Goal: Task Accomplishment & Management: Use online tool/utility

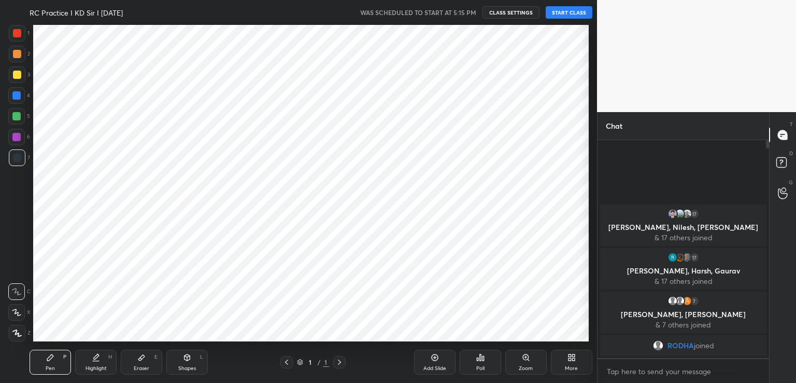
scroll to position [51520, 51281]
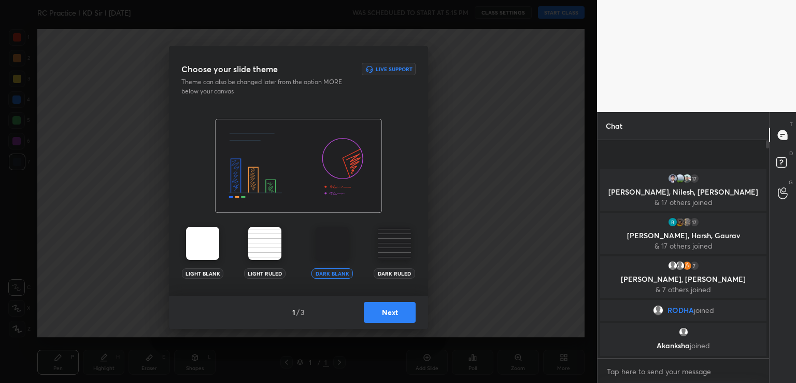
click at [398, 316] on button "Next" at bounding box center [390, 312] width 52 height 21
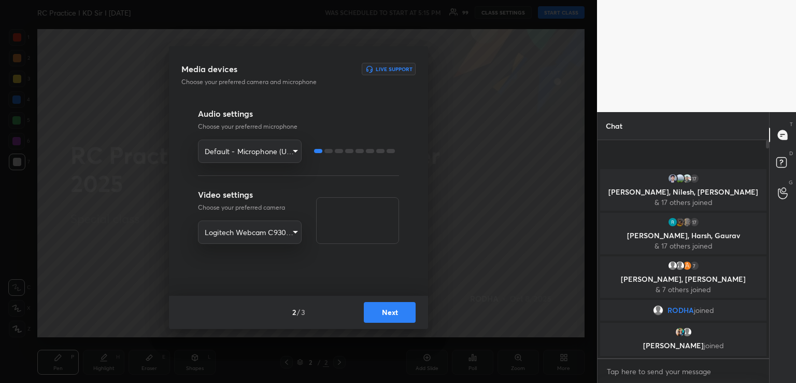
click at [405, 308] on button "Next" at bounding box center [390, 312] width 52 height 21
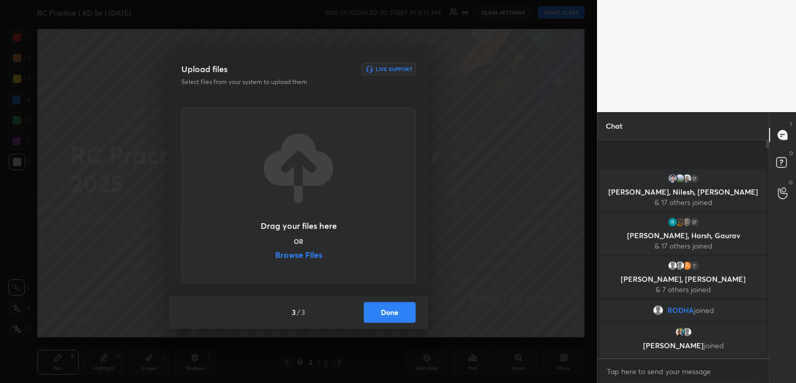
click at [294, 253] on label "Browse Files" at bounding box center [298, 255] width 47 height 11
click at [275, 253] on input "Browse Files" at bounding box center [275, 255] width 0 height 11
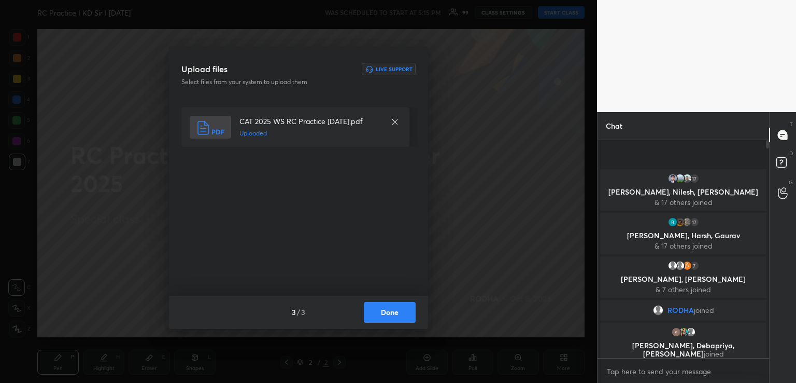
click at [384, 316] on button "Done" at bounding box center [390, 312] width 52 height 21
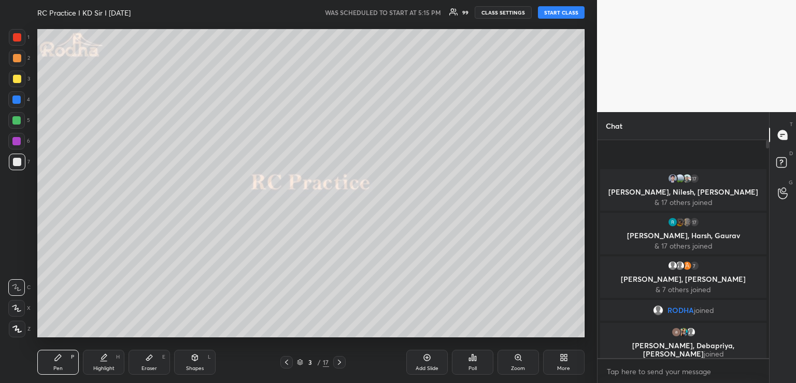
click at [564, 13] on button "START CLASS" at bounding box center [561, 12] width 47 height 12
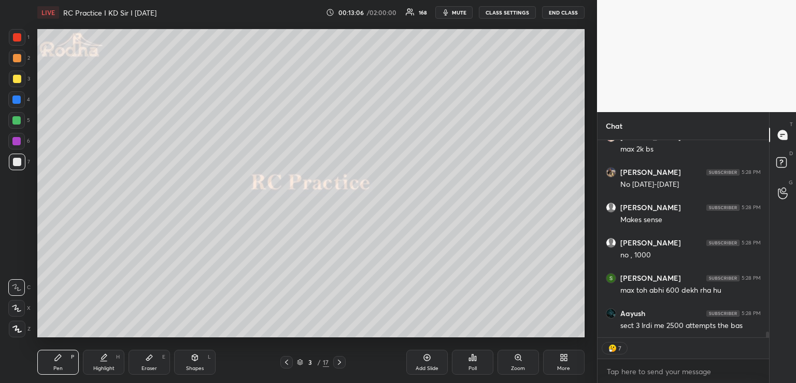
scroll to position [6568, 0]
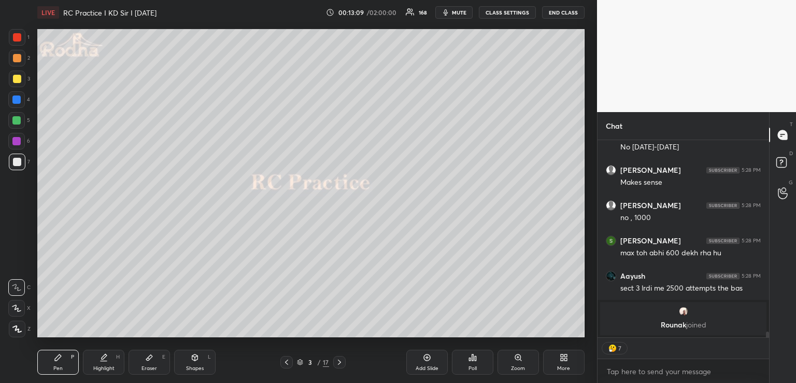
type textarea "x"
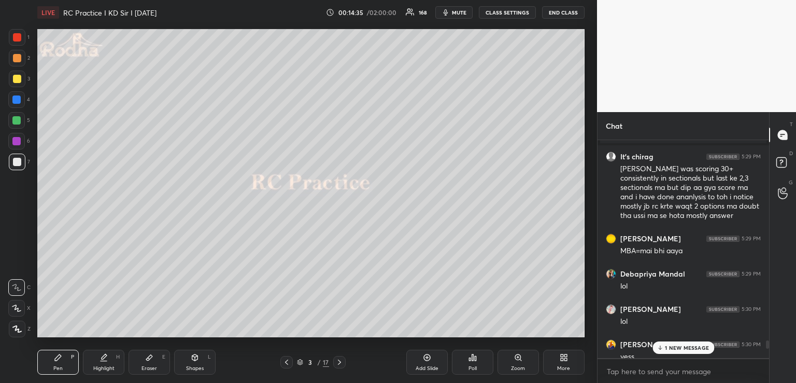
scroll to position [6441, 0]
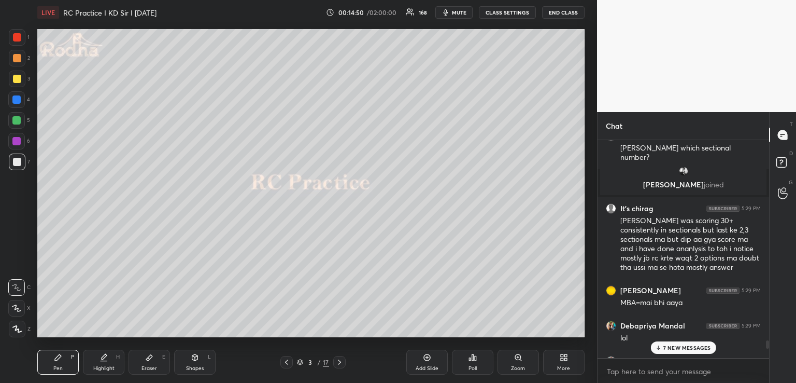
click at [664, 344] on p "7 NEW MESSAGES" at bounding box center [688, 347] width 48 height 6
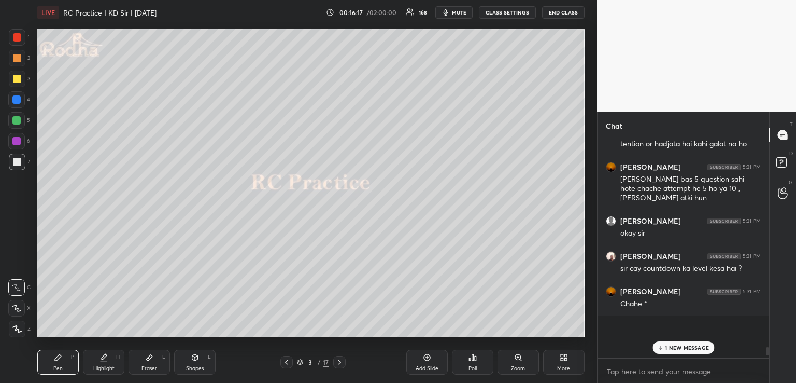
scroll to position [7469, 0]
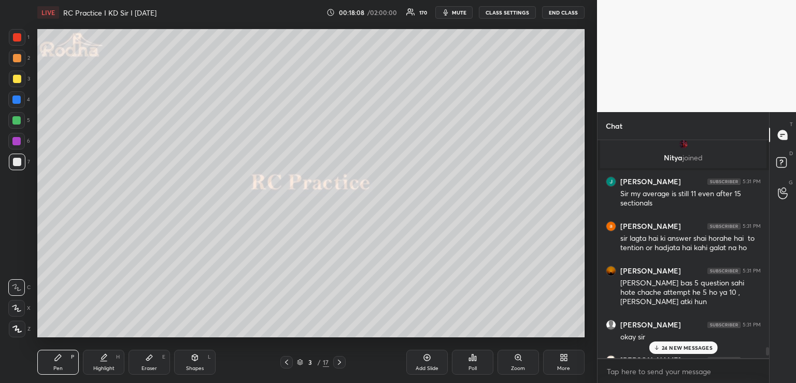
click at [686, 344] on p "24 NEW MESSAGES" at bounding box center [687, 347] width 51 height 6
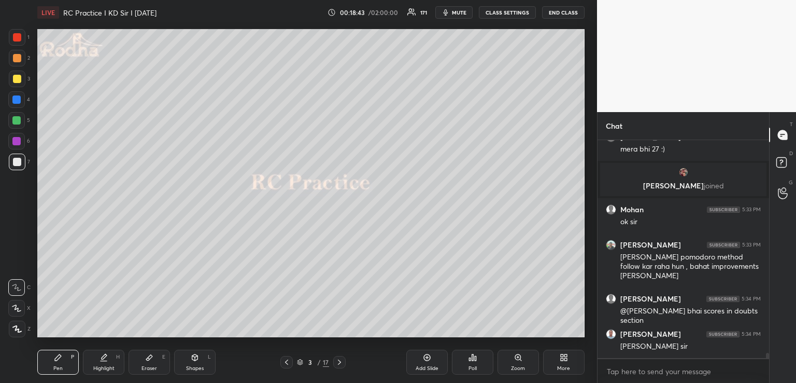
scroll to position [8567, 0]
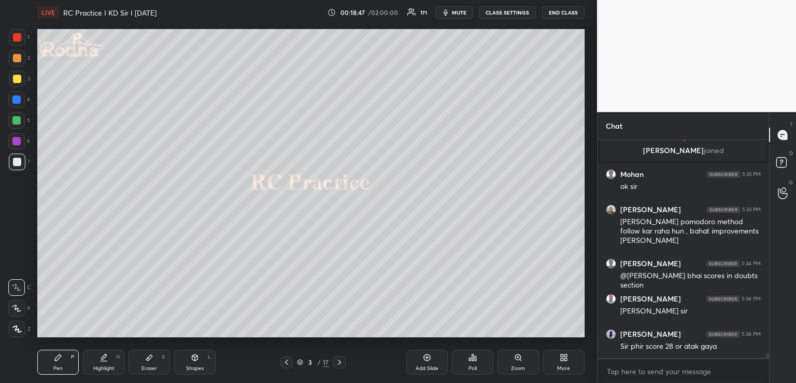
click at [339, 362] on icon at bounding box center [339, 362] width 8 height 8
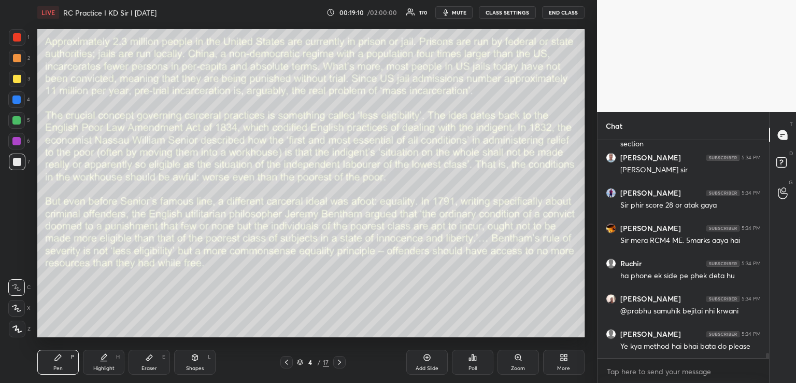
scroll to position [8743, 0]
click at [459, 10] on span "mute" at bounding box center [459, 12] width 15 height 7
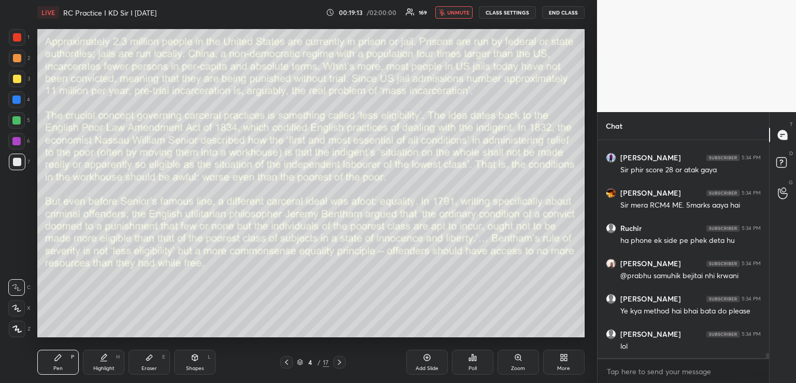
click at [466, 12] on span "unmute" at bounding box center [458, 12] width 22 height 7
click at [463, 11] on span "mute" at bounding box center [459, 12] width 15 height 7
click at [452, 8] on button "unmute" at bounding box center [453, 12] width 37 height 12
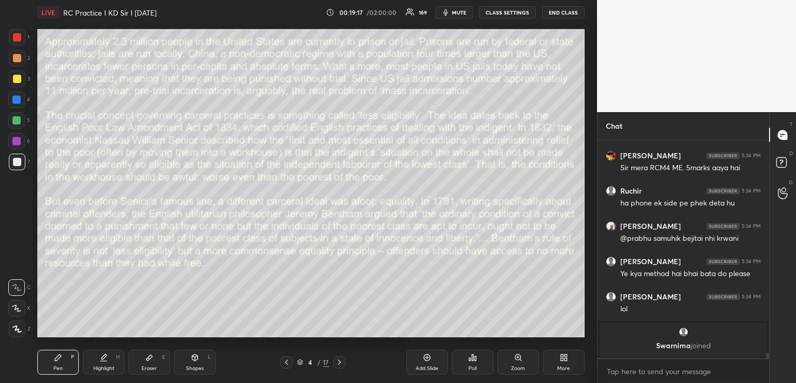
click at [475, 361] on icon at bounding box center [473, 357] width 8 height 8
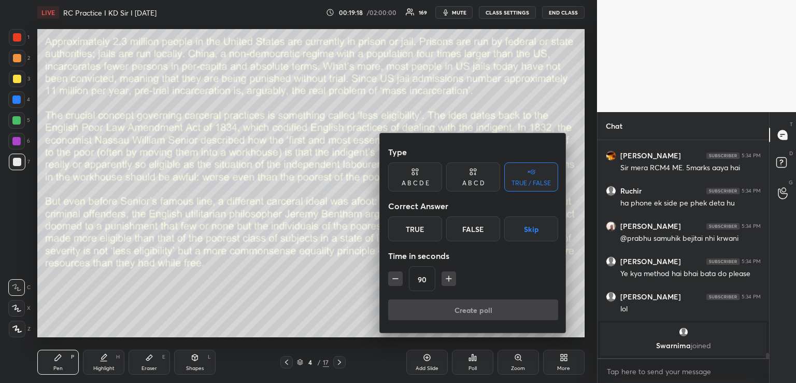
click at [538, 222] on button "Skip" at bounding box center [531, 228] width 54 height 25
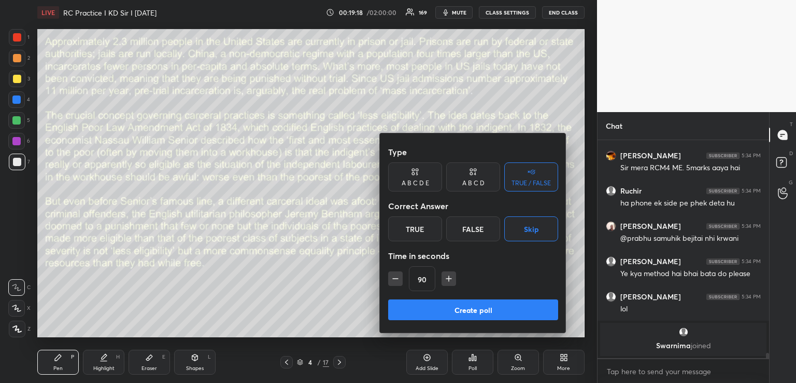
click at [535, 175] on icon at bounding box center [531, 171] width 8 height 10
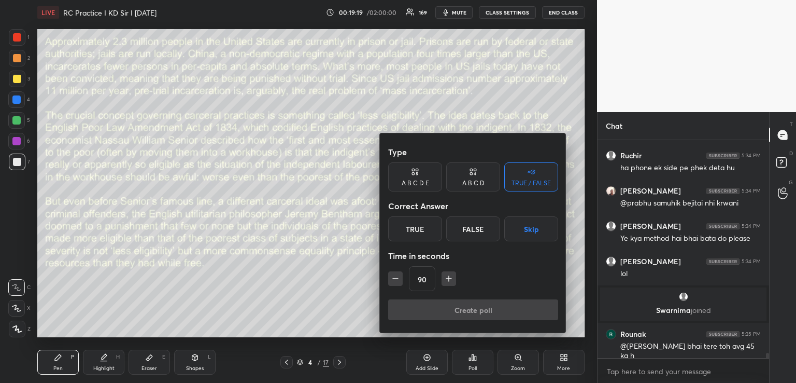
scroll to position [8606, 0]
click at [530, 229] on button "Skip" at bounding box center [531, 228] width 54 height 25
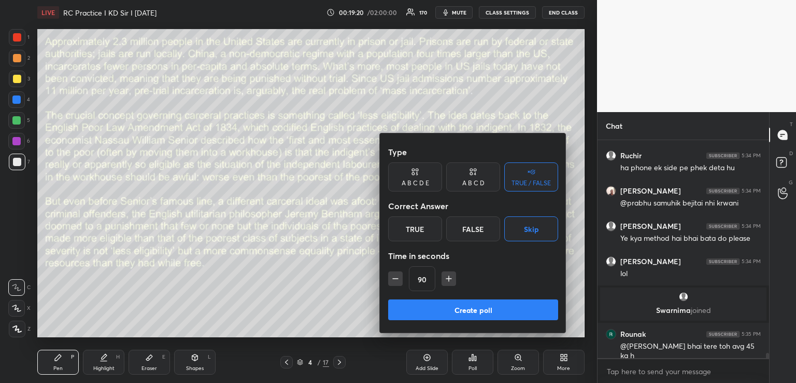
click at [448, 282] on icon "button" at bounding box center [449, 278] width 10 height 10
click at [450, 279] on icon "button" at bounding box center [453, 278] width 10 height 10
type input "150"
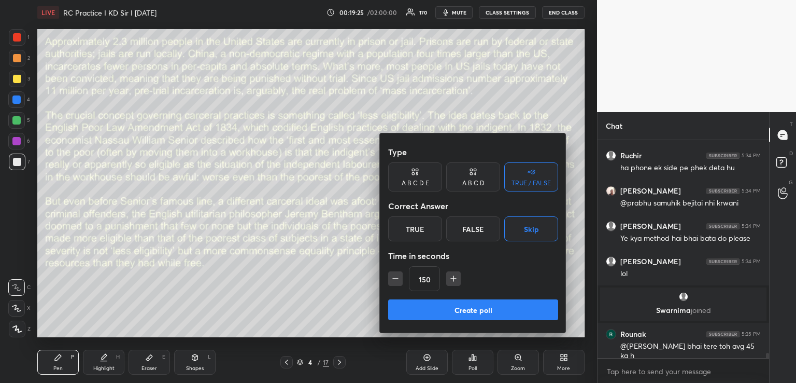
click at [452, 313] on button "Create poll" at bounding box center [473, 309] width 170 height 21
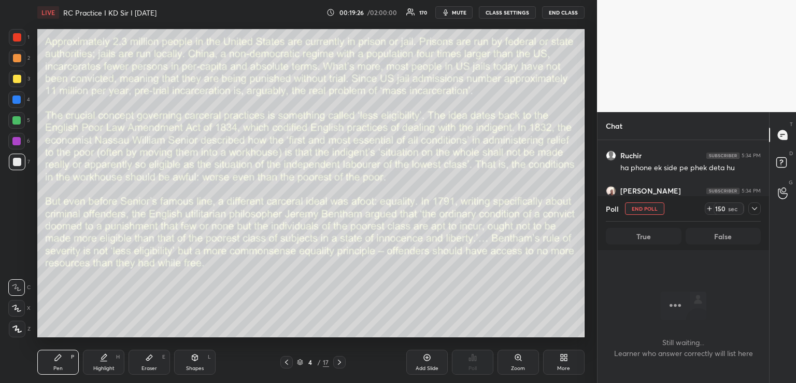
scroll to position [0, 0]
click at [463, 11] on span "mute" at bounding box center [459, 12] width 15 height 7
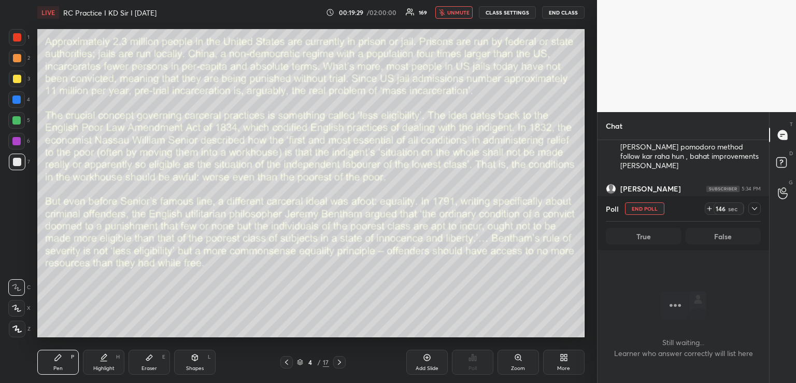
click at [752, 206] on icon at bounding box center [755, 208] width 8 height 8
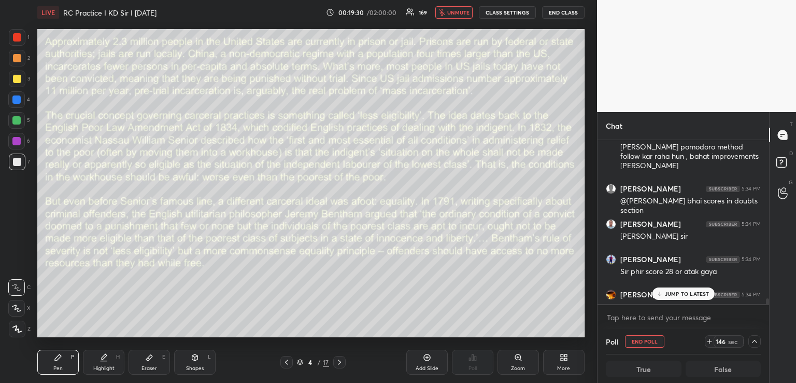
scroll to position [3, 4]
click at [665, 293] on p "JUMP TO LATEST" at bounding box center [687, 293] width 45 height 6
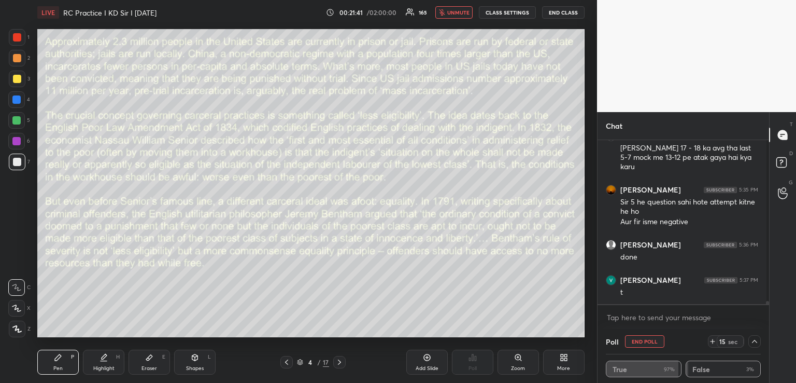
scroll to position [8884, 0]
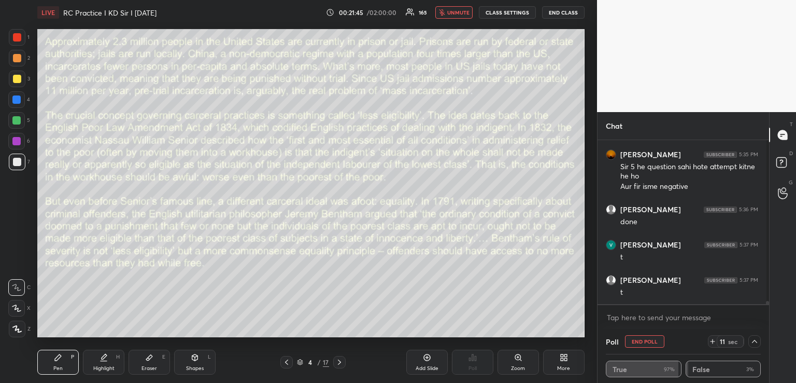
click at [709, 341] on icon at bounding box center [713, 341] width 8 height 8
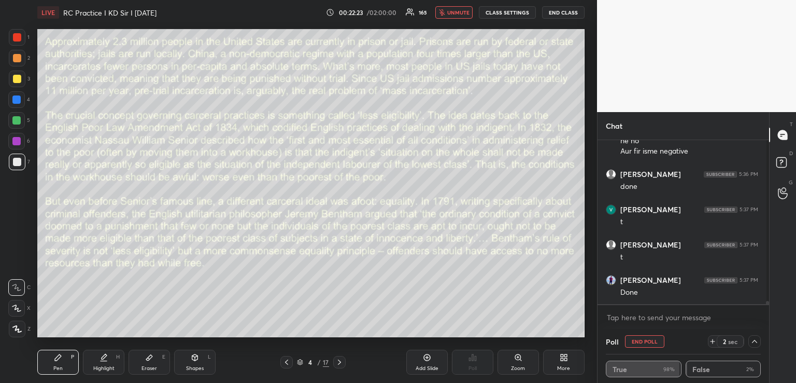
click at [710, 343] on icon at bounding box center [713, 341] width 8 height 8
click at [340, 364] on icon at bounding box center [339, 362] width 8 height 8
click at [711, 339] on icon at bounding box center [713, 341] width 8 height 8
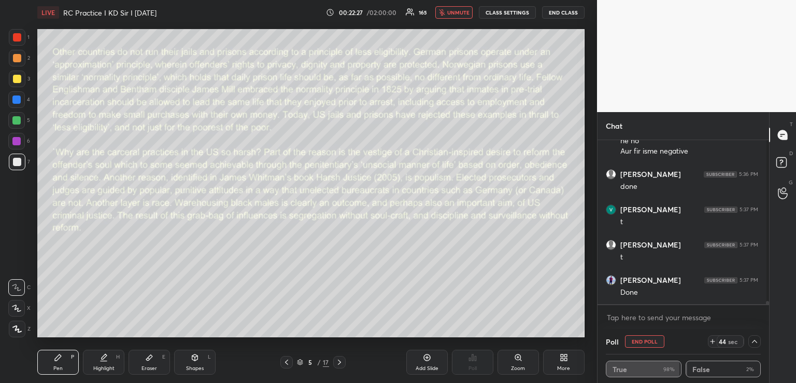
click at [711, 339] on icon at bounding box center [713, 341] width 8 height 8
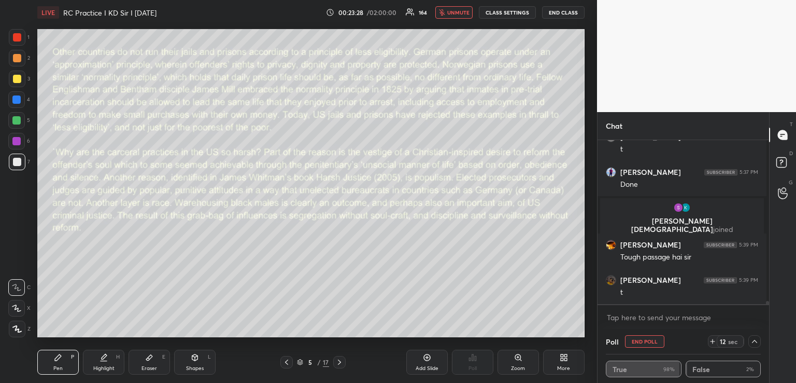
scroll to position [8955, 0]
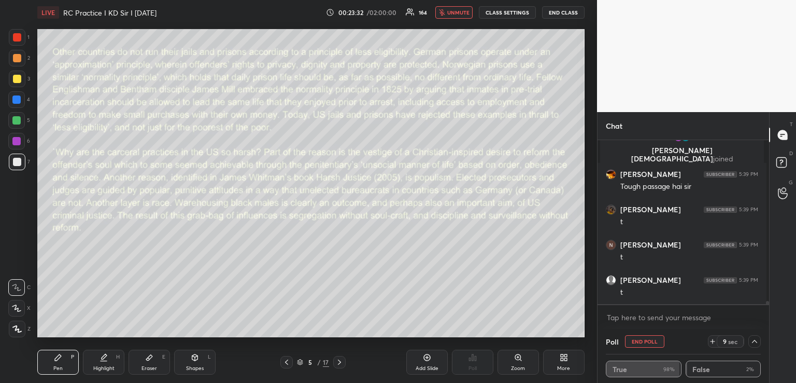
click at [709, 340] on icon at bounding box center [713, 341] width 8 height 8
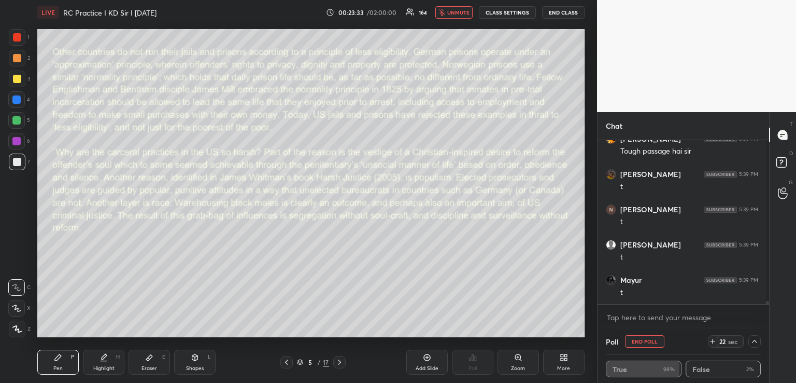
click at [709, 340] on icon at bounding box center [713, 341] width 8 height 8
click at [711, 341] on icon at bounding box center [713, 341] width 8 height 8
click at [751, 341] on icon at bounding box center [755, 341] width 8 height 8
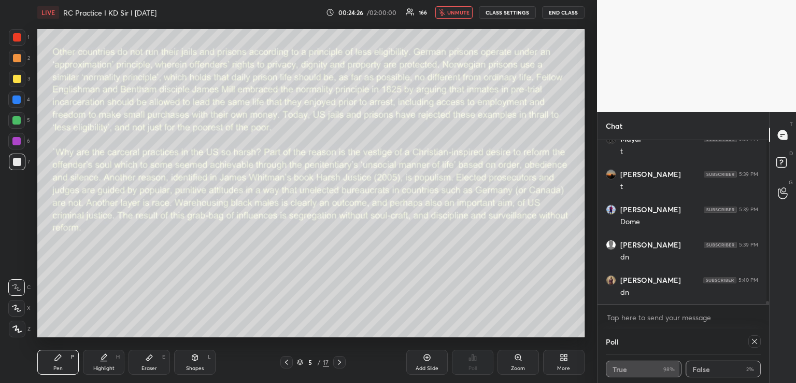
type textarea "x"
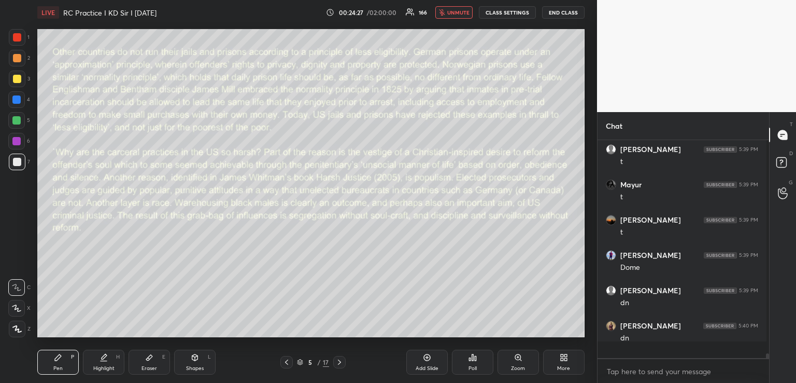
scroll to position [3, 3]
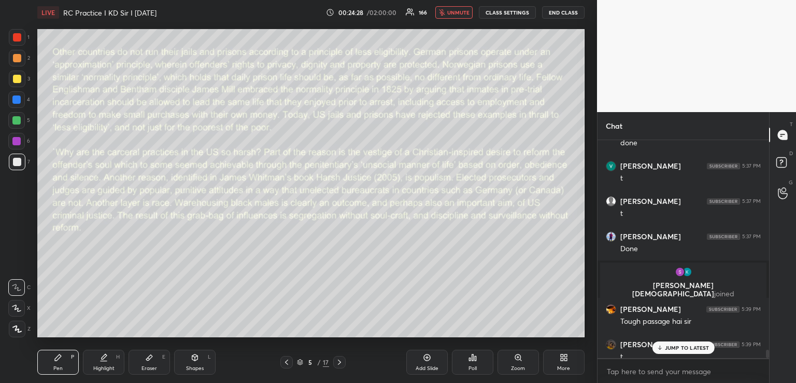
click at [341, 361] on icon at bounding box center [339, 362] width 8 height 8
click at [473, 358] on icon at bounding box center [473, 357] width 2 height 6
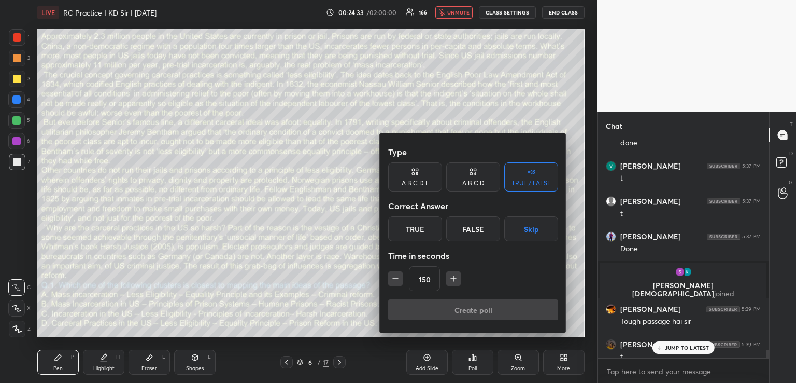
click at [465, 178] on div "A B C D" at bounding box center [473, 176] width 54 height 29
click at [472, 225] on div "C" at bounding box center [473, 228] width 31 height 25
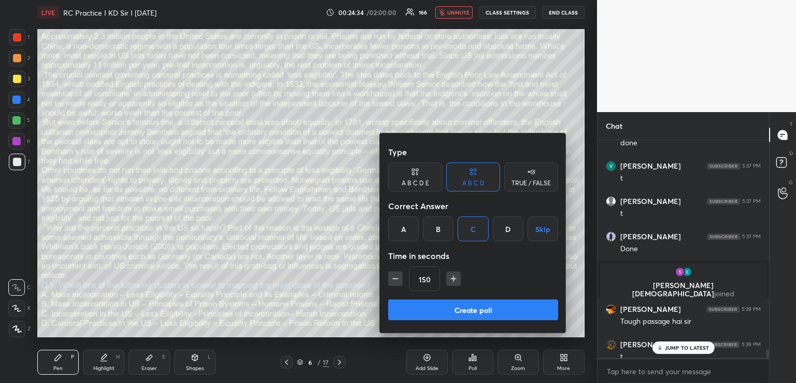
click at [395, 276] on icon "button" at bounding box center [395, 278] width 10 height 10
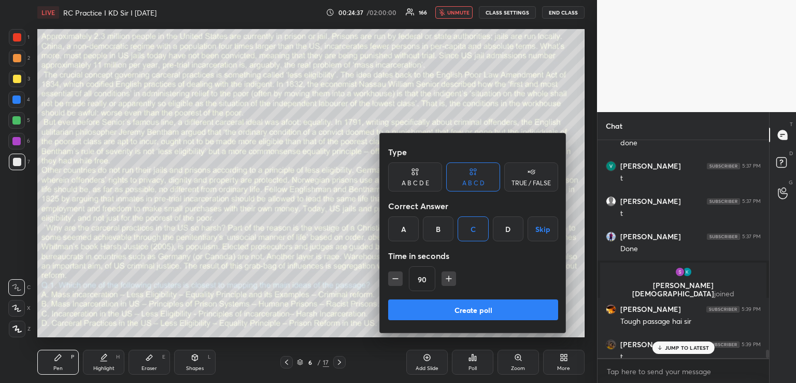
type input "75"
click at [455, 310] on button "Create poll" at bounding box center [473, 309] width 170 height 21
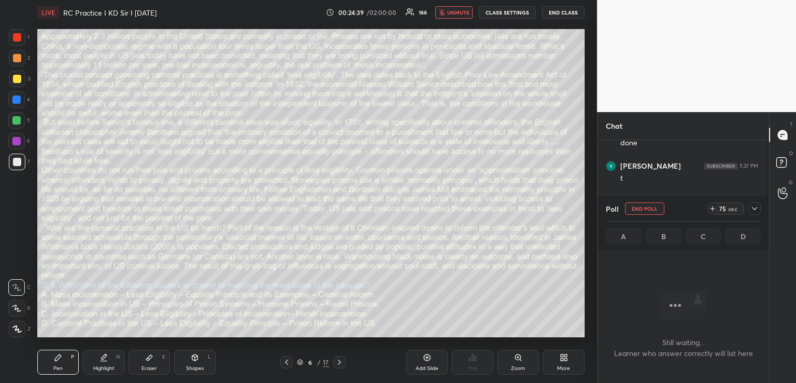
scroll to position [187, 168]
click at [754, 207] on icon at bounding box center [755, 208] width 8 height 8
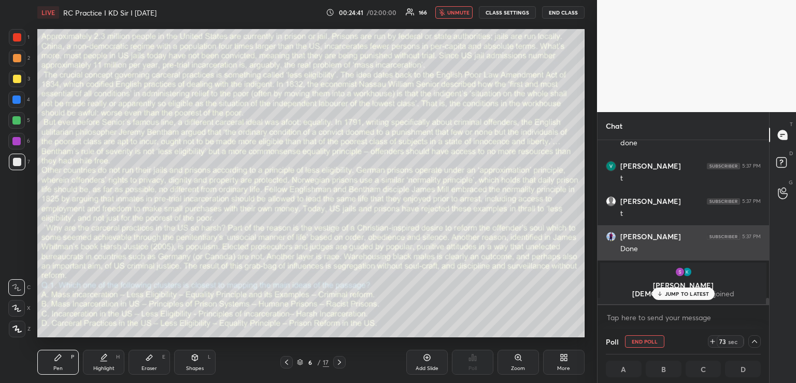
scroll to position [161, 166]
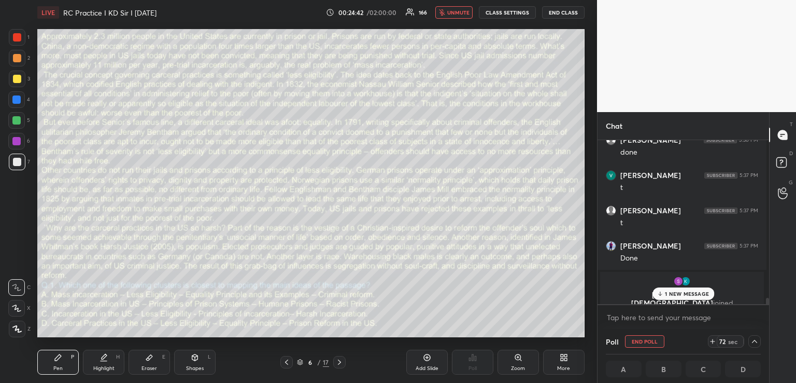
click at [683, 290] on p "1 NEW MESSAGE" at bounding box center [687, 293] width 44 height 6
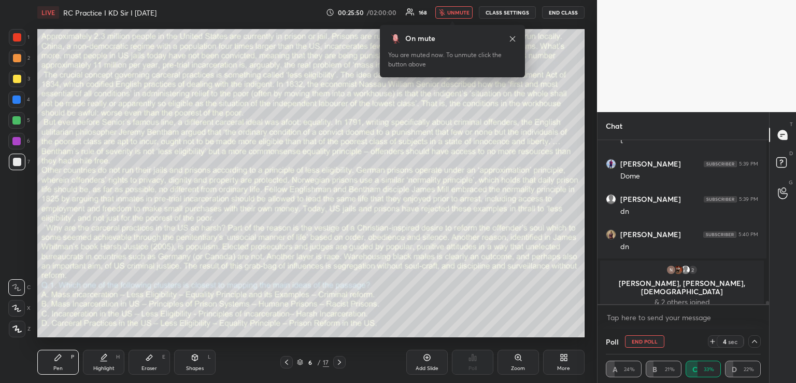
click at [460, 11] on span "unmute" at bounding box center [458, 12] width 22 height 7
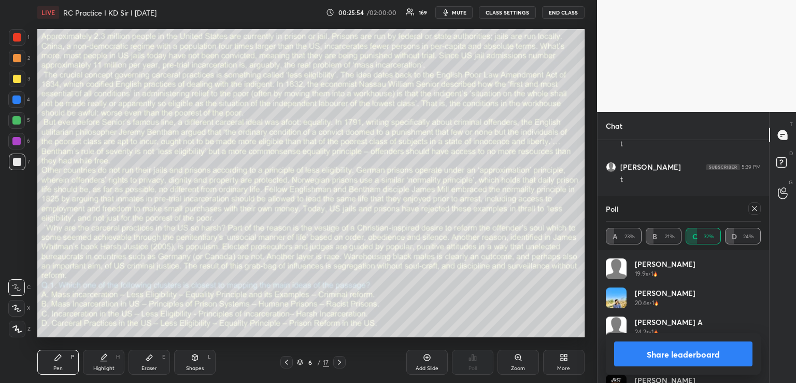
scroll to position [8882, 0]
click at [17, 78] on div at bounding box center [17, 79] width 8 height 8
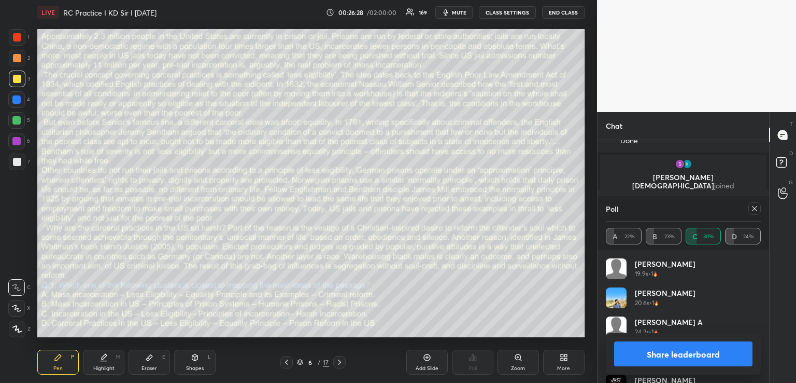
click at [16, 38] on div at bounding box center [17, 37] width 8 height 8
click at [18, 141] on div at bounding box center [16, 141] width 8 height 8
click at [756, 206] on icon at bounding box center [755, 208] width 8 height 8
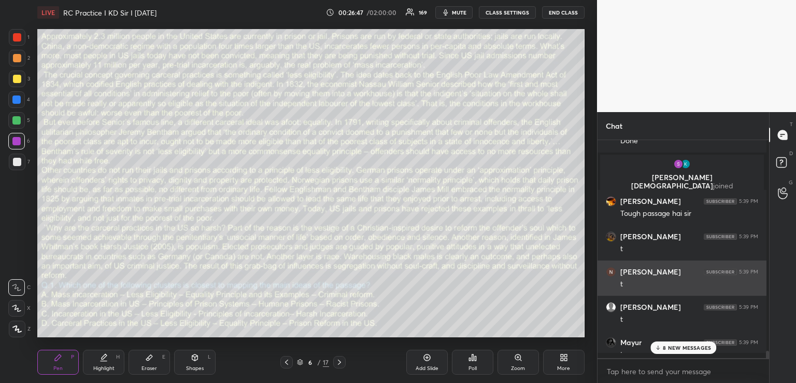
scroll to position [211, 166]
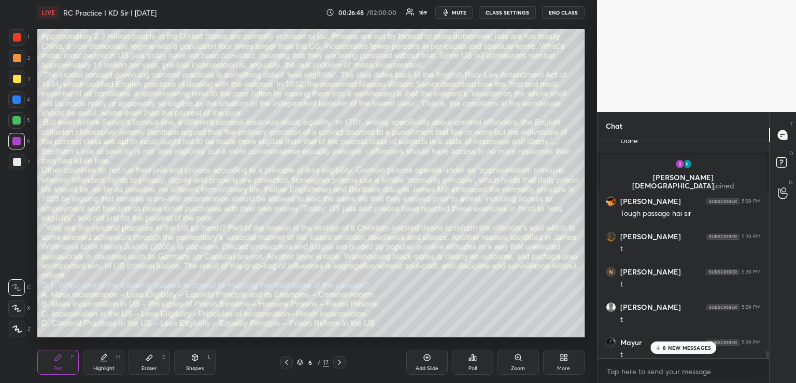
click at [679, 347] on p "8 NEW MESSAGES" at bounding box center [687, 347] width 48 height 6
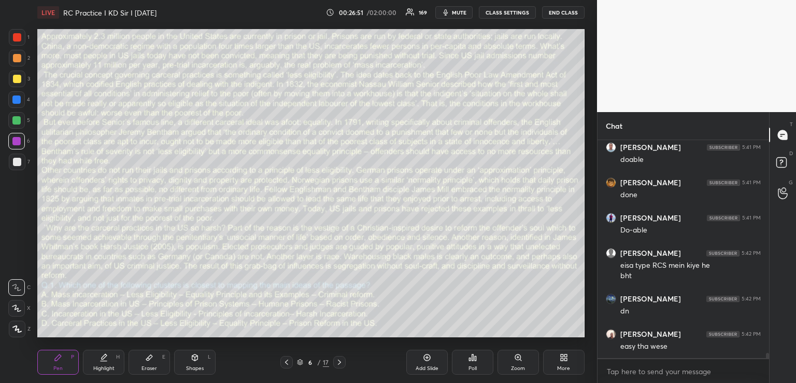
scroll to position [9336, 0]
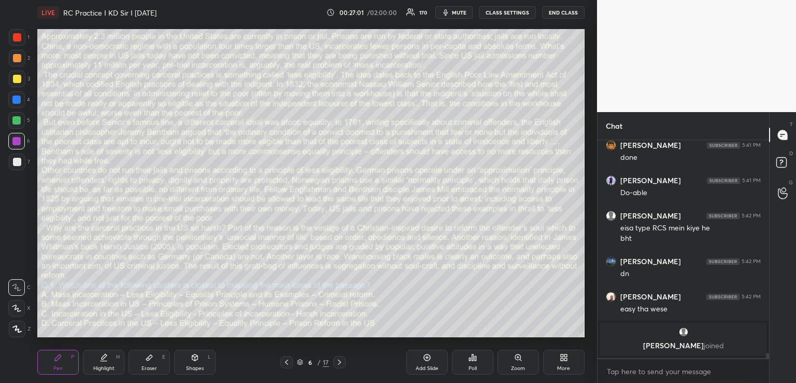
click at [18, 74] on div at bounding box center [17, 78] width 17 height 17
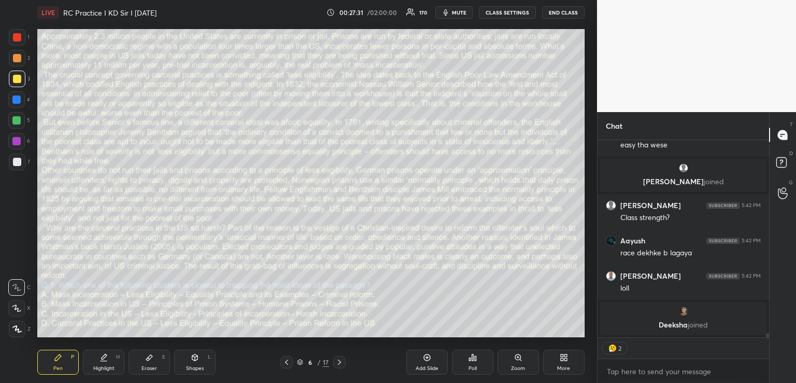
scroll to position [9362, 0]
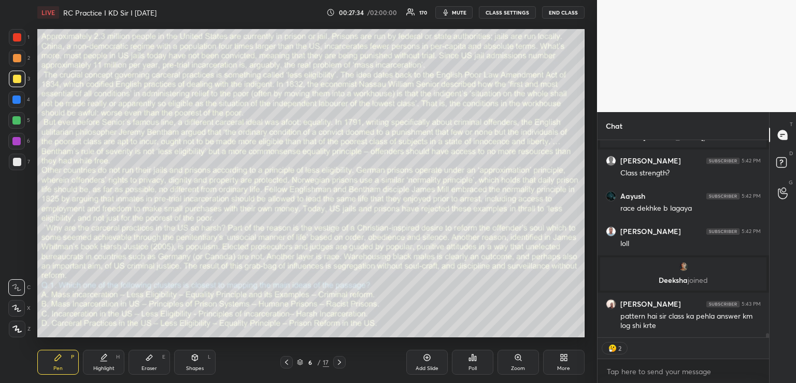
type textarea "x"
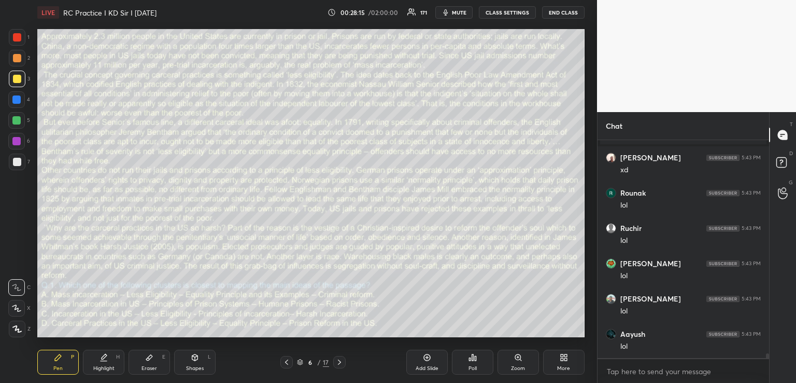
scroll to position [9626, 0]
click at [339, 362] on icon at bounding box center [339, 362] width 8 height 8
click at [474, 355] on icon at bounding box center [473, 357] width 8 height 8
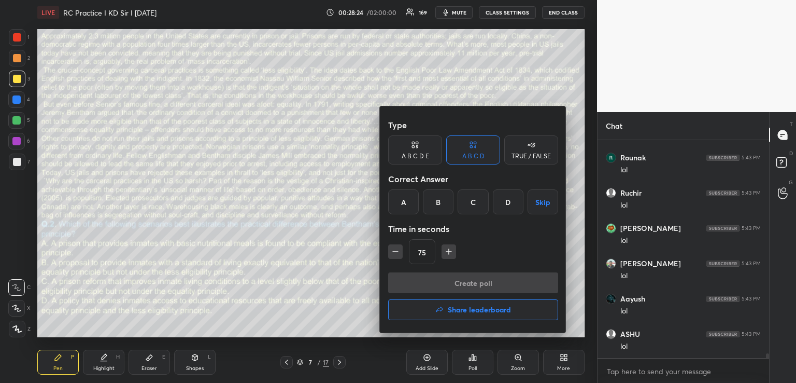
click at [442, 201] on div "B" at bounding box center [438, 201] width 31 height 25
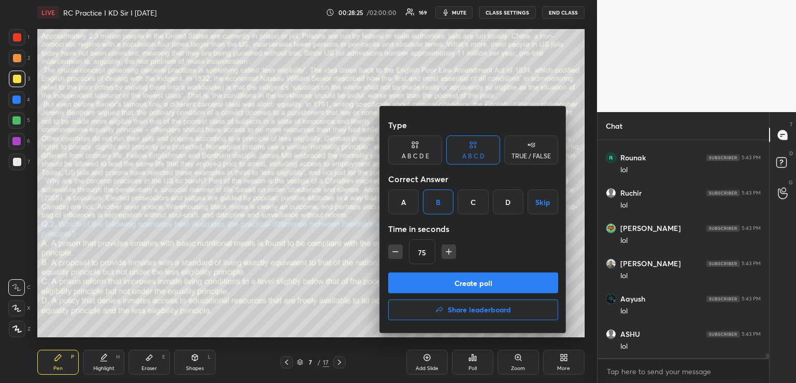
click at [447, 252] on icon "button" at bounding box center [449, 251] width 10 height 10
click at [449, 252] on icon "button" at bounding box center [449, 251] width 10 height 10
type input "105"
click at [453, 281] on button "Create poll" at bounding box center [473, 282] width 170 height 21
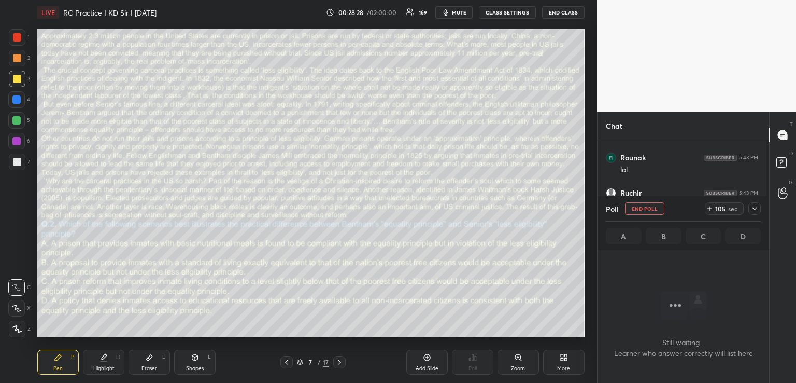
scroll to position [187, 168]
click at [754, 208] on icon at bounding box center [755, 208] width 8 height 8
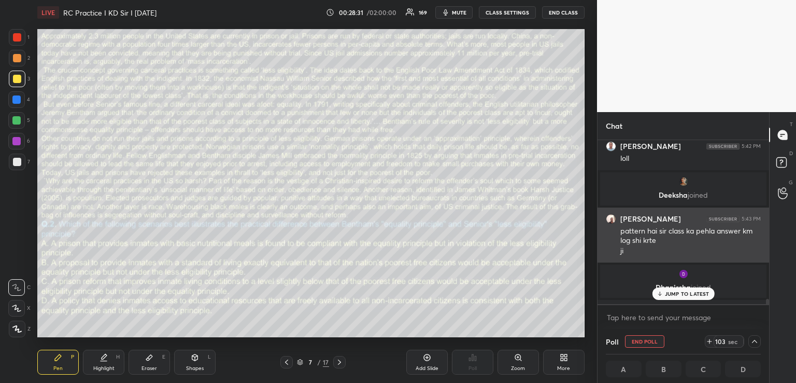
scroll to position [3, 4]
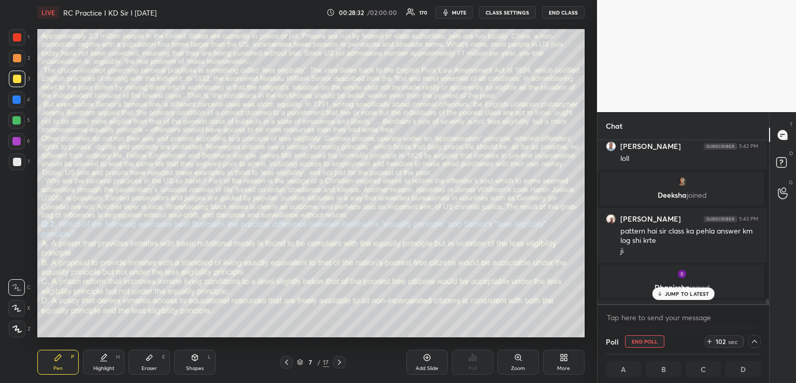
click at [677, 292] on p "JUMP TO LATEST" at bounding box center [687, 293] width 45 height 6
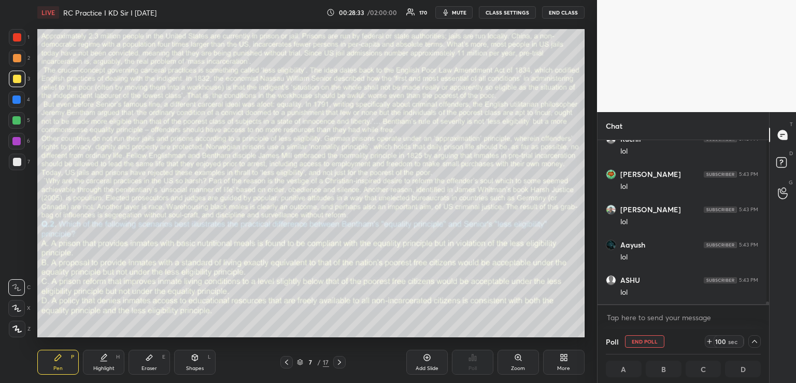
click at [461, 13] on span "mute" at bounding box center [459, 12] width 15 height 7
click at [450, 9] on span "unmute" at bounding box center [458, 12] width 22 height 7
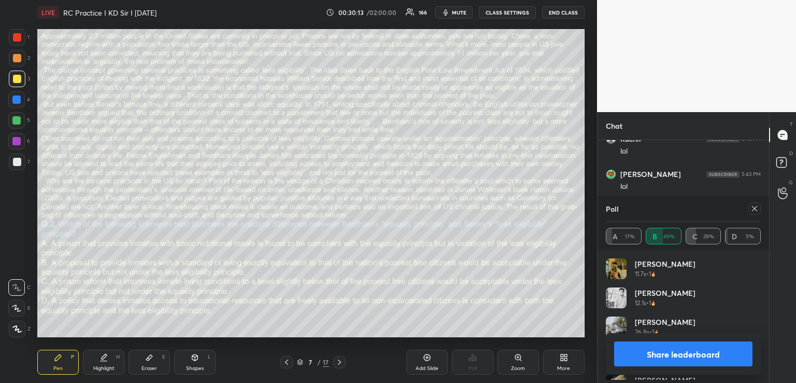
scroll to position [187, 168]
click at [17, 142] on div at bounding box center [16, 141] width 8 height 8
click at [340, 363] on icon at bounding box center [339, 361] width 3 height 5
click at [755, 209] on icon at bounding box center [754, 208] width 5 height 5
type textarea "x"
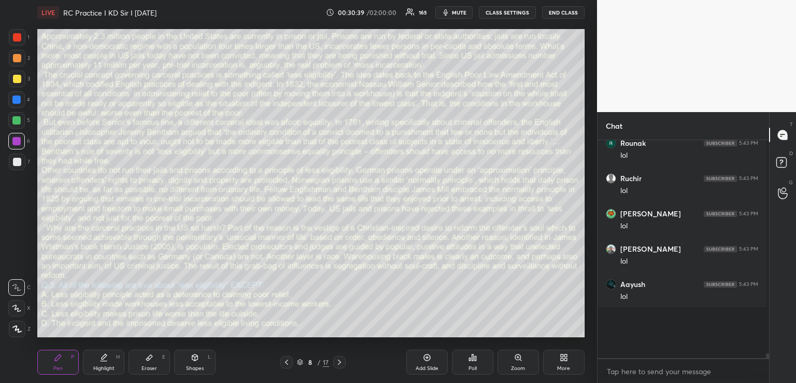
scroll to position [206, 166]
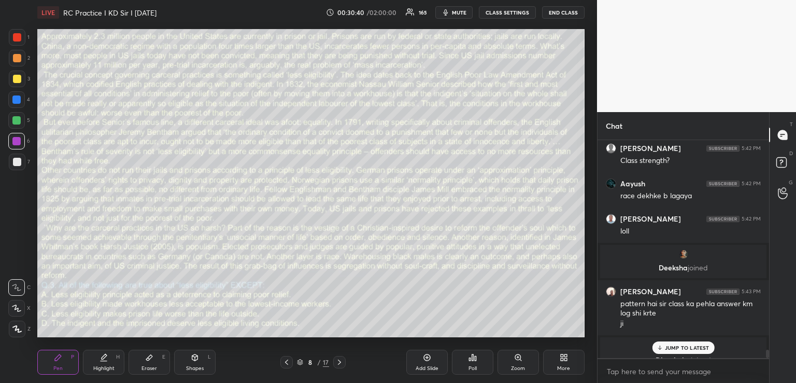
click at [670, 346] on p "JUMP TO LATEST" at bounding box center [687, 347] width 45 height 6
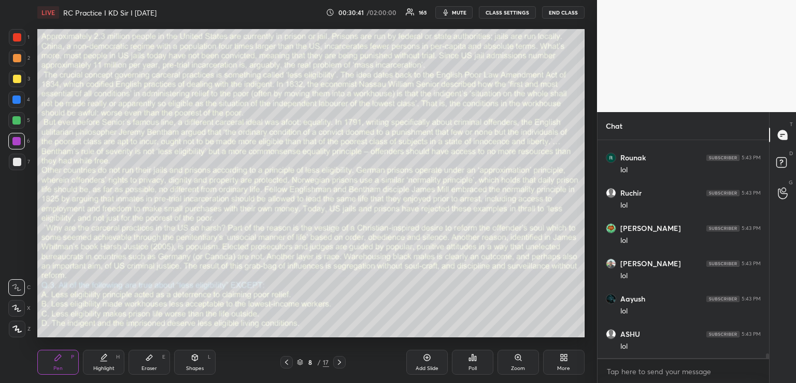
click at [472, 358] on icon at bounding box center [473, 357] width 2 height 6
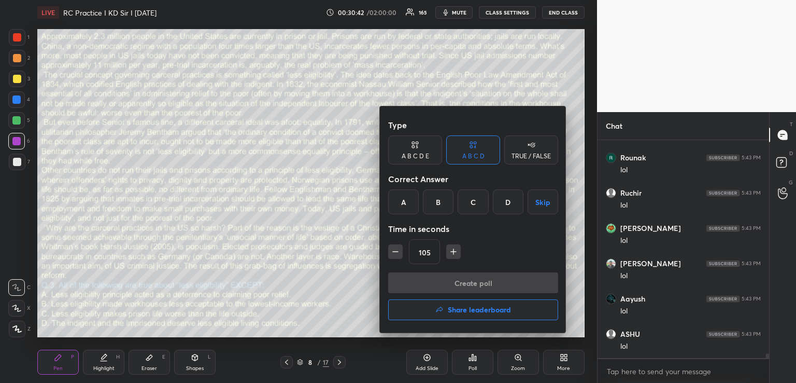
click at [507, 200] on div "D" at bounding box center [508, 201] width 31 height 25
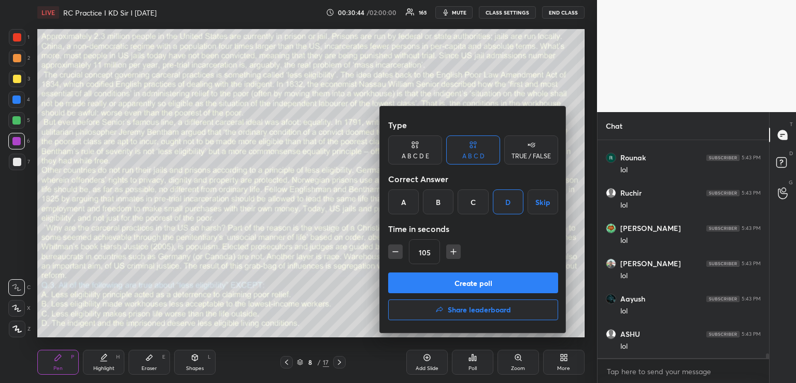
click at [395, 253] on icon "button" at bounding box center [395, 251] width 10 height 10
click at [396, 252] on icon "button" at bounding box center [395, 251] width 10 height 10
click at [448, 253] on icon "button" at bounding box center [449, 251] width 10 height 10
type input "90"
click at [444, 283] on button "Create poll" at bounding box center [473, 282] width 170 height 21
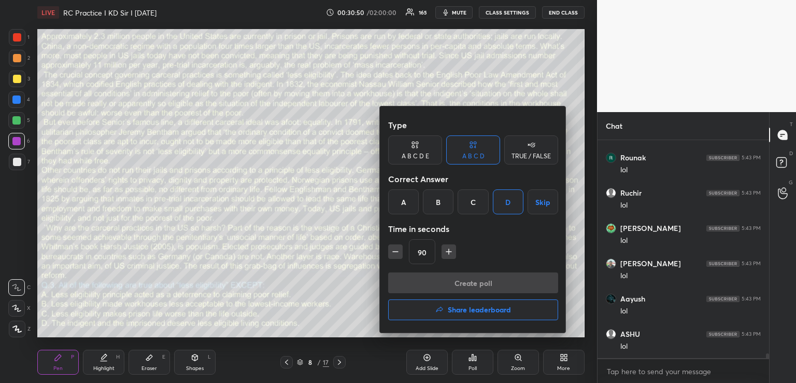
scroll to position [203, 166]
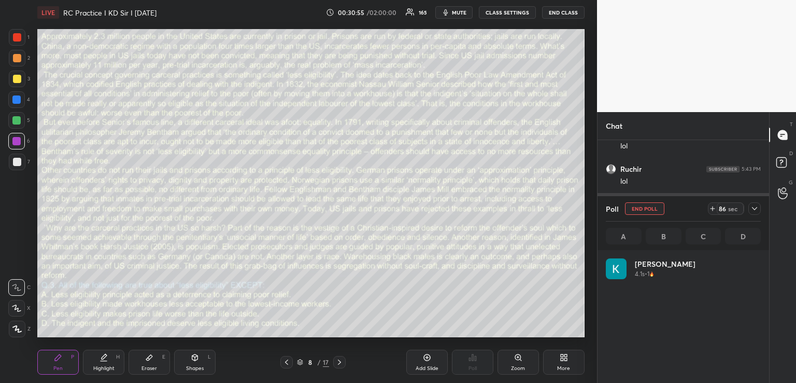
click at [753, 206] on icon at bounding box center [755, 208] width 8 height 8
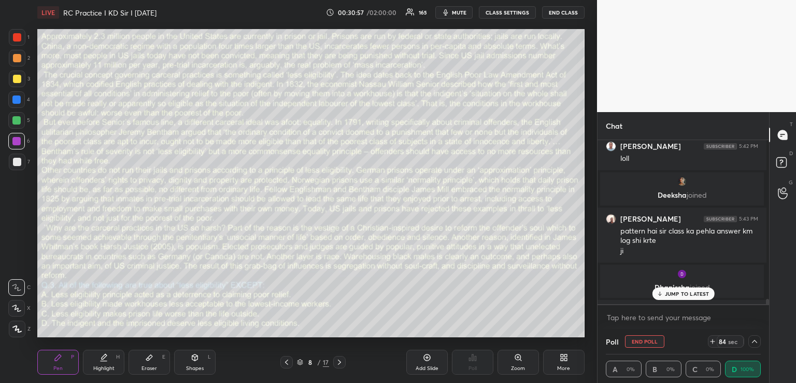
click at [684, 293] on p "JUMP TO LATEST" at bounding box center [687, 293] width 45 height 6
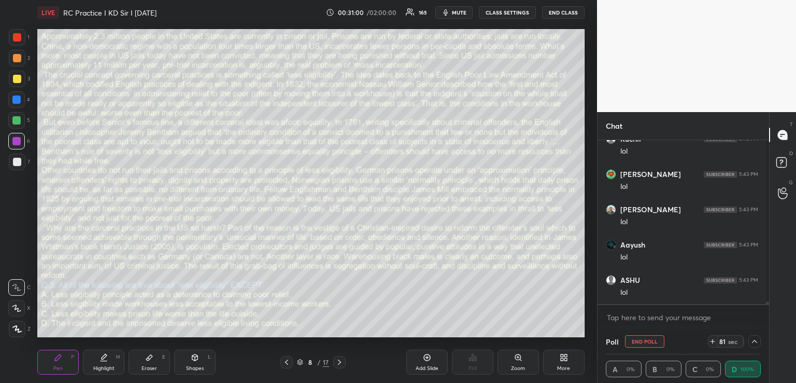
click at [453, 9] on span "mute" at bounding box center [459, 12] width 15 height 7
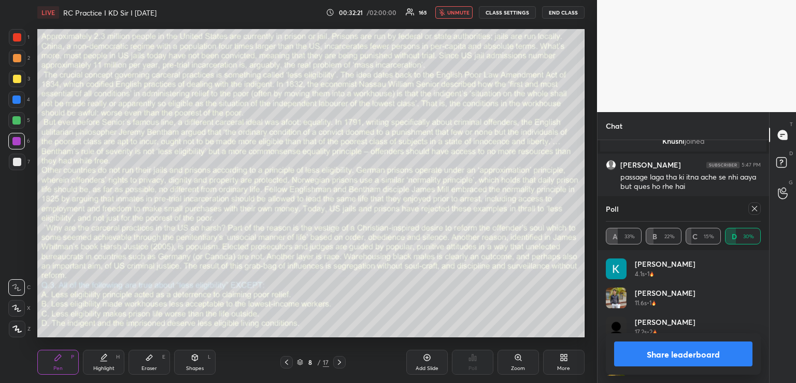
scroll to position [161, 168]
click at [457, 12] on span "unmute" at bounding box center [458, 12] width 22 height 7
click at [752, 208] on icon at bounding box center [755, 208] width 8 height 8
type textarea "x"
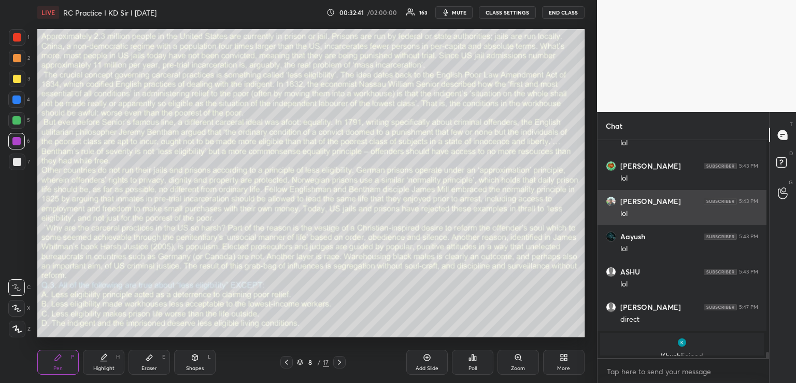
scroll to position [215, 168]
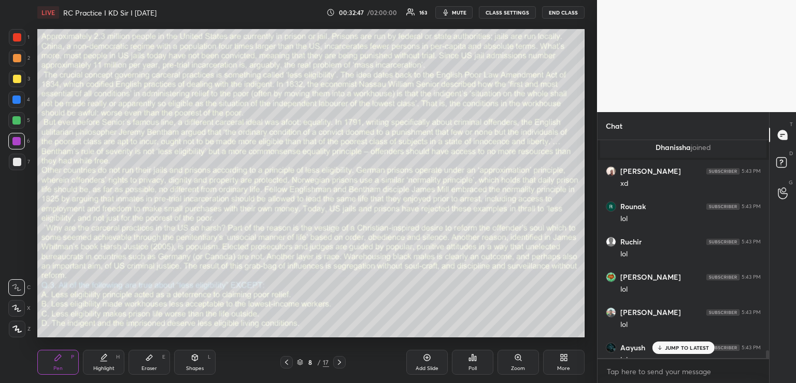
click at [678, 346] on p "JUMP TO LATEST" at bounding box center [687, 347] width 45 height 6
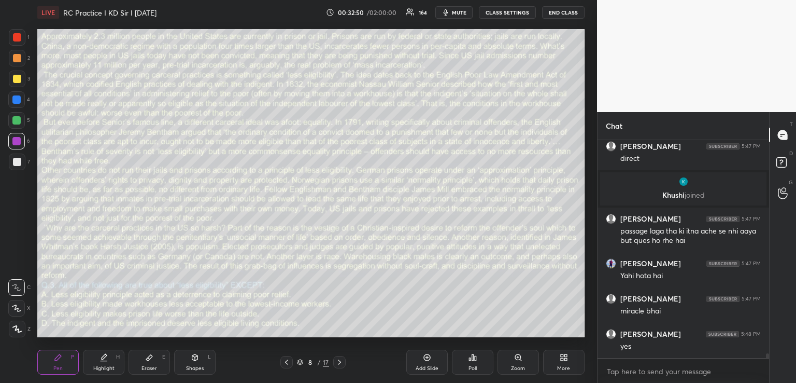
scroll to position [9809, 0]
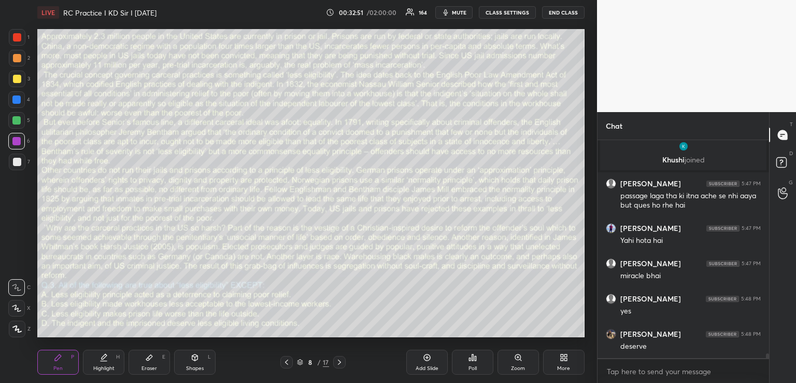
click at [195, 359] on icon at bounding box center [195, 357] width 6 height 6
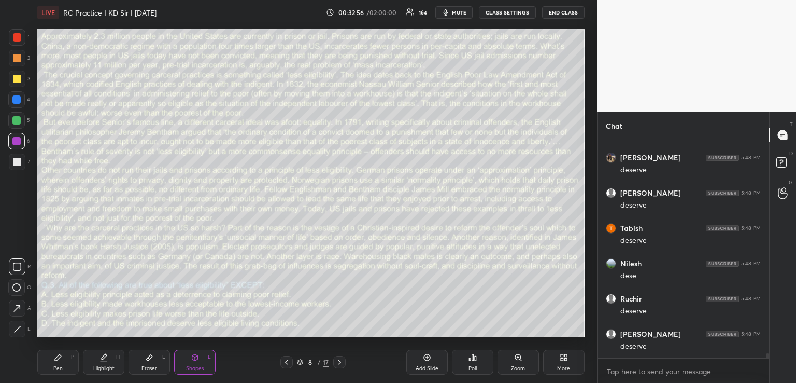
click at [195, 363] on div "Shapes L" at bounding box center [194, 361] width 41 height 25
click at [341, 361] on icon at bounding box center [339, 362] width 8 height 8
click at [472, 355] on icon at bounding box center [473, 357] width 2 height 6
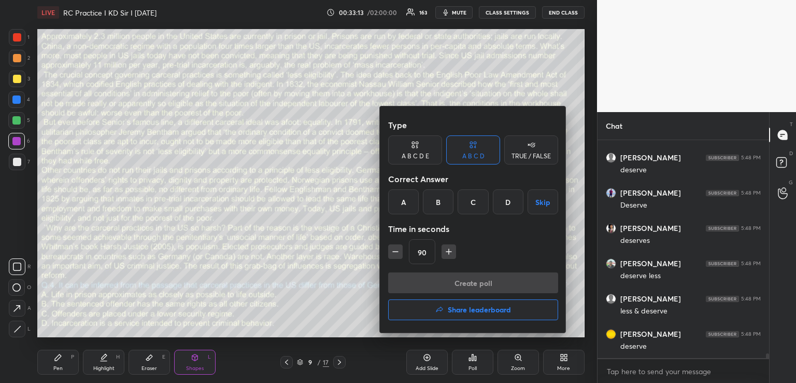
click at [507, 197] on div "D" at bounding box center [508, 201] width 31 height 25
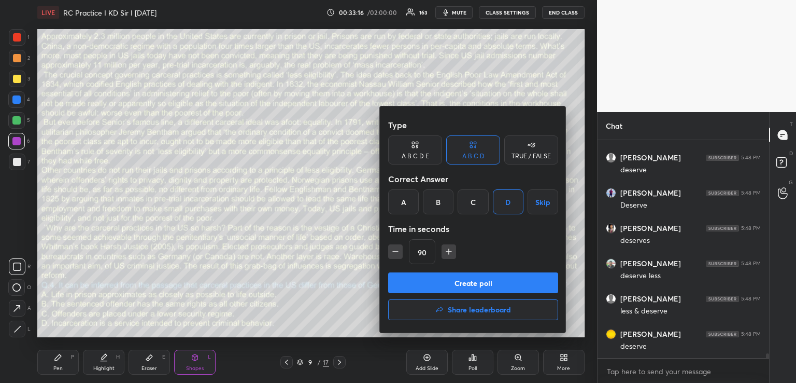
click at [450, 252] on icon "button" at bounding box center [449, 251] width 10 height 10
type input "105"
click at [463, 280] on button "Create poll" at bounding box center [473, 282] width 170 height 21
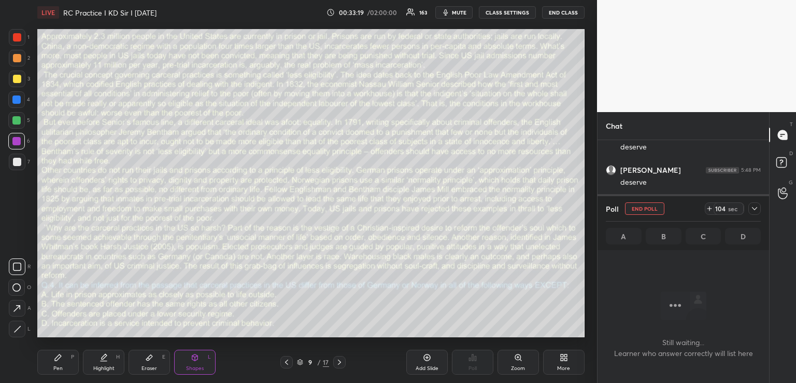
click at [755, 207] on icon at bounding box center [755, 208] width 8 height 8
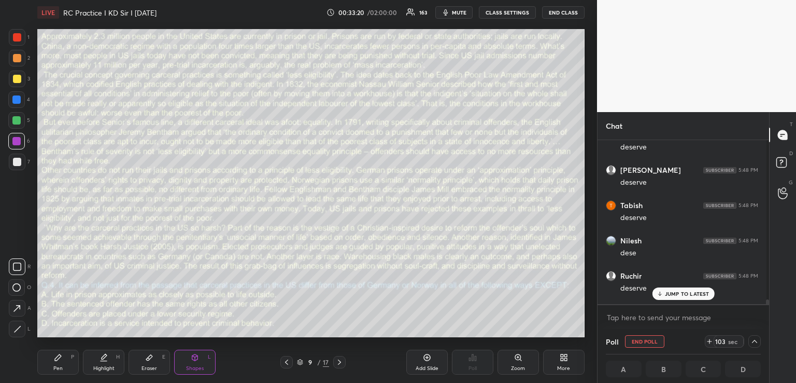
click at [685, 290] on p "JUMP TO LATEST" at bounding box center [687, 293] width 45 height 6
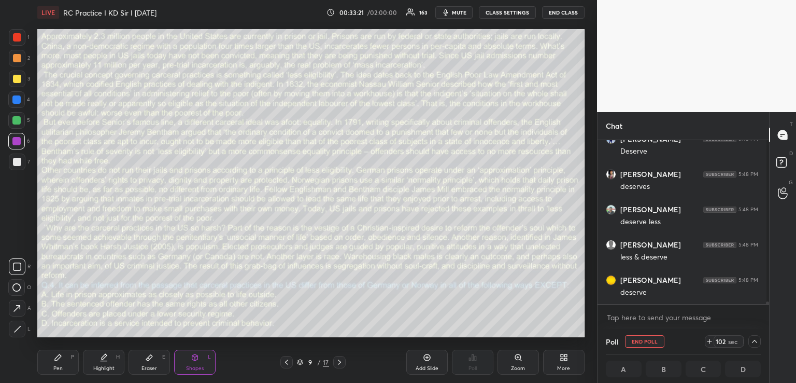
click at [454, 15] on span "mute" at bounding box center [459, 12] width 15 height 7
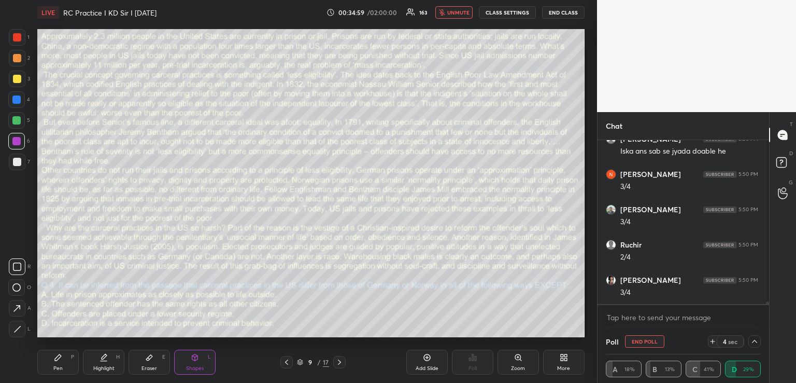
scroll to position [10260, 0]
click at [455, 11] on span "unmute" at bounding box center [458, 12] width 22 height 7
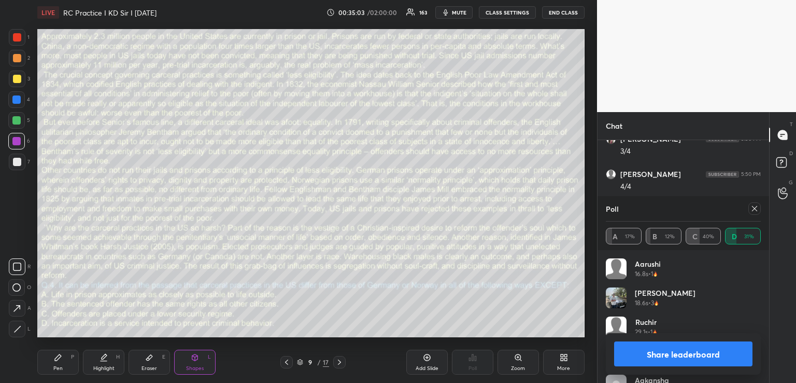
scroll to position [3, 3]
click at [54, 363] on div "Pen P" at bounding box center [57, 361] width 41 height 25
click at [753, 208] on icon at bounding box center [755, 208] width 8 height 8
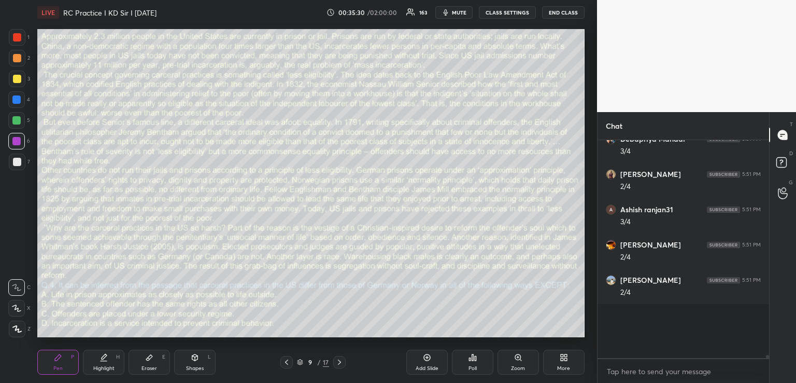
scroll to position [10386, 0]
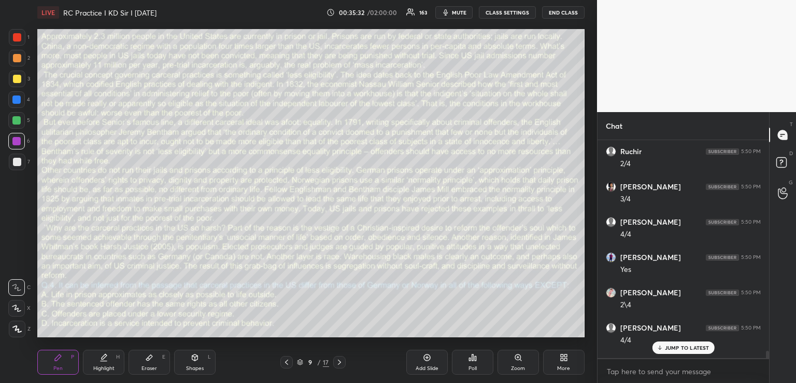
click at [688, 346] on p "JUMP TO LATEST" at bounding box center [687, 347] width 45 height 6
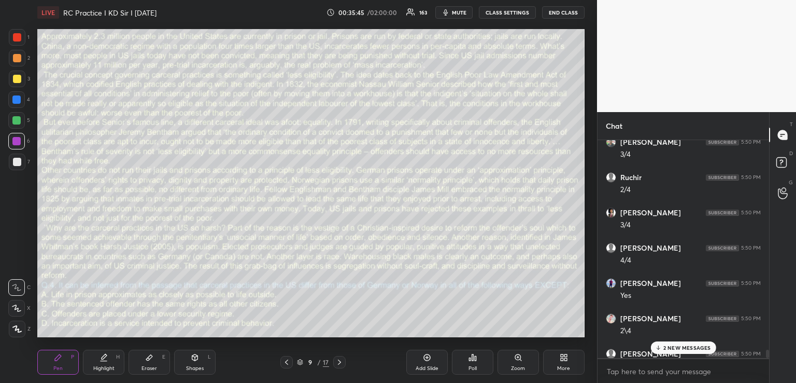
click at [469, 360] on icon at bounding box center [473, 357] width 8 height 8
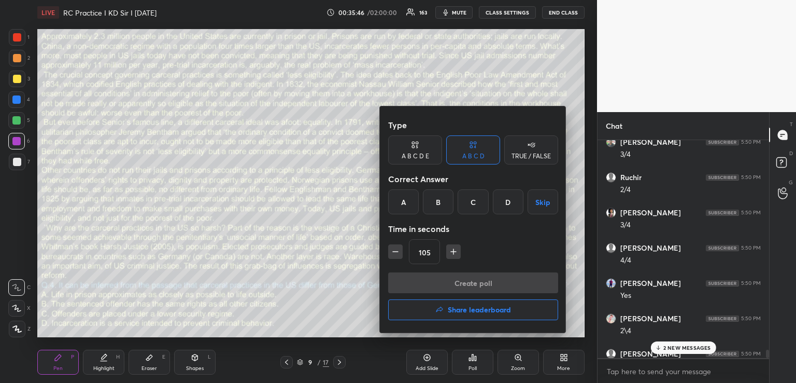
click at [476, 313] on h4 "Share leaderboard" at bounding box center [479, 309] width 63 height 7
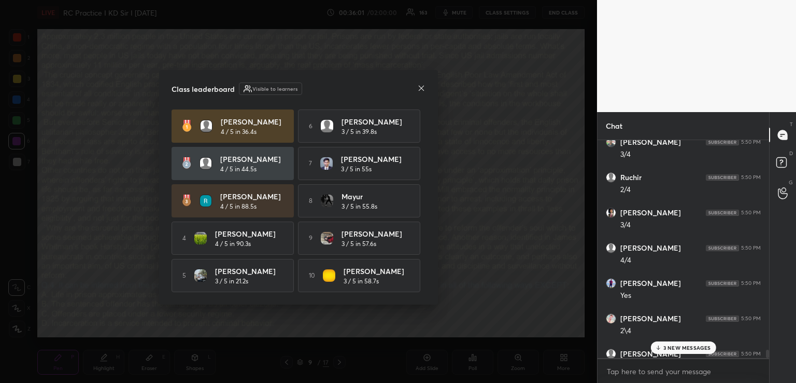
click at [423, 86] on icon at bounding box center [421, 88] width 8 height 8
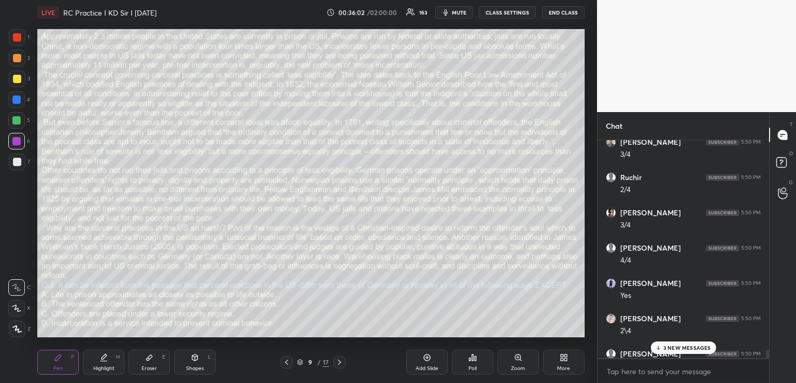
click at [668, 347] on p "3 NEW MESSAGES" at bounding box center [688, 347] width 48 height 6
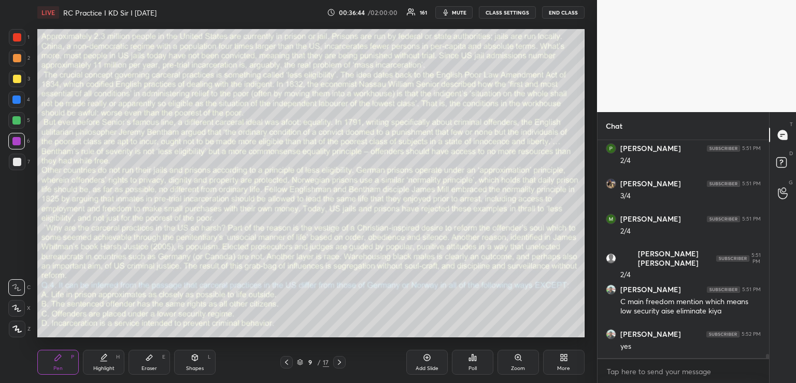
scroll to position [10754, 0]
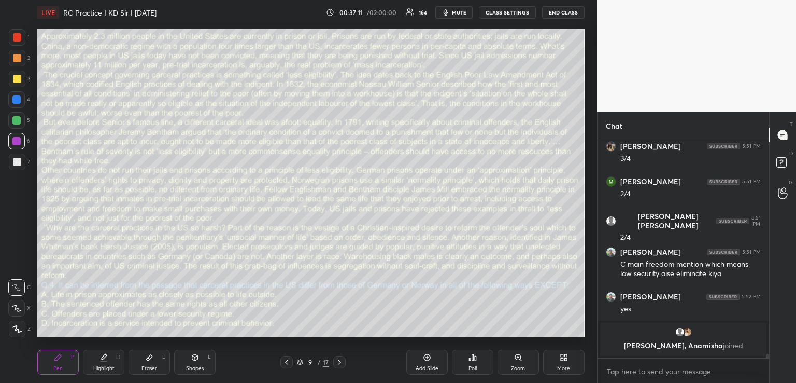
click at [286, 361] on icon at bounding box center [286, 361] width 3 height 5
click at [286, 361] on icon at bounding box center [287, 362] width 8 height 8
click at [286, 361] on icon at bounding box center [286, 361] width 3 height 5
click at [287, 359] on icon at bounding box center [287, 362] width 8 height 8
click at [288, 361] on icon at bounding box center [287, 362] width 8 height 8
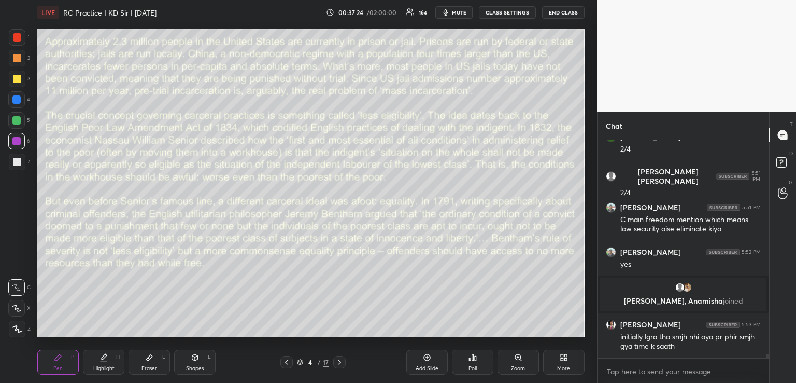
scroll to position [10659, 0]
click at [338, 360] on icon at bounding box center [339, 362] width 8 height 8
click at [287, 359] on icon at bounding box center [287, 362] width 8 height 8
click at [340, 360] on icon at bounding box center [339, 362] width 8 height 8
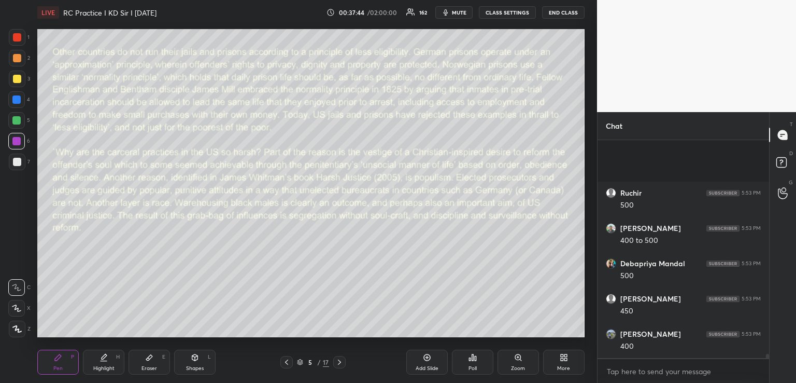
scroll to position [11196, 0]
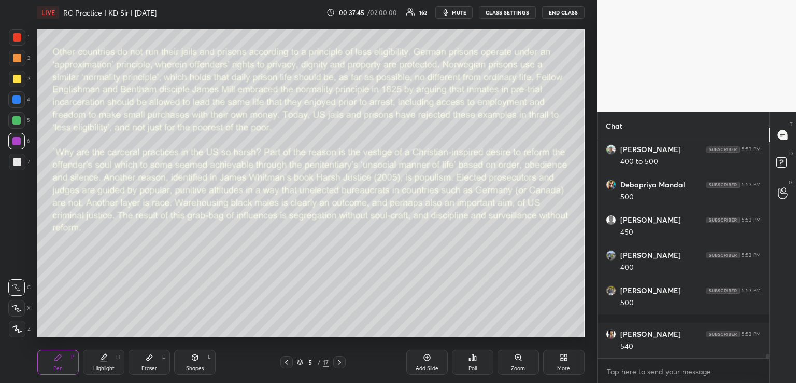
click at [287, 361] on icon at bounding box center [287, 362] width 8 height 8
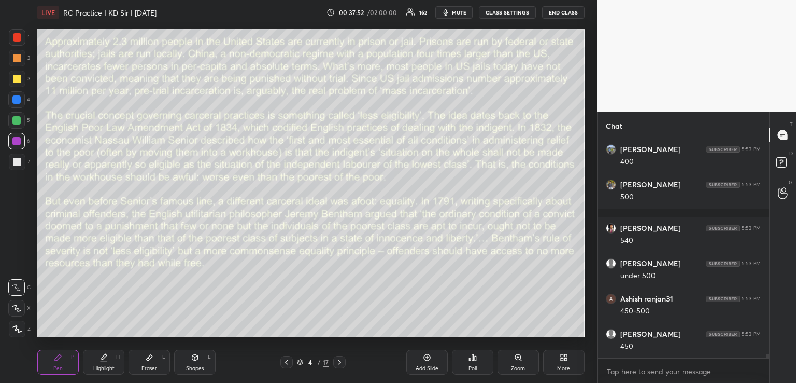
scroll to position [11337, 0]
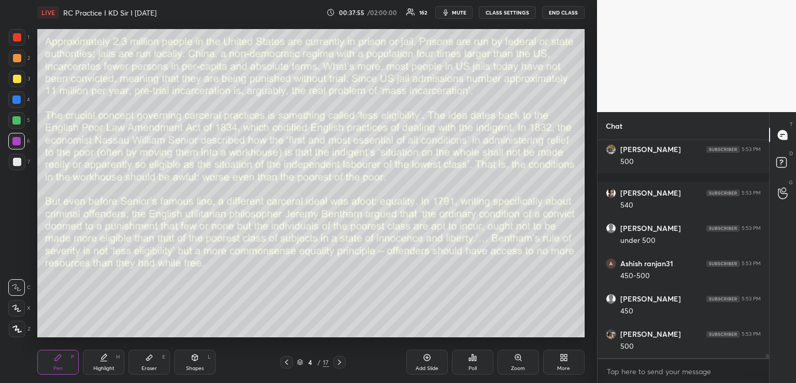
click at [339, 367] on div at bounding box center [339, 362] width 12 height 12
click at [284, 362] on icon at bounding box center [287, 362] width 8 height 8
click at [199, 359] on icon at bounding box center [195, 357] width 8 height 8
click at [16, 121] on div at bounding box center [16, 120] width 8 height 8
click at [64, 360] on div "Pen P" at bounding box center [57, 361] width 41 height 25
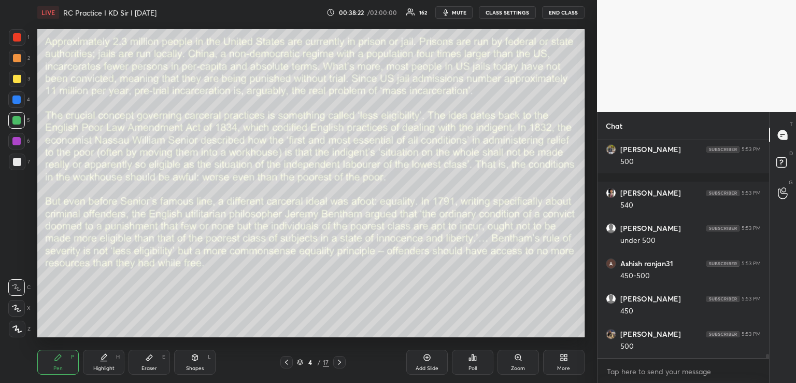
click at [18, 311] on icon at bounding box center [16, 308] width 8 height 6
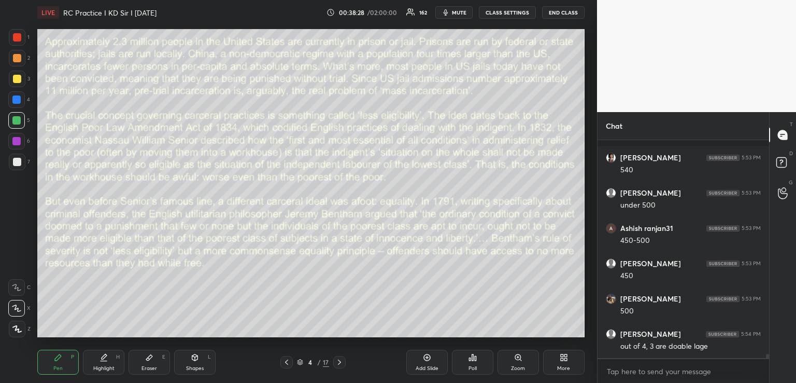
click at [338, 361] on icon at bounding box center [339, 362] width 8 height 8
click at [288, 360] on icon at bounding box center [287, 362] width 8 height 8
click at [196, 357] on icon at bounding box center [195, 357] width 6 height 6
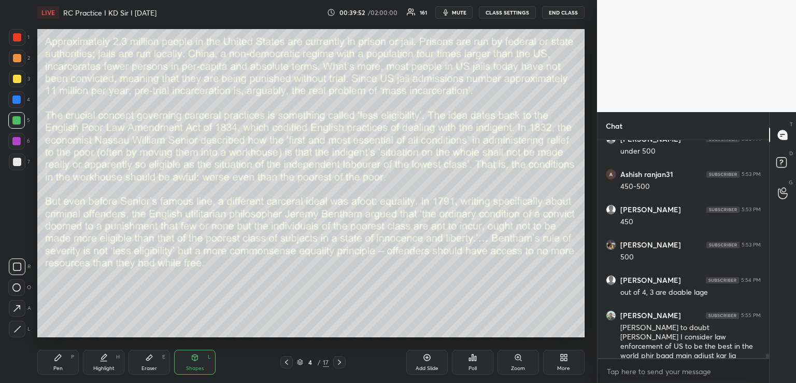
scroll to position [11461, 0]
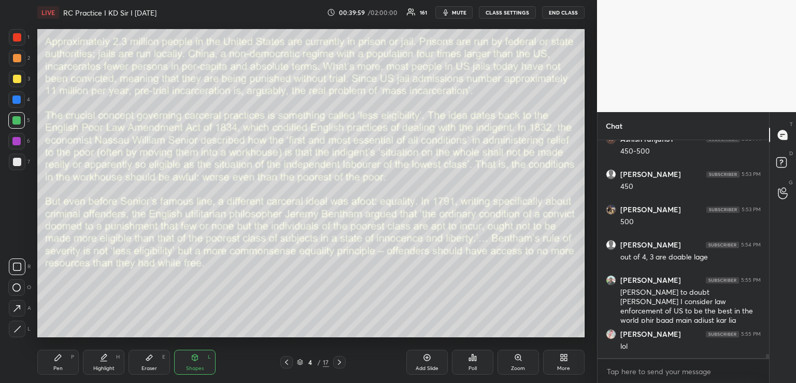
click at [59, 357] on icon at bounding box center [58, 357] width 6 height 6
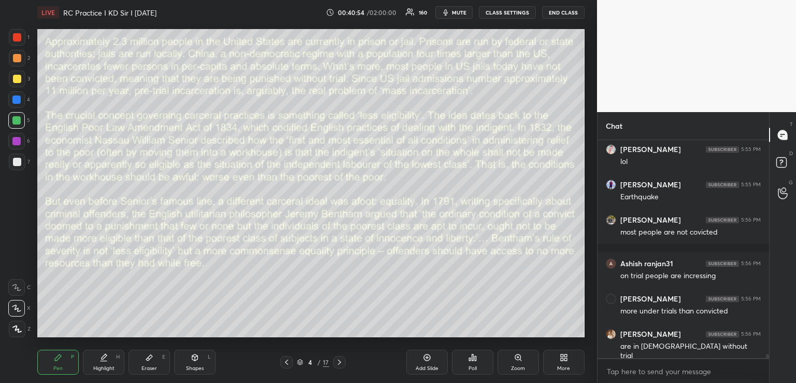
scroll to position [11683, 0]
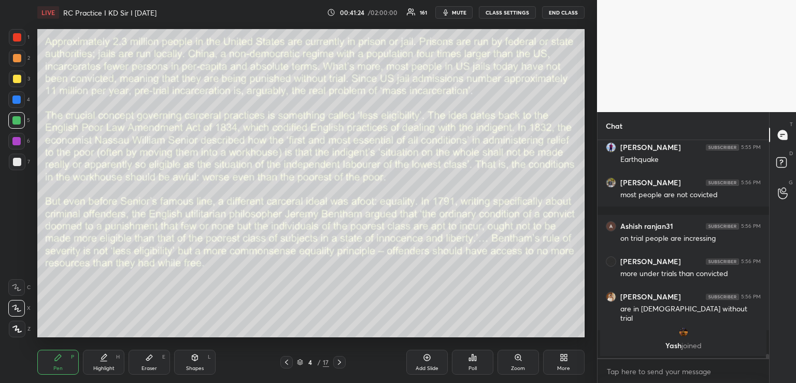
click at [151, 362] on div "Eraser E" at bounding box center [149, 361] width 41 height 25
click at [58, 363] on div "Pen P" at bounding box center [57, 361] width 41 height 25
click at [197, 364] on div "Shapes L" at bounding box center [194, 361] width 41 height 25
click at [62, 362] on div "Pen P" at bounding box center [57, 361] width 41 height 25
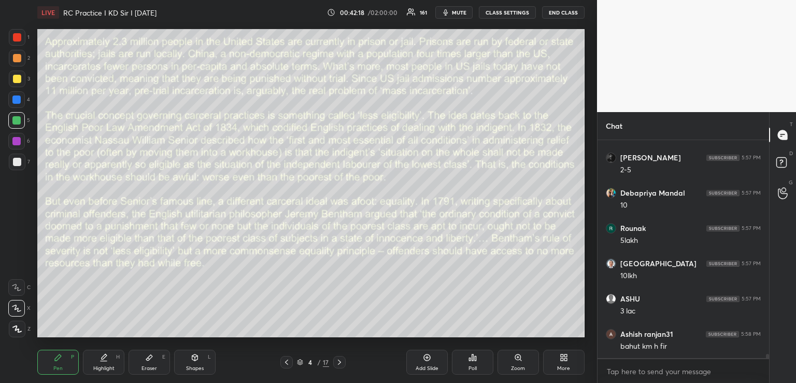
scroll to position [194, 168]
click at [195, 358] on icon at bounding box center [195, 357] width 6 height 6
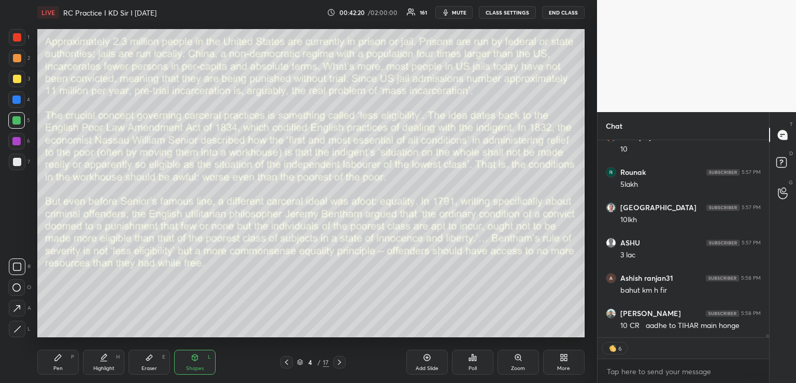
scroll to position [12012, 0]
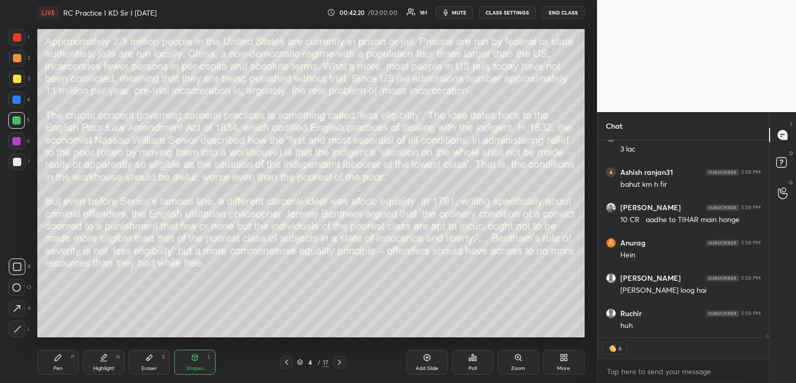
click at [145, 358] on div "Eraser E" at bounding box center [149, 361] width 41 height 25
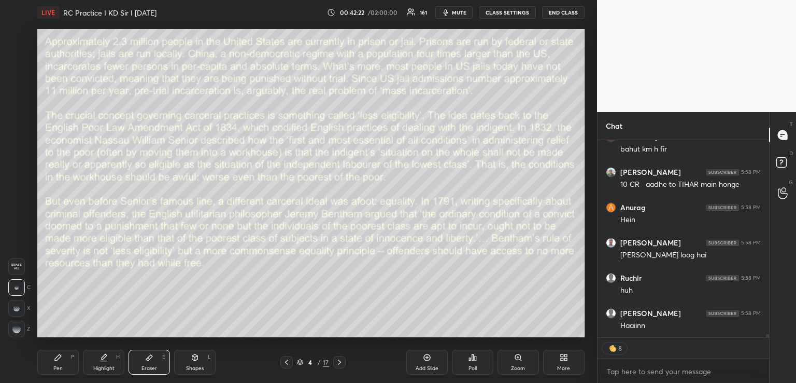
click at [17, 327] on rect at bounding box center [17, 327] width 1 height 1
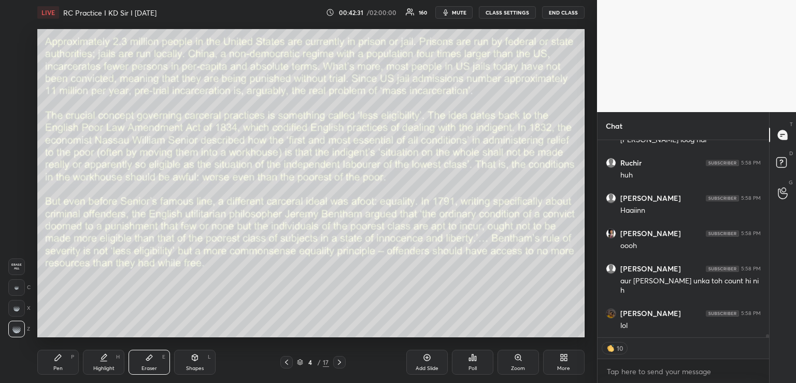
scroll to position [12197, 0]
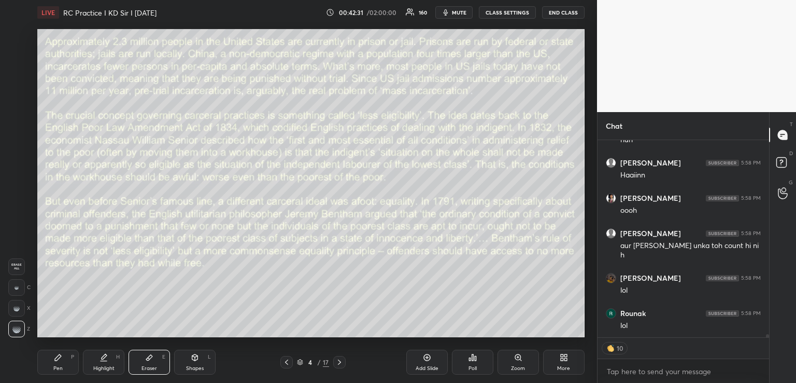
click at [61, 363] on div "Pen P" at bounding box center [57, 361] width 41 height 25
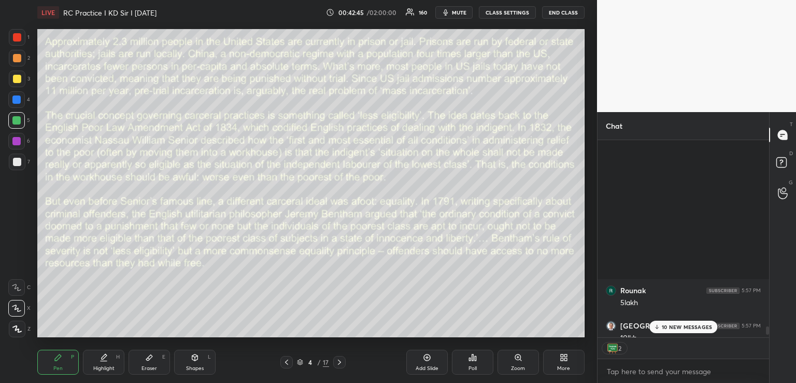
scroll to position [12032, 0]
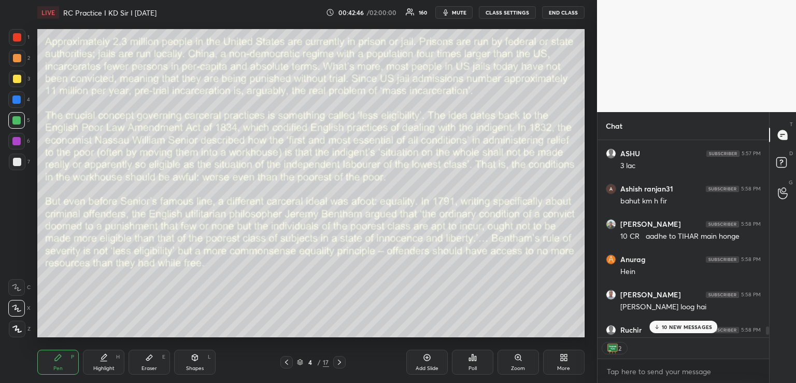
click at [673, 331] on div "10 NEW MESSAGES" at bounding box center [684, 326] width 68 height 12
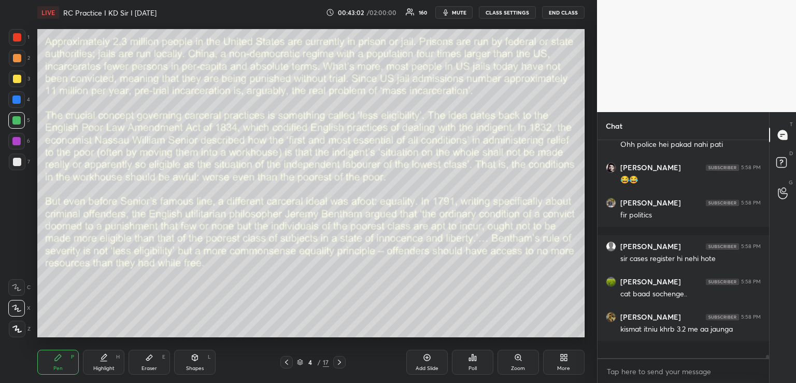
scroll to position [12725, 0]
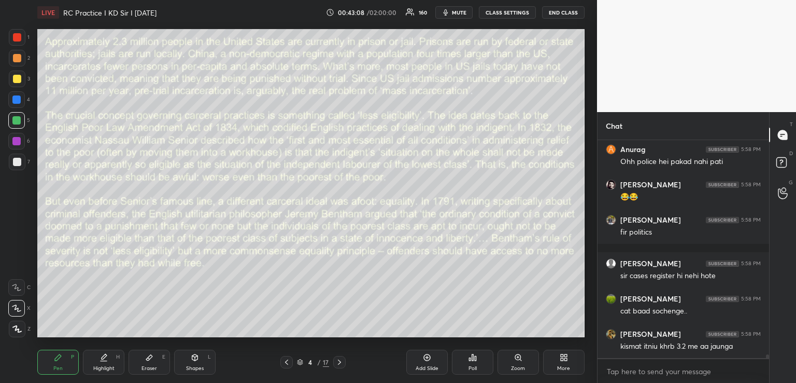
click at [194, 364] on div "Shapes L" at bounding box center [194, 361] width 41 height 25
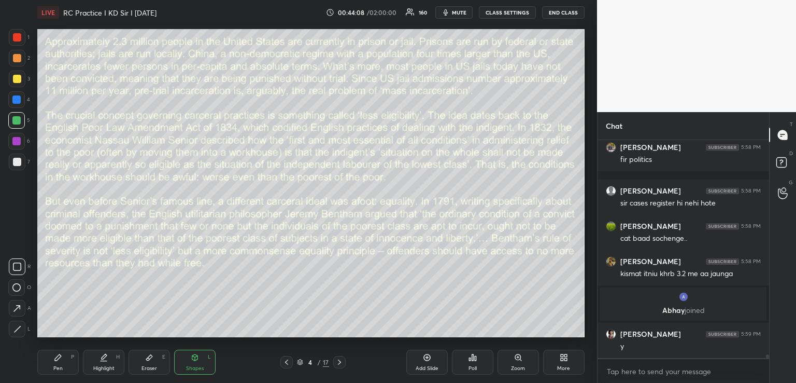
scroll to position [12359, 0]
click at [58, 360] on icon at bounding box center [58, 357] width 8 height 8
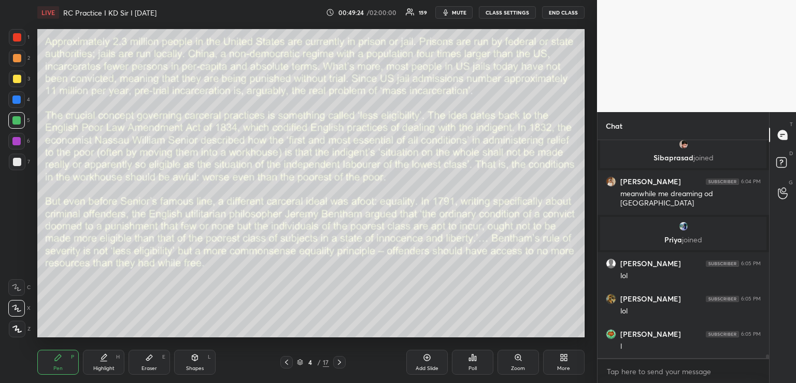
scroll to position [13657, 0]
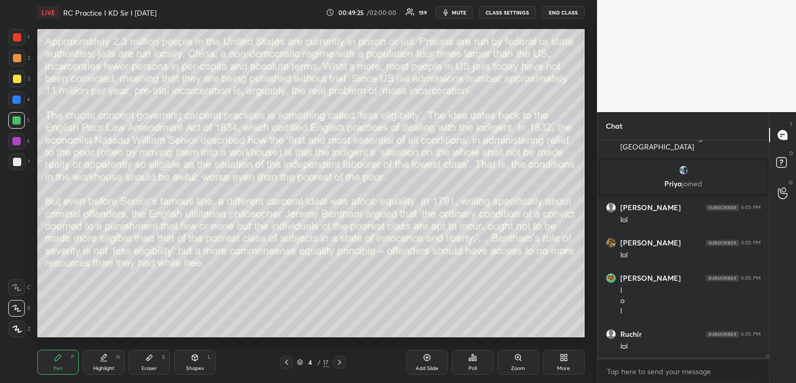
click at [194, 361] on icon at bounding box center [195, 357] width 8 height 8
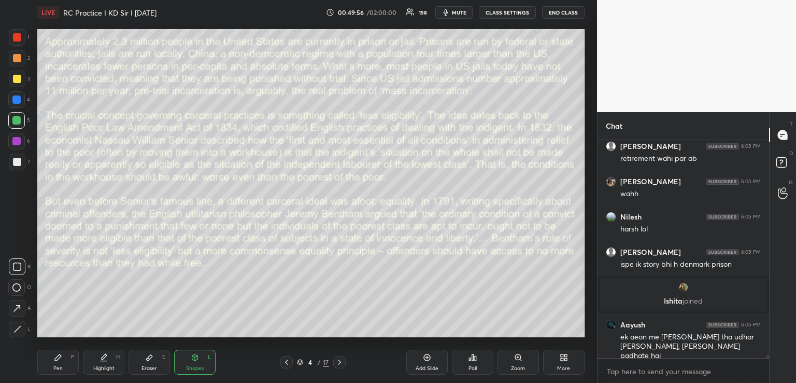
scroll to position [13996, 0]
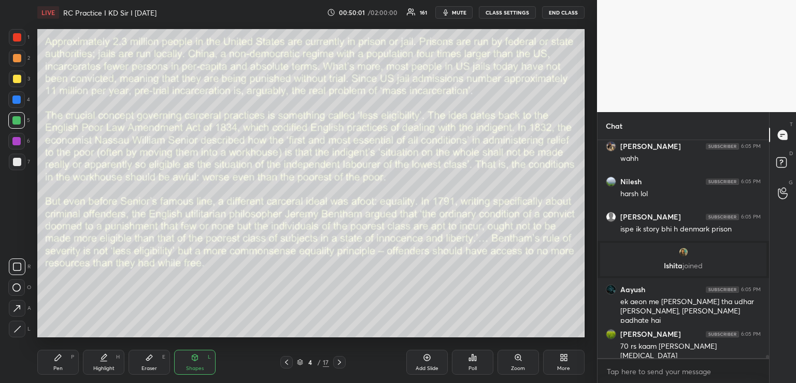
click at [64, 367] on div "Pen P" at bounding box center [57, 361] width 41 height 25
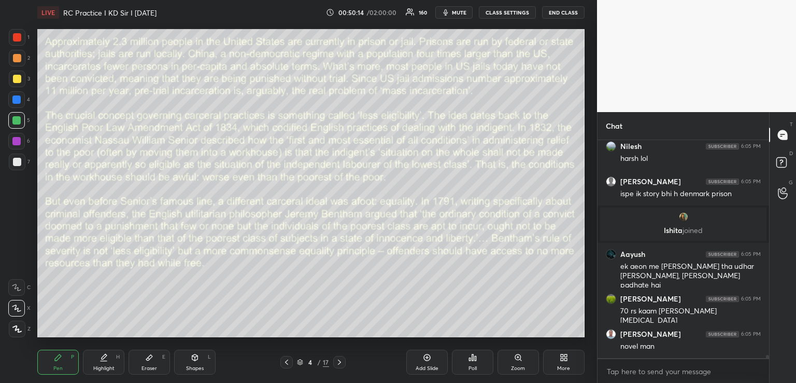
scroll to position [14066, 0]
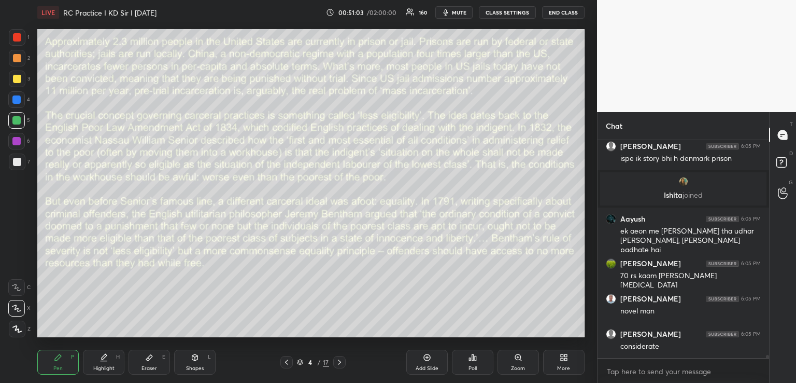
click at [154, 363] on div "Eraser E" at bounding box center [149, 361] width 41 height 25
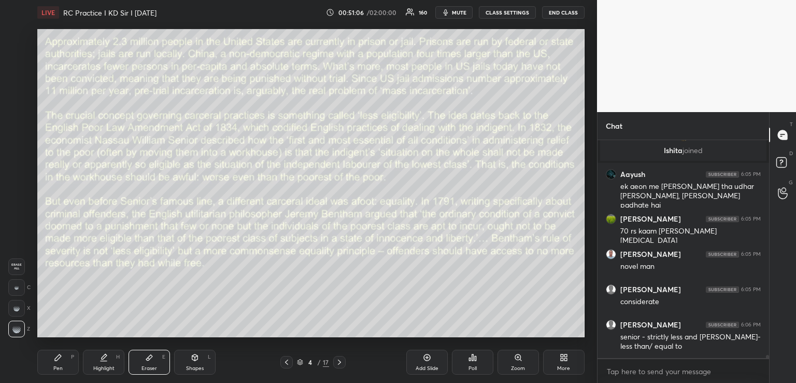
click at [68, 362] on div "Pen P" at bounding box center [57, 361] width 41 height 25
click at [344, 366] on div at bounding box center [339, 362] width 12 height 12
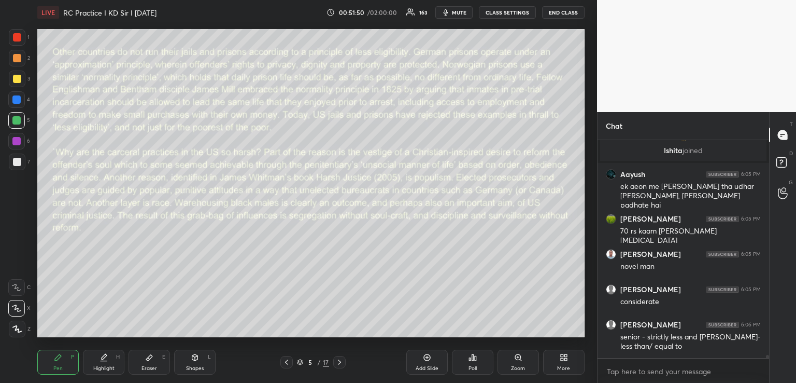
click at [190, 365] on div "Shapes" at bounding box center [195, 367] width 18 height 5
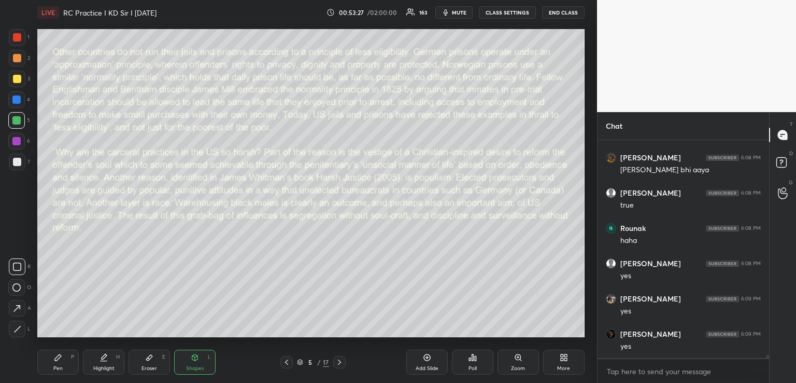
scroll to position [14965, 0]
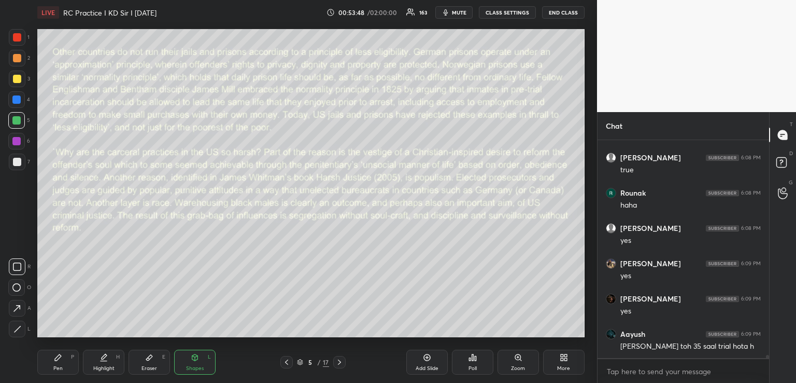
click at [54, 357] on icon at bounding box center [58, 357] width 8 height 8
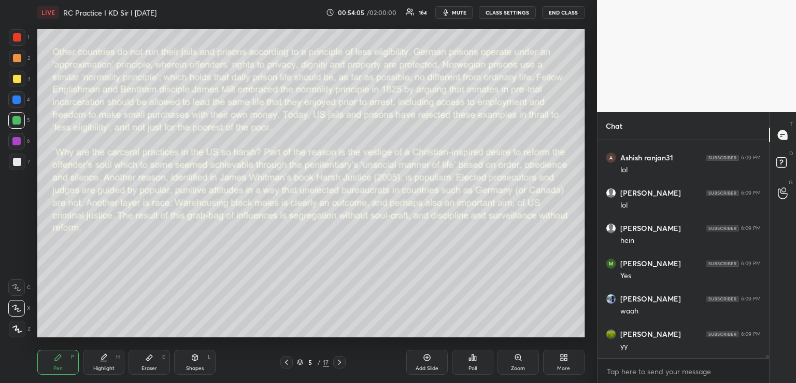
scroll to position [15043, 0]
click at [193, 360] on icon at bounding box center [195, 357] width 6 height 6
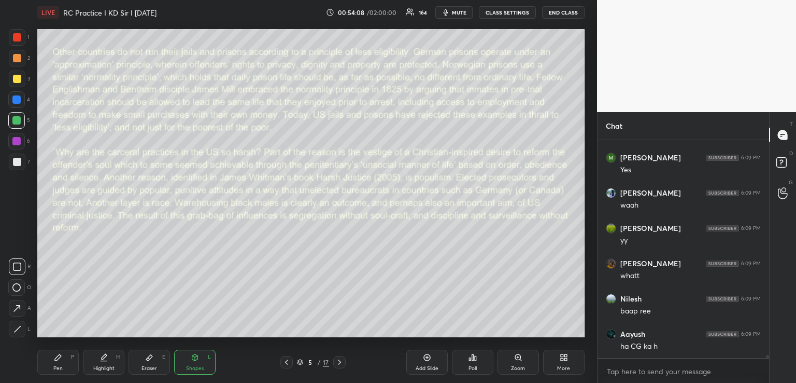
click at [59, 362] on div "Pen P" at bounding box center [57, 361] width 41 height 25
click at [149, 362] on div "Eraser E" at bounding box center [149, 361] width 41 height 25
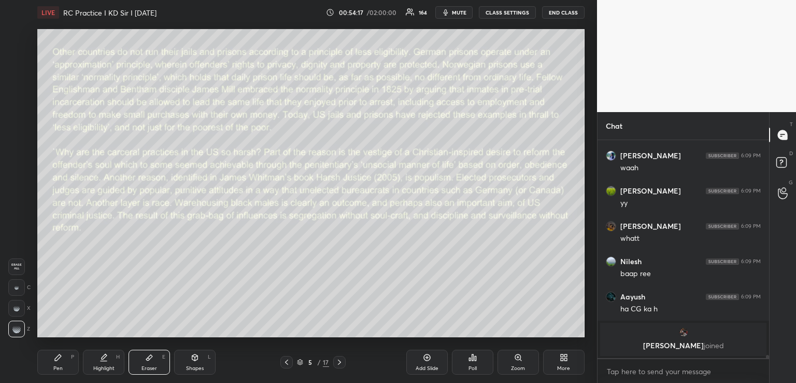
click at [58, 362] on div "Pen P" at bounding box center [57, 361] width 41 height 25
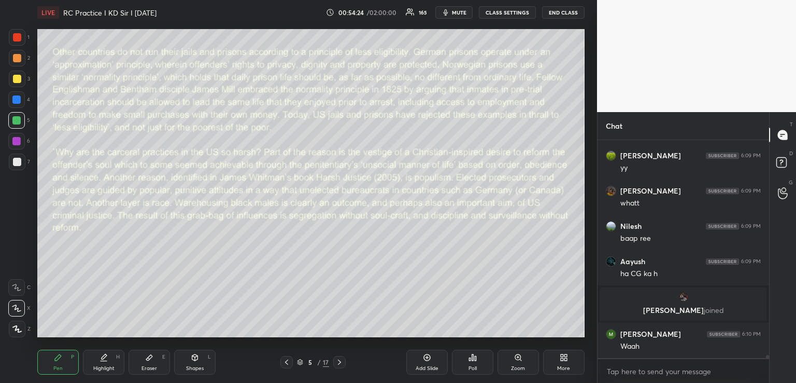
scroll to position [15109, 0]
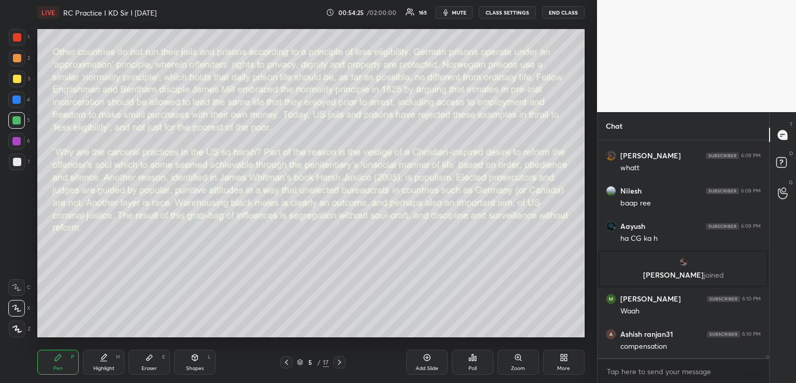
click at [193, 359] on icon at bounding box center [195, 357] width 6 height 6
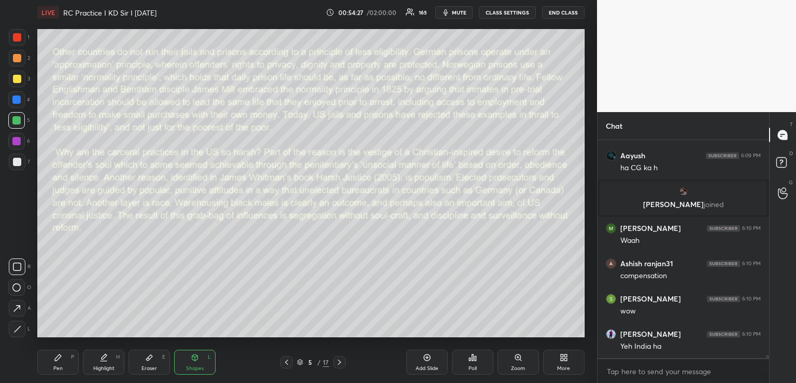
scroll to position [15215, 0]
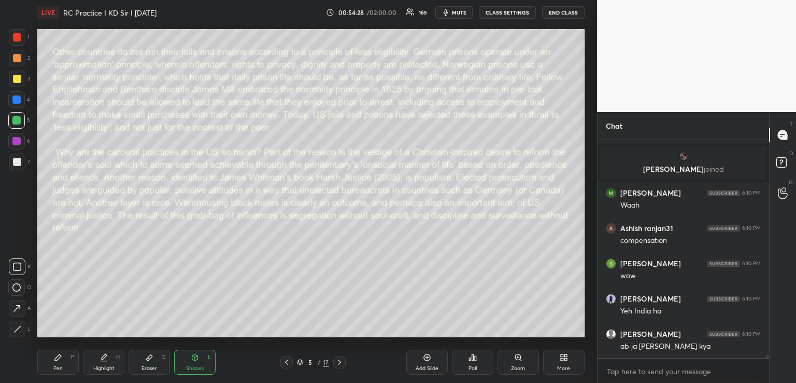
click at [63, 363] on div "Pen P" at bounding box center [57, 361] width 41 height 25
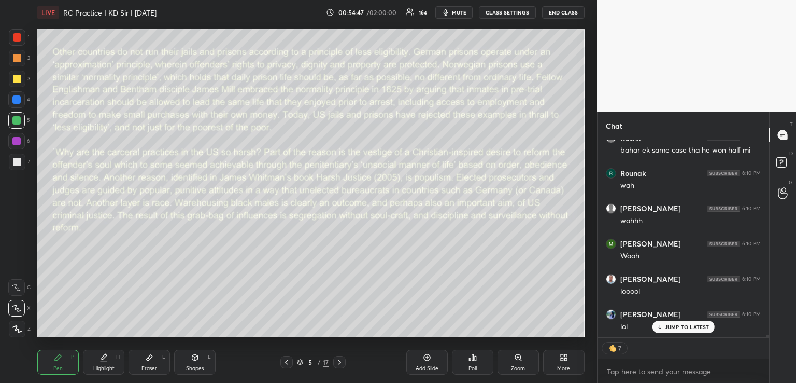
scroll to position [15561, 0]
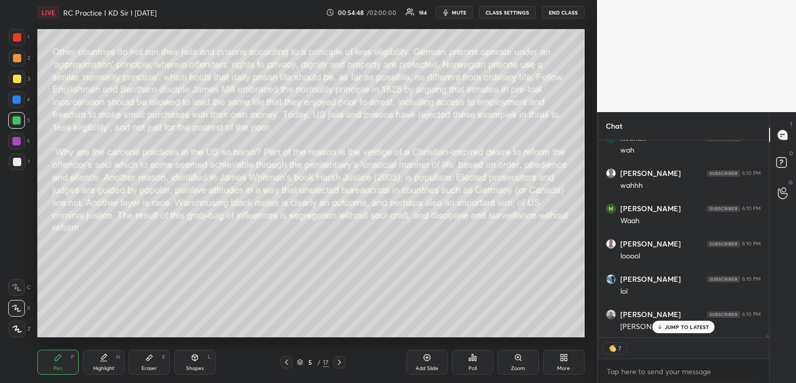
click at [152, 360] on icon at bounding box center [149, 357] width 8 height 8
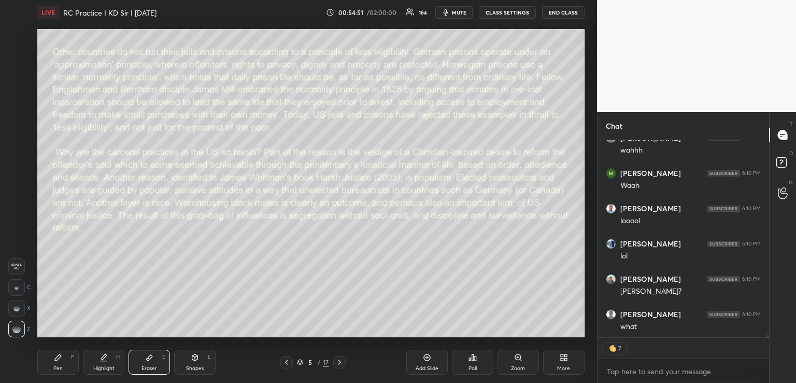
scroll to position [15632, 0]
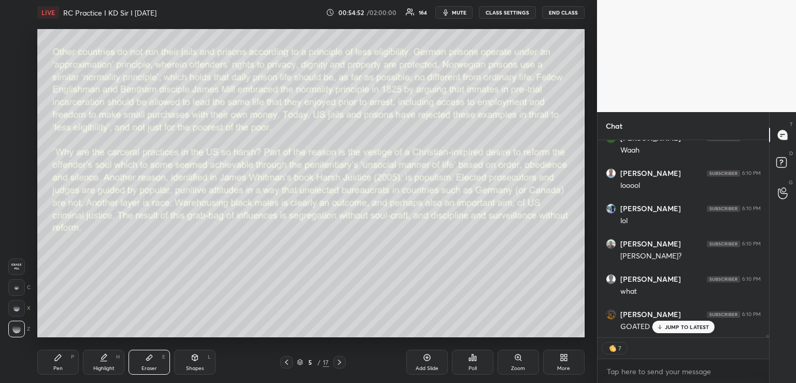
click at [62, 363] on div "Pen P" at bounding box center [57, 361] width 41 height 25
click at [195, 359] on icon at bounding box center [195, 359] width 0 height 4
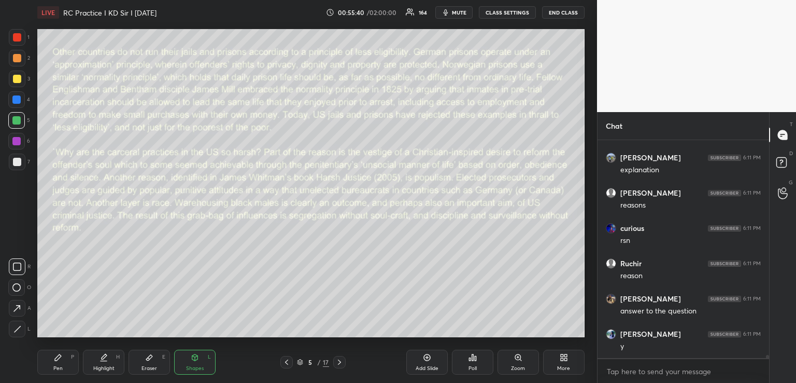
scroll to position [16243, 0]
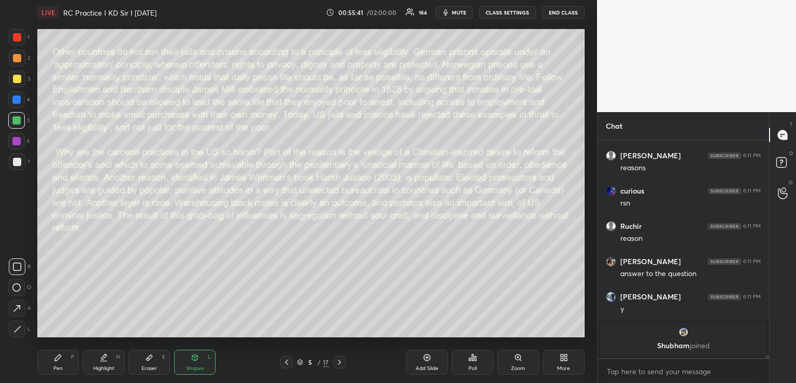
click at [341, 361] on icon at bounding box center [339, 362] width 8 height 8
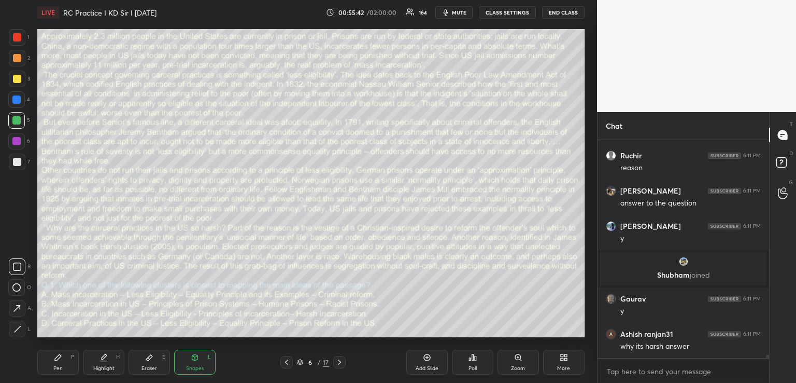
click at [60, 363] on div "Pen P" at bounding box center [57, 361] width 41 height 25
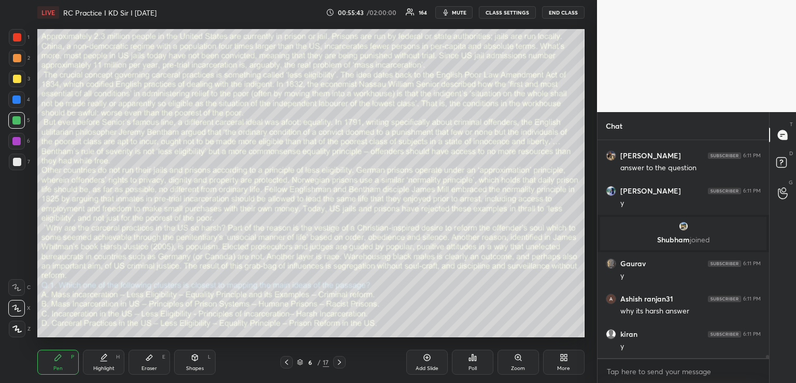
scroll to position [16097, 0]
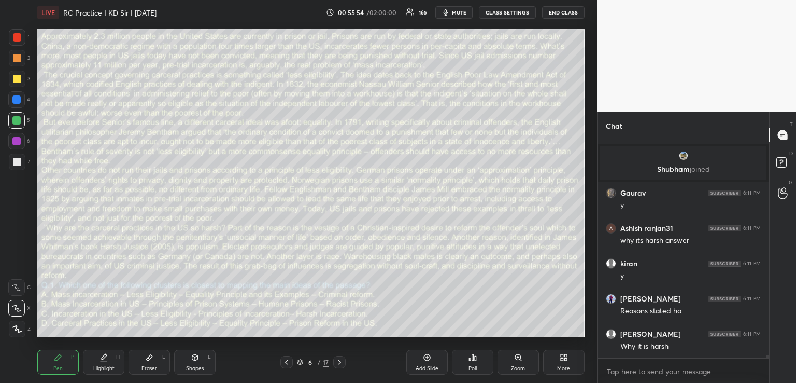
click at [193, 357] on icon at bounding box center [195, 357] width 6 height 6
click at [60, 366] on div "Pen" at bounding box center [57, 367] width 9 height 5
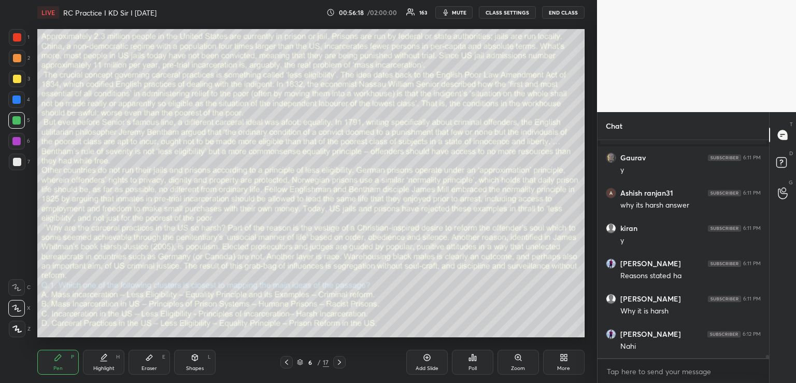
click at [195, 353] on icon at bounding box center [195, 357] width 8 height 8
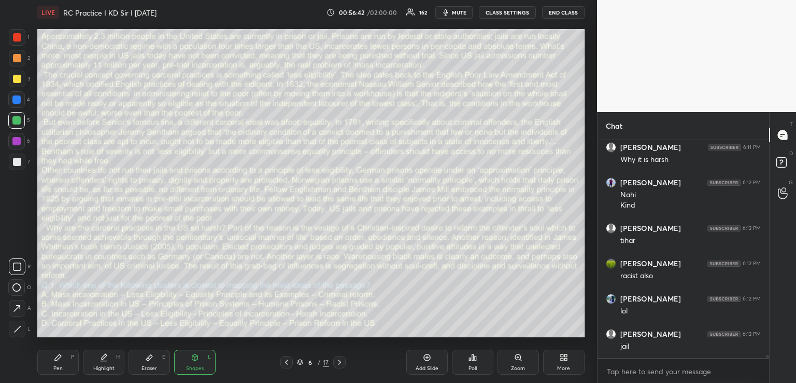
scroll to position [16319, 0]
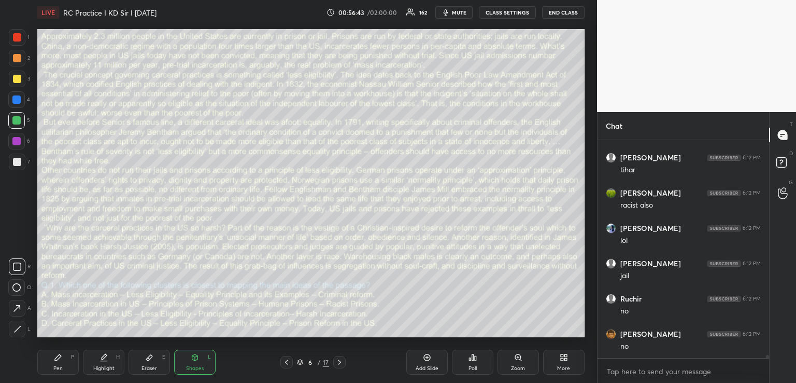
click at [61, 363] on div "Pen P" at bounding box center [57, 361] width 41 height 25
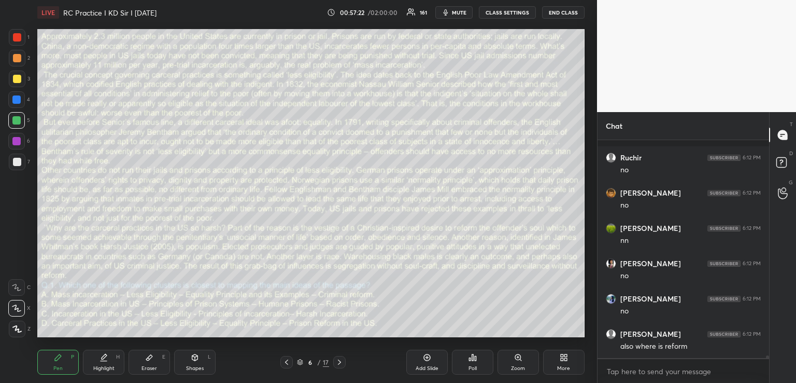
scroll to position [16540, 0]
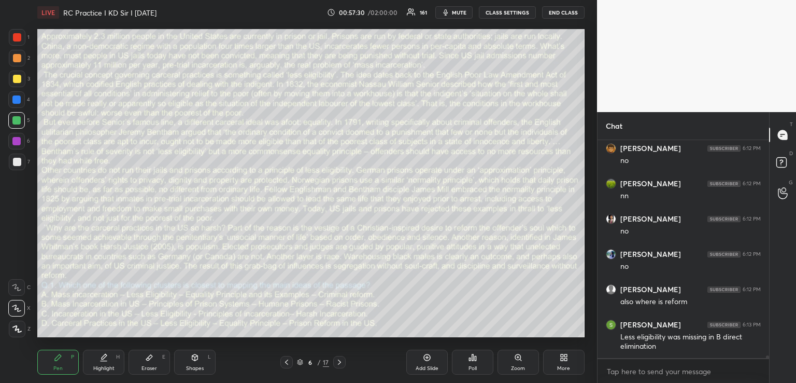
click at [197, 362] on div "Shapes L" at bounding box center [194, 361] width 41 height 25
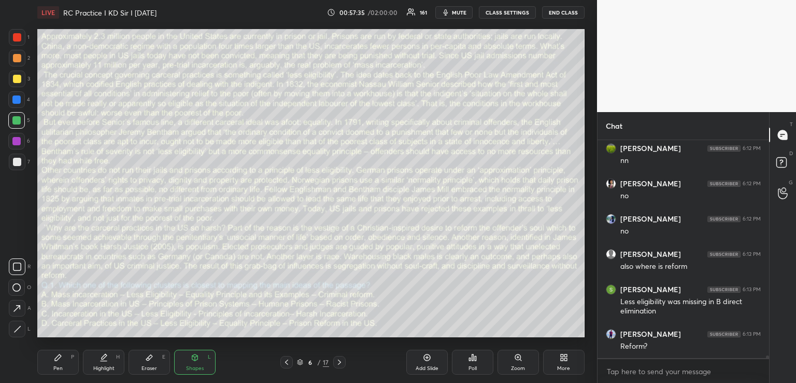
scroll to position [16611, 0]
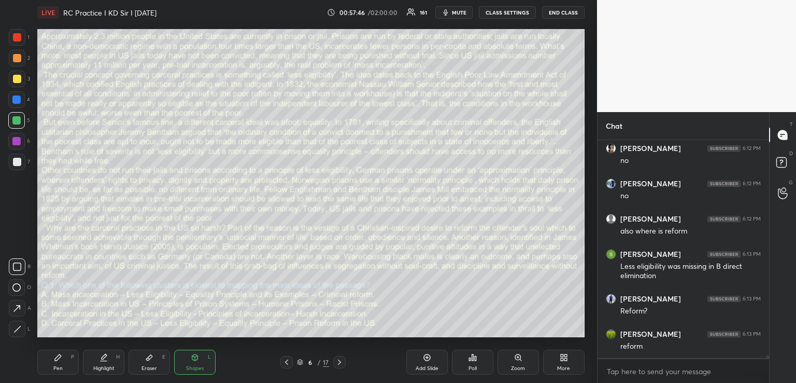
click at [63, 365] on div "Pen P" at bounding box center [57, 361] width 41 height 25
click at [199, 361] on div "Shapes L" at bounding box center [194, 361] width 41 height 25
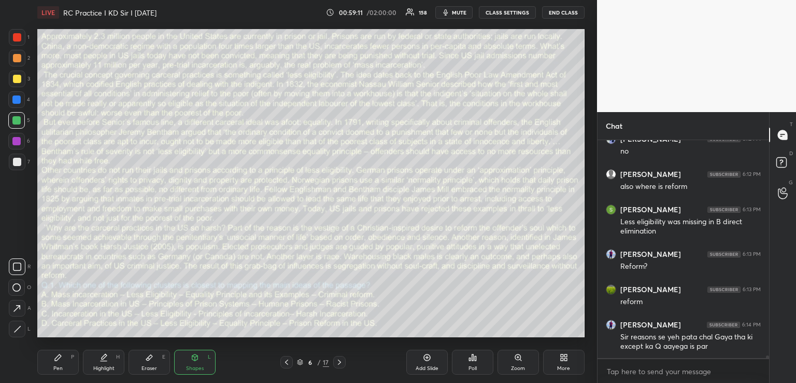
click at [53, 364] on div "Pen P" at bounding box center [57, 361] width 41 height 25
click at [340, 361] on icon at bounding box center [339, 361] width 3 height 5
click at [340, 362] on icon at bounding box center [339, 361] width 3 height 5
click at [339, 362] on icon at bounding box center [339, 362] width 8 height 8
click at [286, 362] on icon at bounding box center [287, 362] width 8 height 8
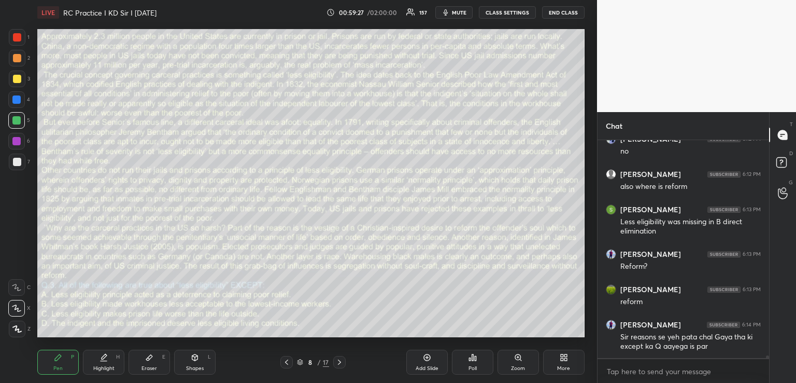
click at [286, 363] on icon at bounding box center [287, 362] width 8 height 8
click at [285, 362] on icon at bounding box center [287, 362] width 8 height 8
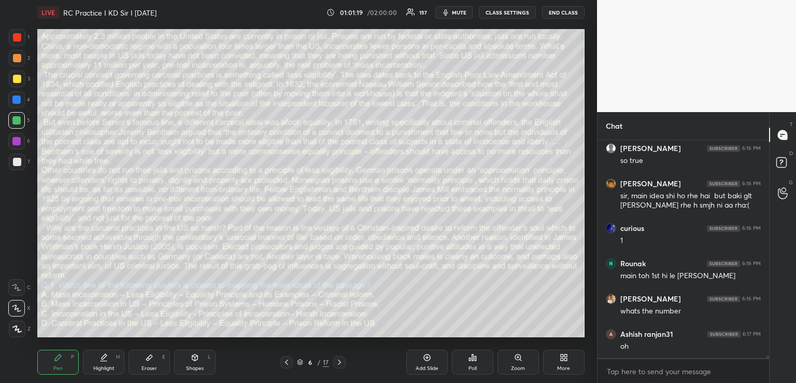
scroll to position [17299, 0]
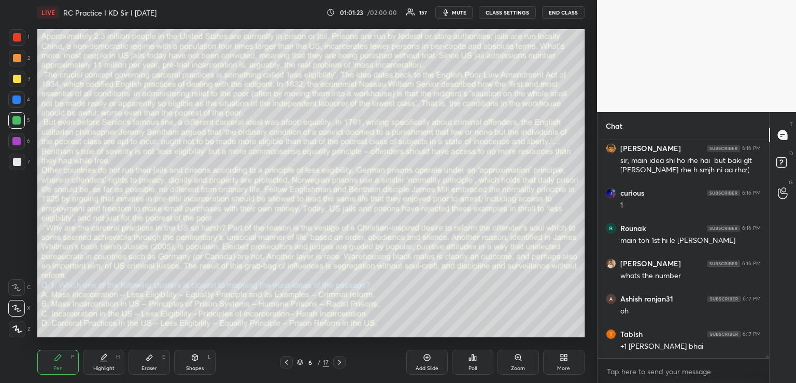
click at [194, 363] on div "Shapes L" at bounding box center [194, 361] width 41 height 25
click at [143, 367] on div "Eraser" at bounding box center [150, 367] width 16 height 5
click at [59, 363] on div "Pen P" at bounding box center [57, 361] width 41 height 25
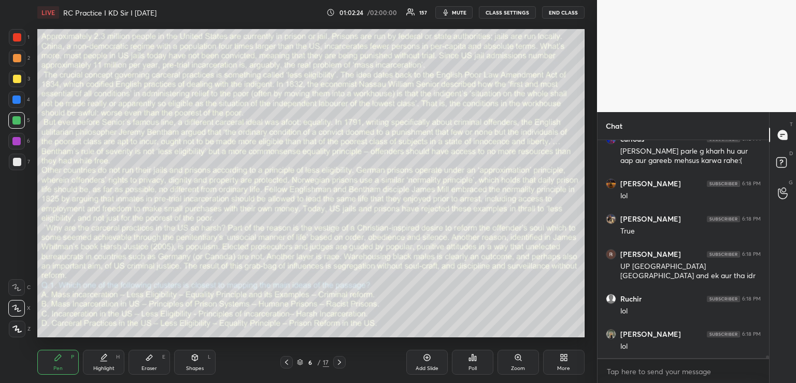
scroll to position [17606, 0]
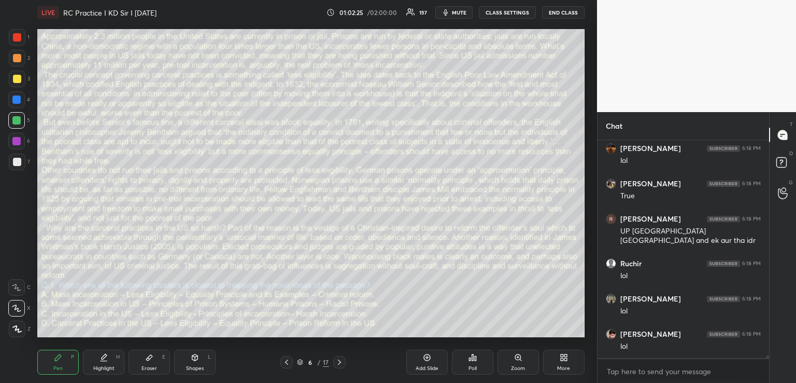
click at [339, 362] on icon at bounding box center [339, 362] width 8 height 8
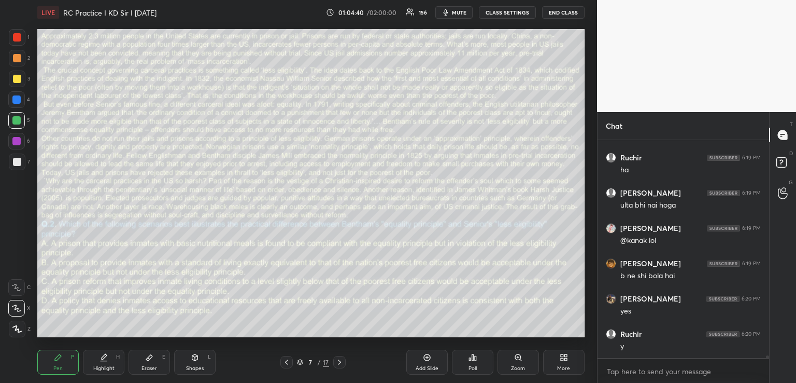
scroll to position [17882, 0]
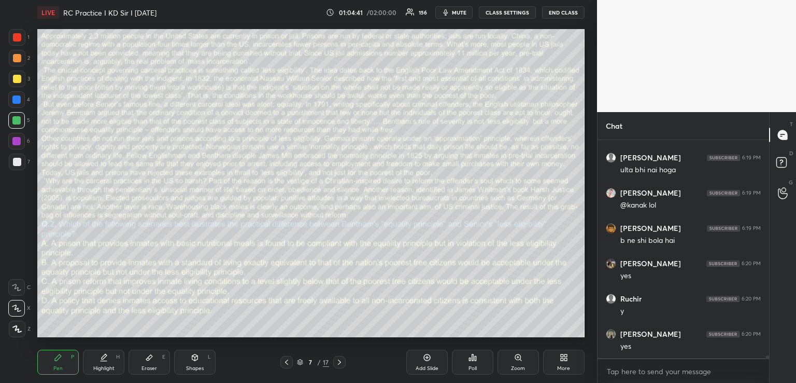
click at [340, 359] on icon at bounding box center [339, 362] width 8 height 8
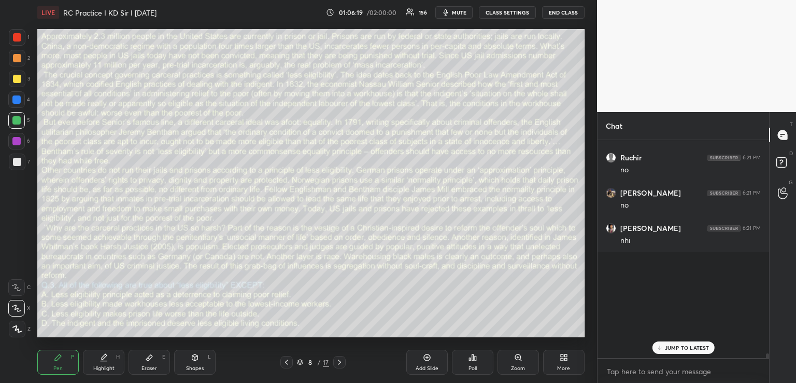
scroll to position [17959, 0]
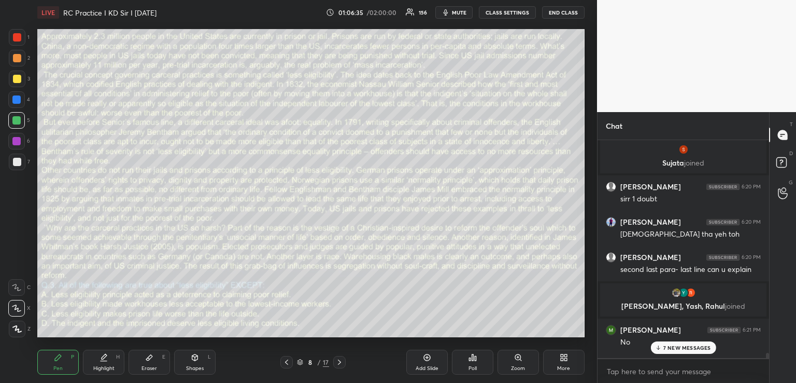
click at [677, 346] on p "7 NEW MESSAGES" at bounding box center [688, 347] width 48 height 6
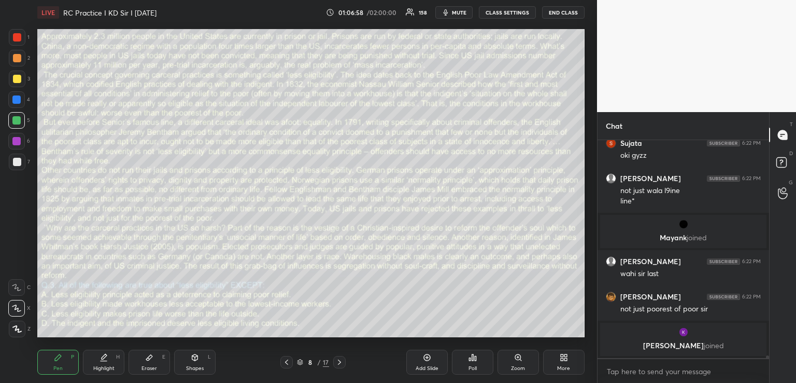
scroll to position [18445, 0]
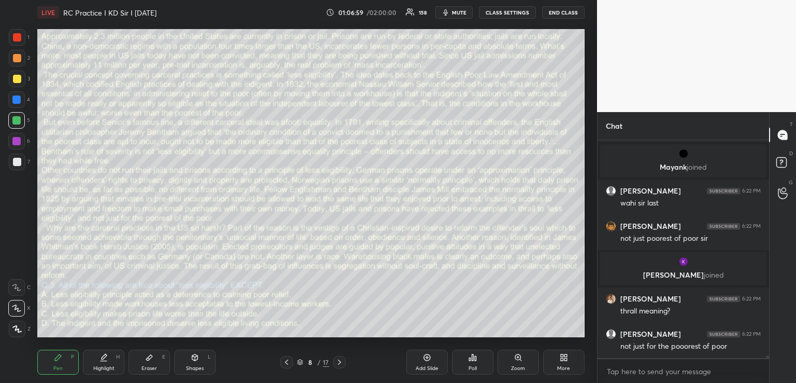
click at [195, 356] on icon at bounding box center [195, 357] width 6 height 2
click at [286, 361] on icon at bounding box center [286, 361] width 3 height 5
click at [287, 361] on icon at bounding box center [287, 362] width 8 height 8
click at [285, 361] on icon at bounding box center [287, 362] width 8 height 8
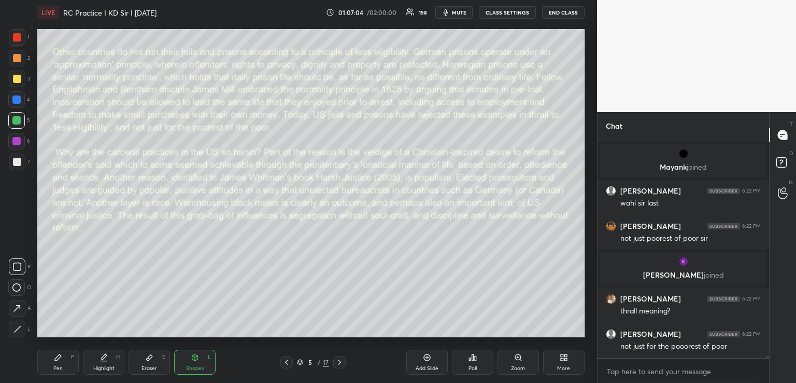
click at [287, 359] on icon at bounding box center [287, 362] width 8 height 8
click at [340, 362] on icon at bounding box center [339, 361] width 3 height 5
click at [62, 358] on div "Pen P" at bounding box center [57, 361] width 41 height 25
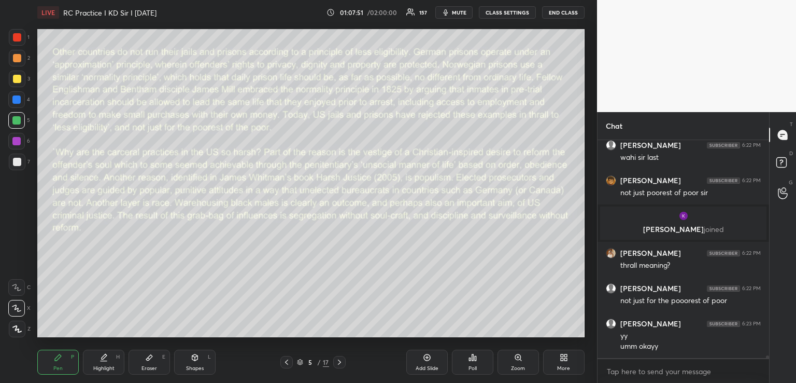
scroll to position [18526, 0]
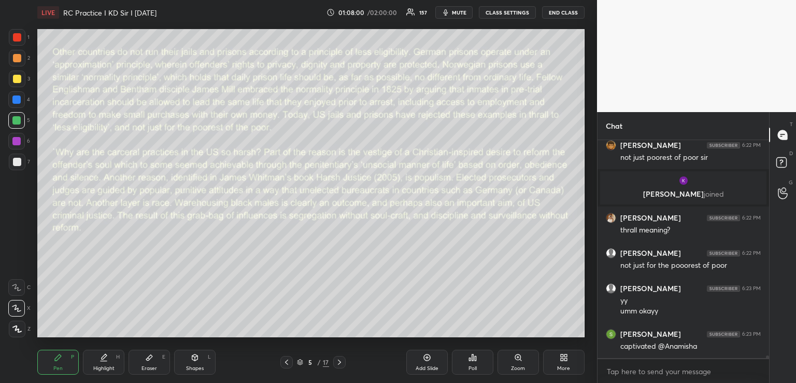
click at [337, 361] on icon at bounding box center [339, 362] width 8 height 8
click at [336, 361] on icon at bounding box center [339, 362] width 8 height 8
click at [338, 362] on icon at bounding box center [339, 362] width 8 height 8
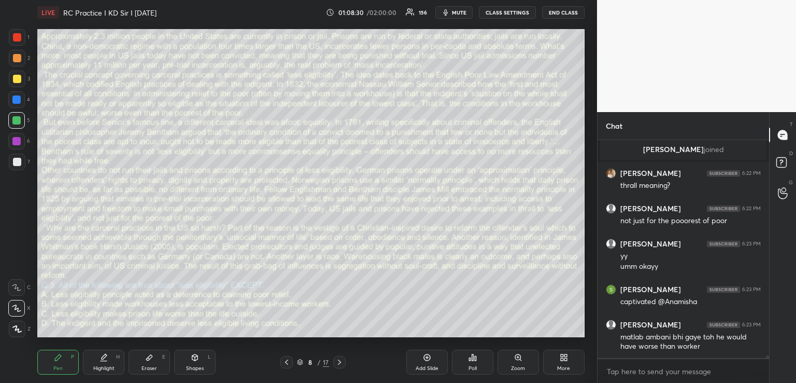
click at [152, 360] on icon at bounding box center [149, 357] width 8 height 8
click at [341, 359] on icon at bounding box center [339, 362] width 8 height 8
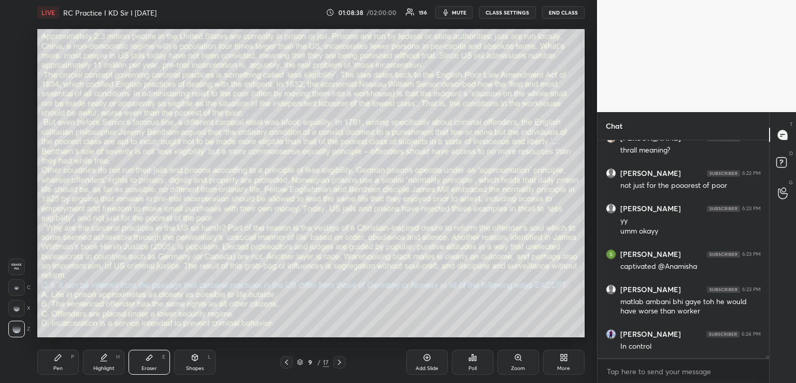
click at [60, 367] on div "Pen" at bounding box center [57, 367] width 9 height 5
click at [197, 361] on div "Shapes L" at bounding box center [194, 361] width 41 height 25
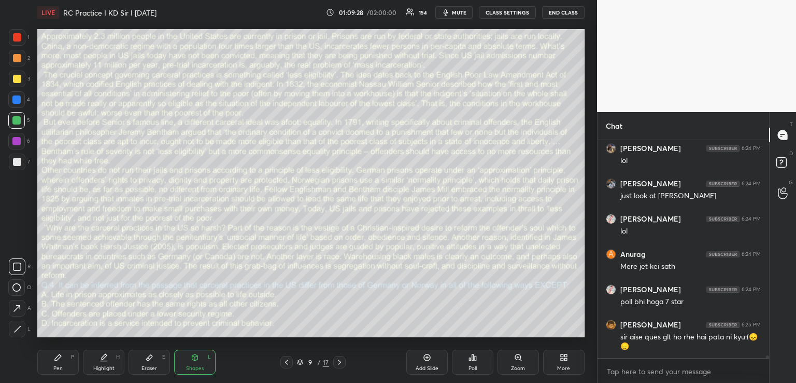
scroll to position [19234, 0]
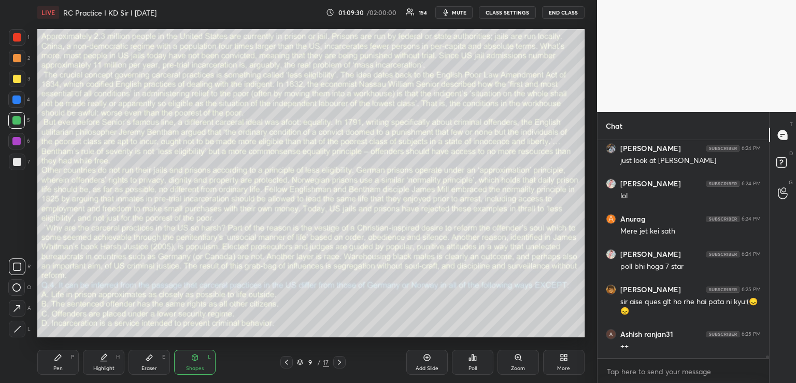
click at [60, 366] on div "Pen" at bounding box center [57, 367] width 9 height 5
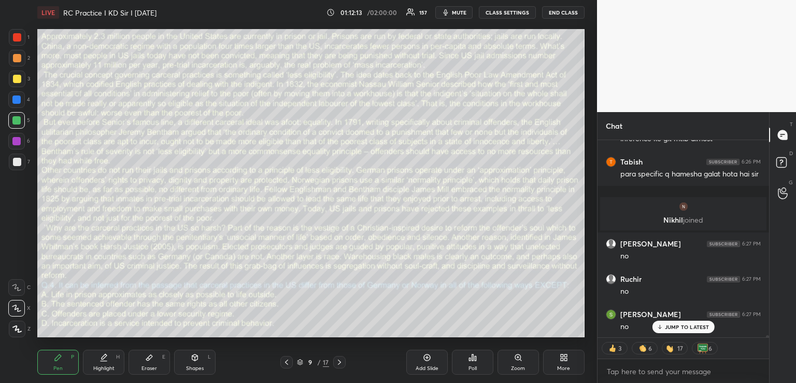
scroll to position [19429, 0]
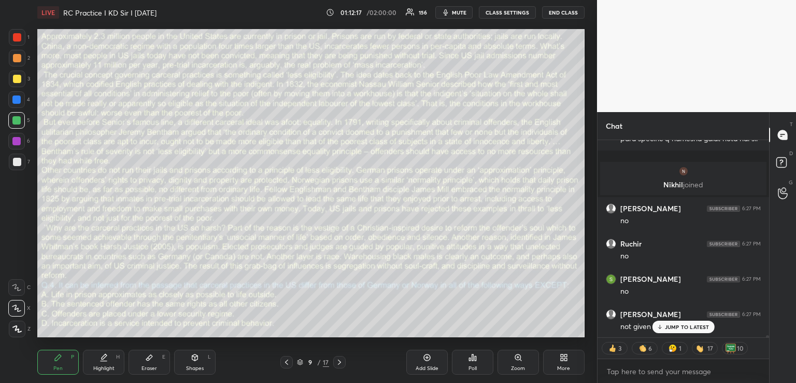
click at [197, 348] on div "Pen P Highlight H Eraser E Shapes L 9 / 17 Add Slide Poll Zoom More" at bounding box center [310, 361] width 547 height 41
click at [156, 358] on div "Eraser E" at bounding box center [149, 361] width 41 height 25
click at [197, 357] on icon at bounding box center [195, 357] width 6 height 6
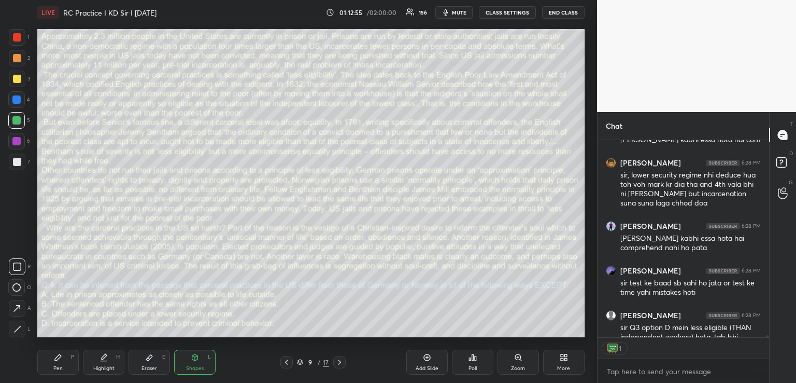
scroll to position [19671, 0]
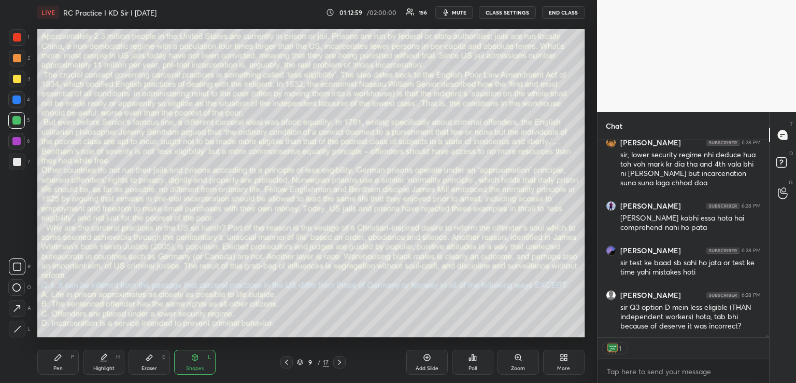
click at [286, 360] on icon at bounding box center [287, 362] width 8 height 8
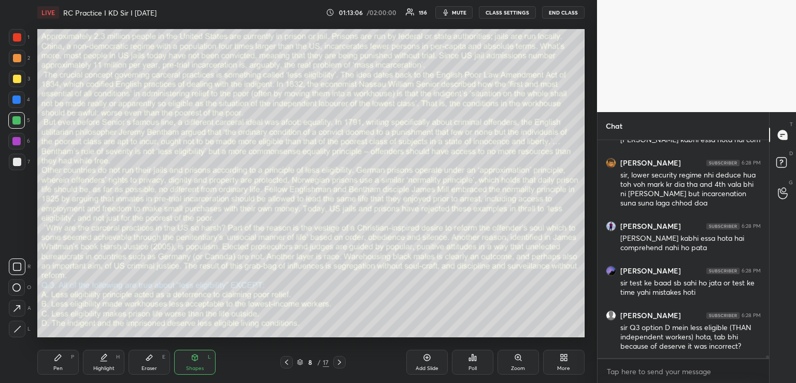
scroll to position [4, 3]
type textarea "x"
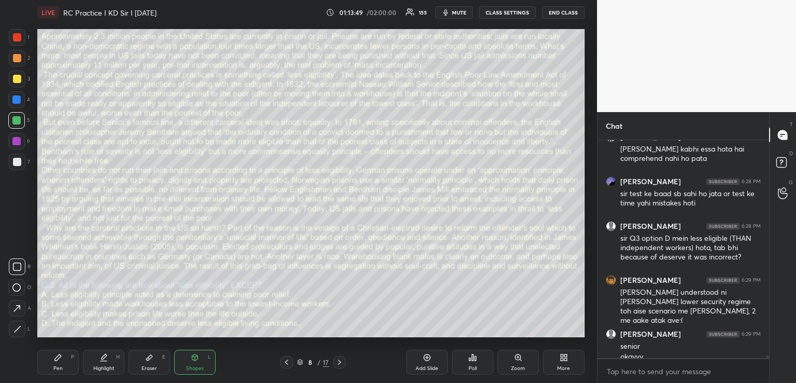
scroll to position [19750, 0]
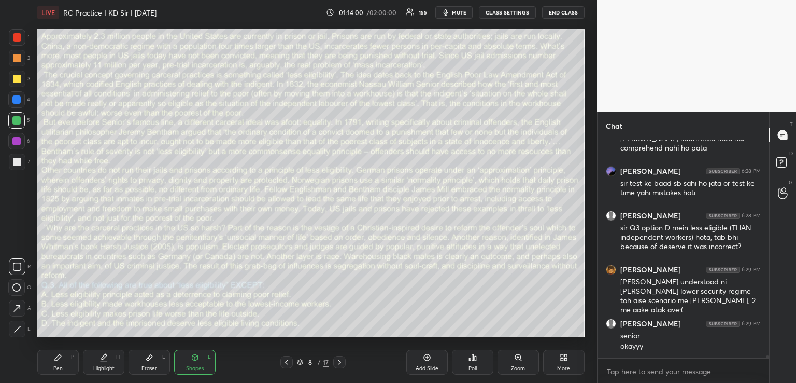
click at [59, 359] on icon at bounding box center [58, 357] width 8 height 8
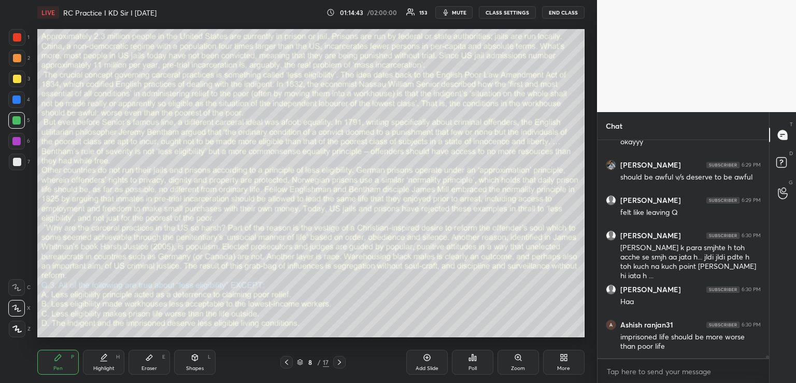
scroll to position [19989, 0]
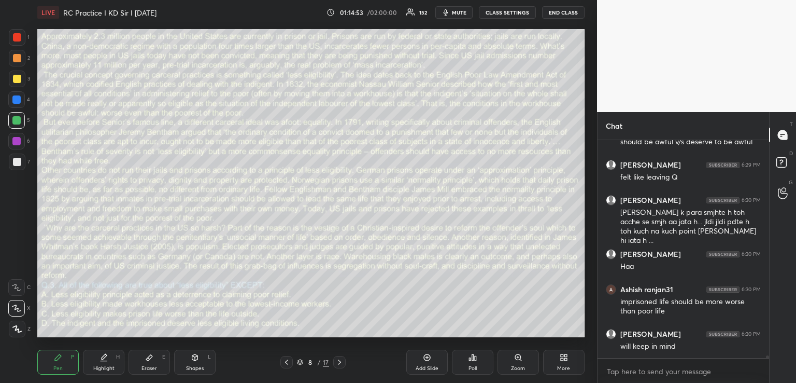
click at [284, 363] on icon at bounding box center [287, 362] width 8 height 8
click at [285, 363] on icon at bounding box center [287, 362] width 8 height 8
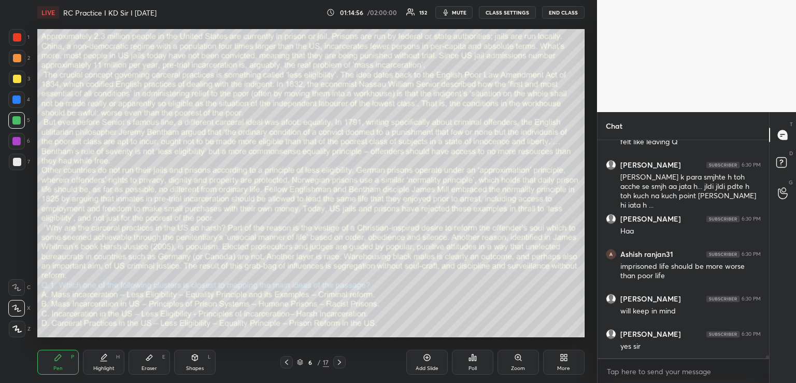
click at [339, 360] on icon at bounding box center [339, 361] width 3 height 5
click at [338, 360] on icon at bounding box center [339, 362] width 8 height 8
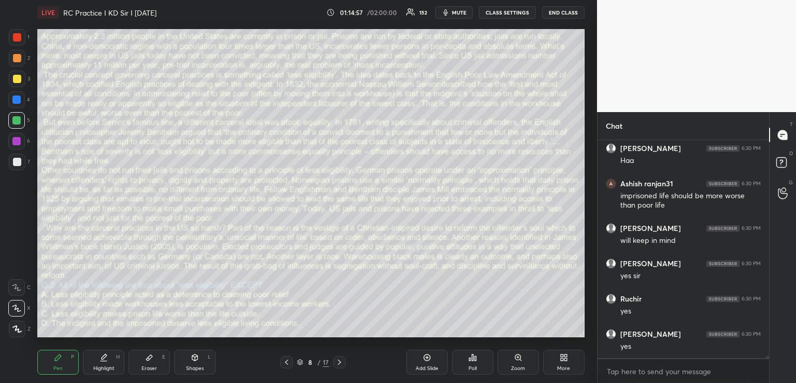
click at [336, 362] on icon at bounding box center [339, 362] width 8 height 8
click at [340, 359] on icon at bounding box center [339, 362] width 8 height 8
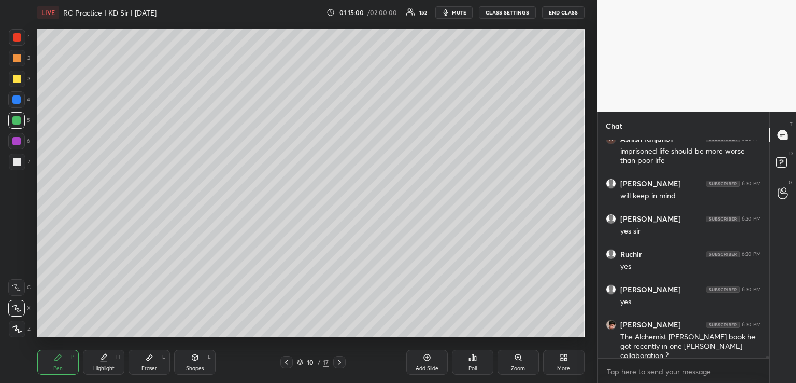
scroll to position [20175, 0]
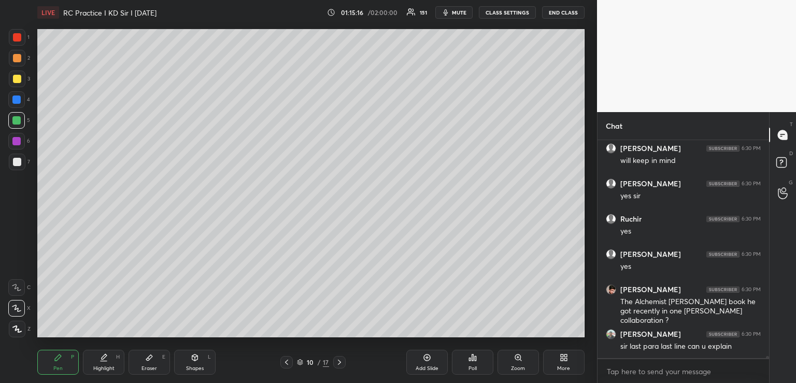
click at [338, 361] on icon at bounding box center [339, 362] width 8 height 8
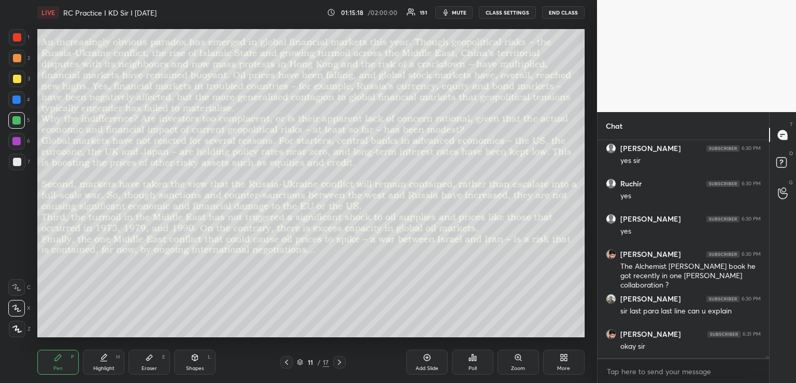
click at [475, 355] on icon at bounding box center [473, 357] width 8 height 8
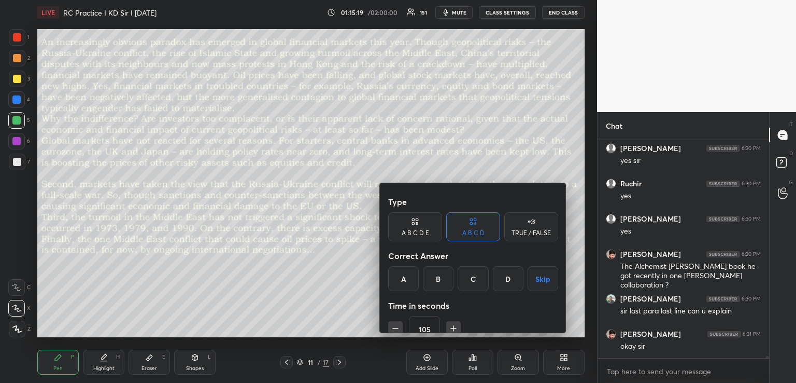
click at [473, 357] on div at bounding box center [398, 191] width 796 height 383
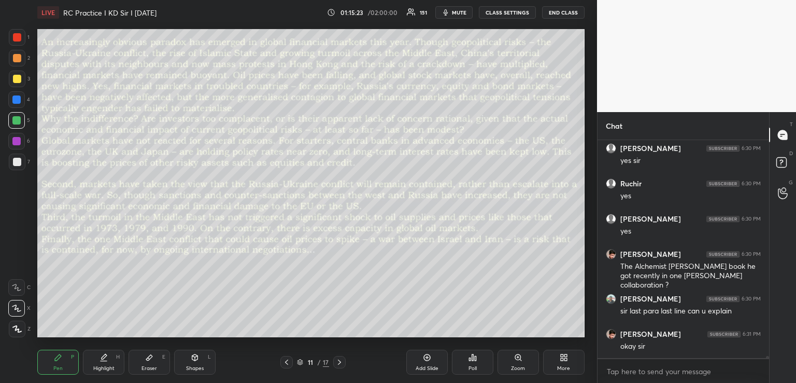
click at [472, 361] on icon at bounding box center [473, 357] width 8 height 8
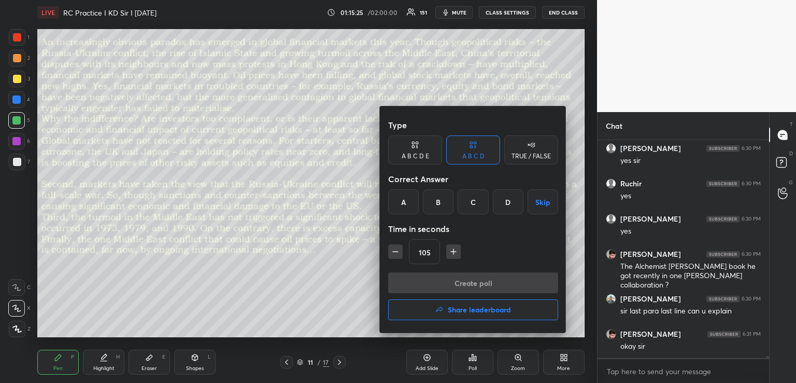
click at [455, 248] on icon "button" at bounding box center [453, 251] width 10 height 10
click at [455, 249] on icon "button" at bounding box center [453, 251] width 10 height 10
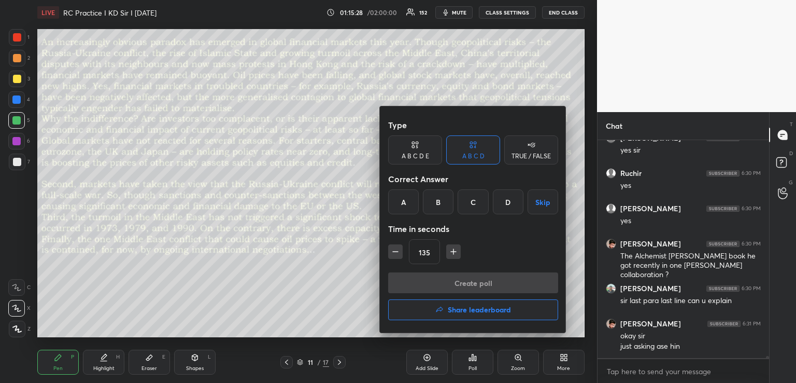
click at [454, 251] on icon "button" at bounding box center [453, 251] width 5 height 0
type input "150"
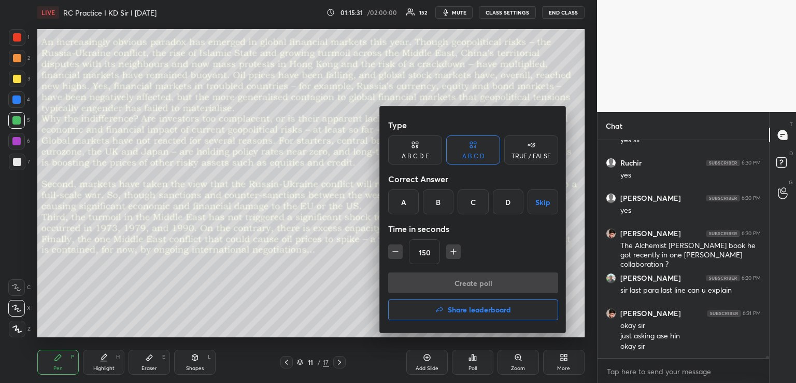
click at [541, 200] on button "Skip" at bounding box center [543, 201] width 31 height 25
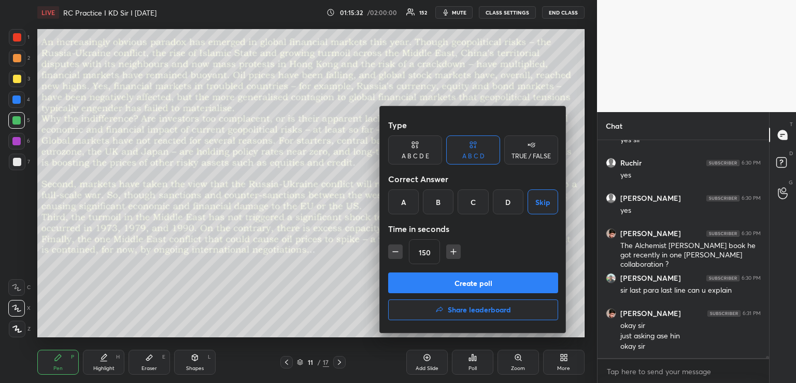
click at [528, 151] on div "TRUE / FALSE" at bounding box center [531, 149] width 54 height 29
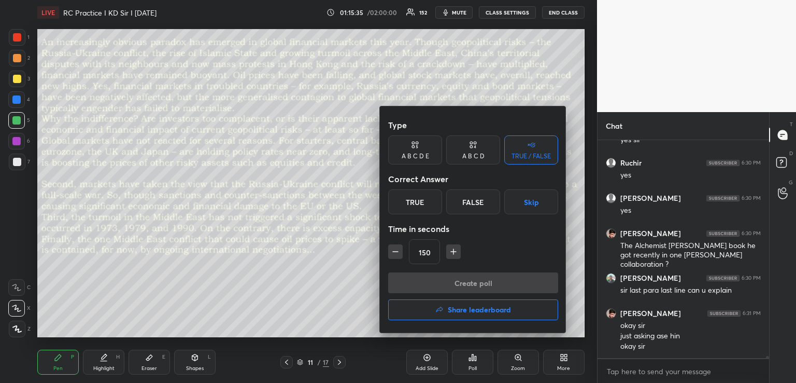
click at [533, 189] on div "Correct Answer" at bounding box center [473, 178] width 170 height 21
click at [531, 199] on button "Skip" at bounding box center [531, 201] width 54 height 25
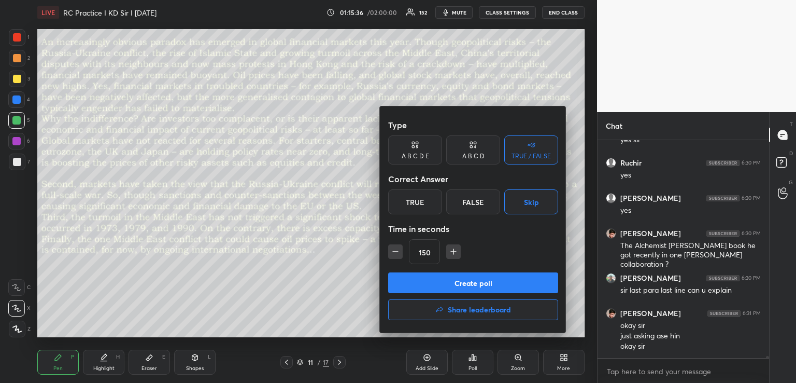
click at [477, 281] on button "Create poll" at bounding box center [473, 282] width 170 height 21
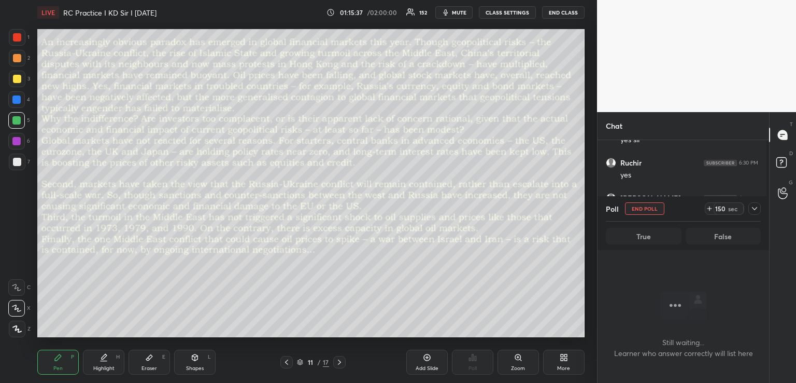
scroll to position [187, 168]
click at [452, 11] on span "mute" at bounding box center [459, 12] width 15 height 7
click at [757, 209] on icon at bounding box center [755, 208] width 8 height 8
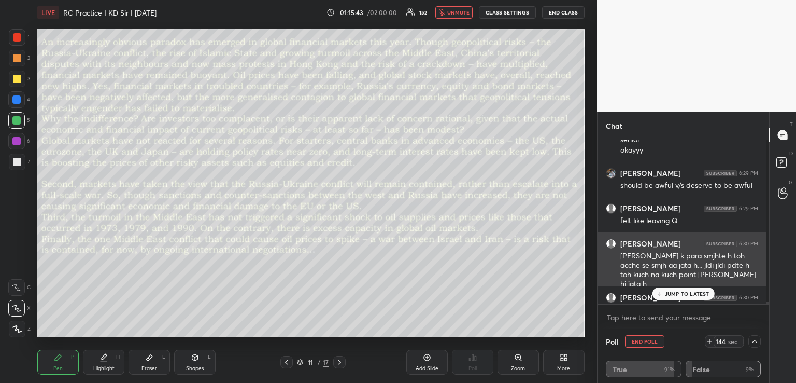
scroll to position [19716, 0]
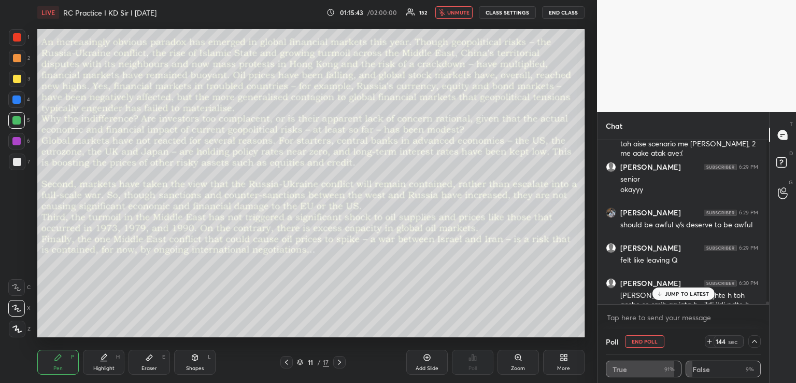
click at [675, 292] on p "JUMP TO LATEST" at bounding box center [687, 293] width 45 height 6
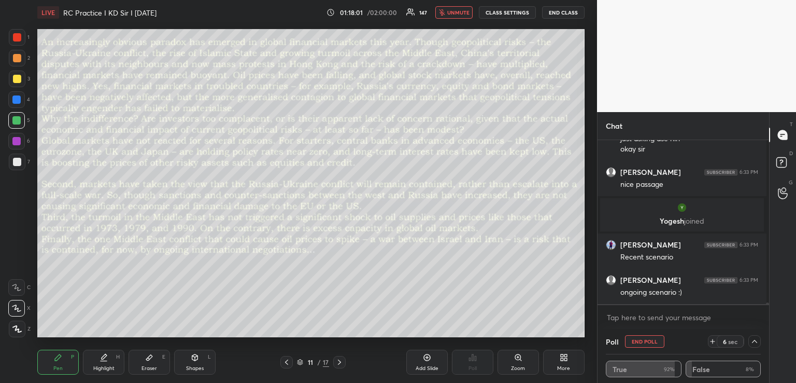
scroll to position [20179, 0]
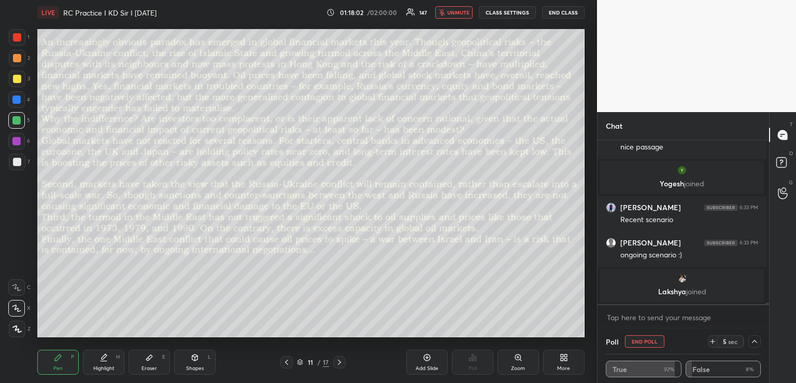
click at [343, 361] on icon at bounding box center [339, 362] width 8 height 8
click at [713, 340] on icon at bounding box center [713, 341] width 0 height 4
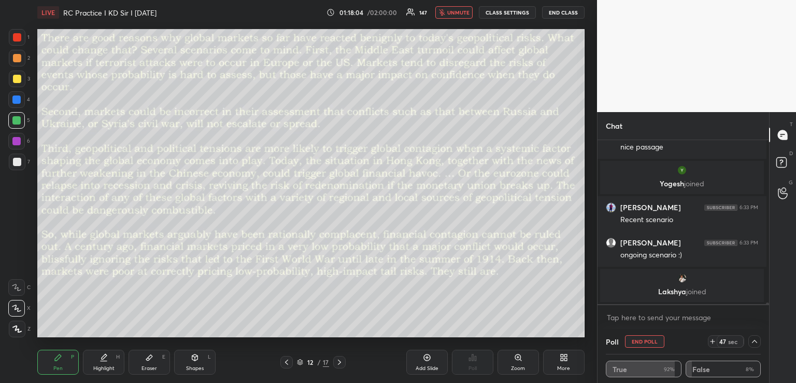
click at [713, 340] on icon at bounding box center [713, 341] width 0 height 4
click at [710, 340] on icon at bounding box center [710, 341] width 8 height 8
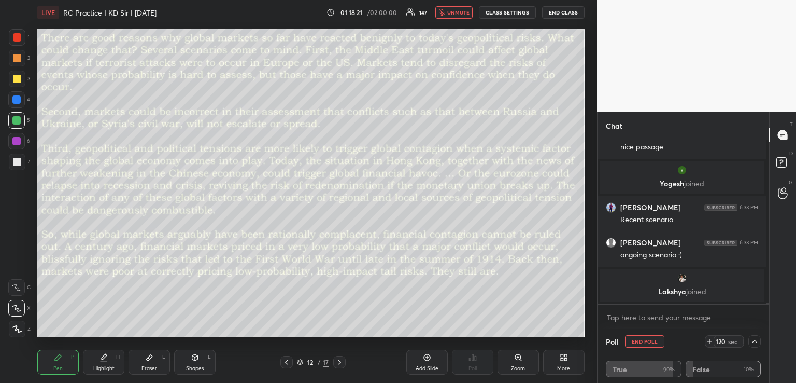
click at [710, 340] on icon at bounding box center [710, 341] width 8 height 8
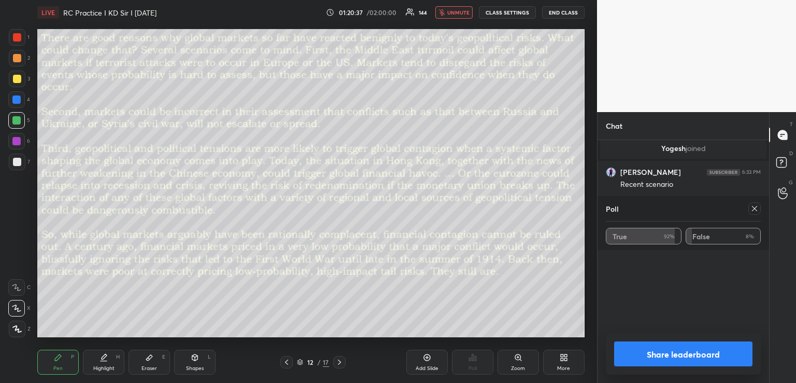
scroll to position [19871, 0]
click at [753, 210] on icon at bounding box center [754, 208] width 5 height 5
type textarea "x"
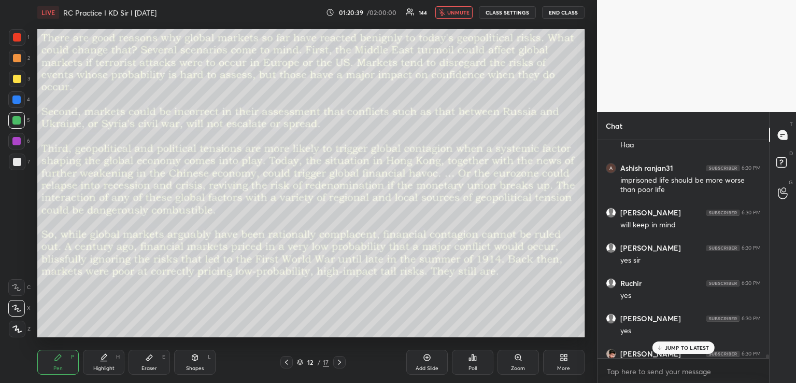
scroll to position [19817, 0]
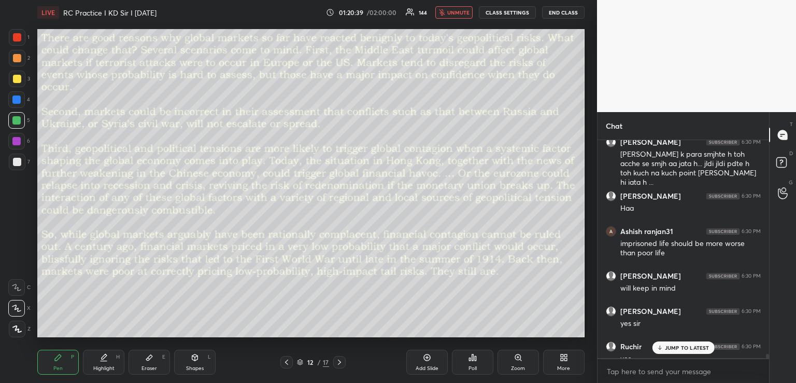
click at [456, 13] on span "unmute" at bounding box center [458, 12] width 22 height 7
click at [678, 345] on p "JUMP TO LATEST" at bounding box center [687, 347] width 45 height 6
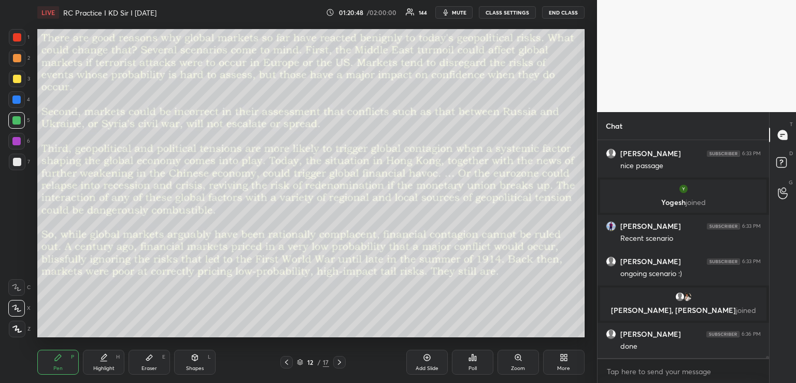
scroll to position [20252, 0]
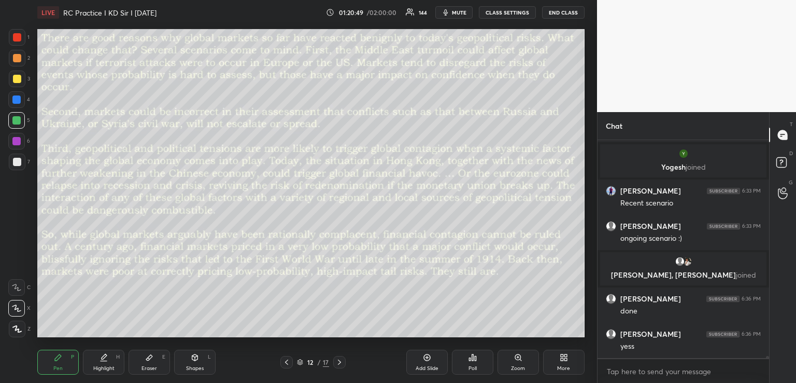
click at [337, 362] on icon at bounding box center [339, 362] width 8 height 8
click at [472, 357] on icon at bounding box center [473, 357] width 2 height 6
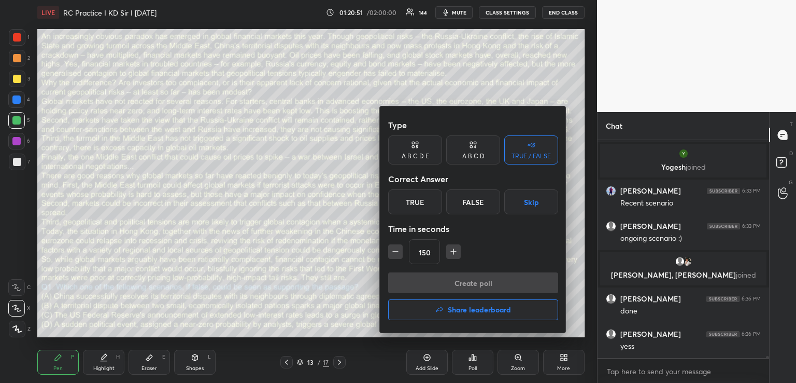
click at [475, 142] on icon at bounding box center [475, 143] width 3 height 3
click at [440, 202] on div "B" at bounding box center [438, 201] width 31 height 25
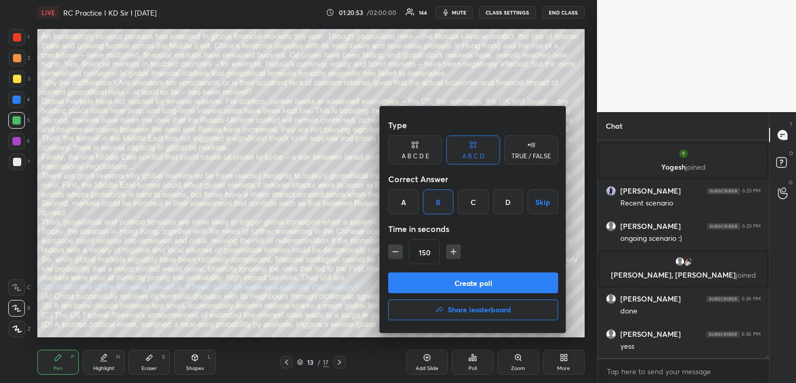
click at [388, 251] on button "button" at bounding box center [395, 251] width 15 height 15
type input "120"
click at [413, 282] on button "Create poll" at bounding box center [473, 282] width 170 height 21
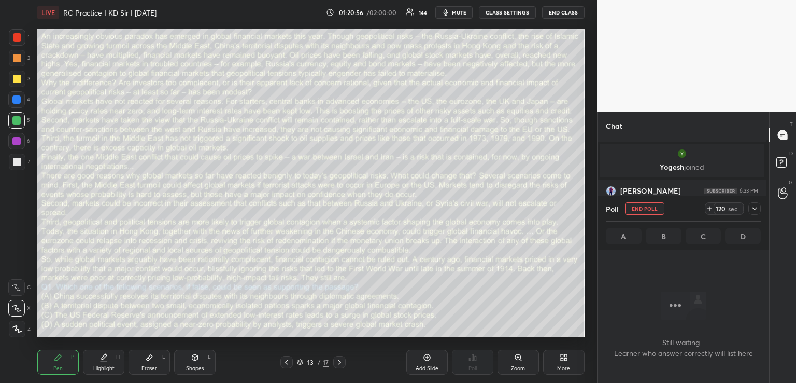
scroll to position [187, 168]
click at [754, 210] on icon at bounding box center [755, 208] width 8 height 8
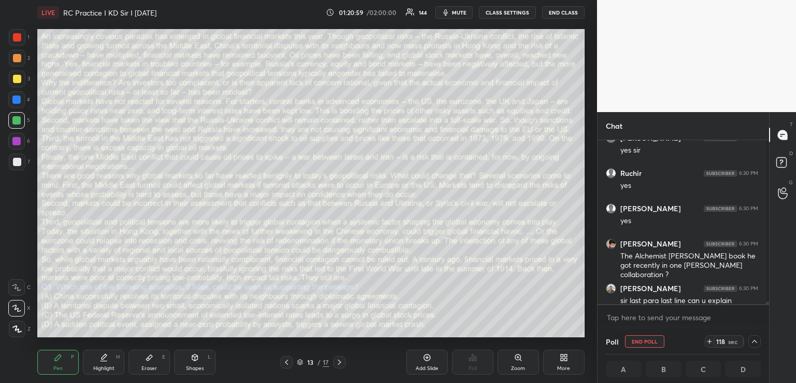
scroll to position [161, 166]
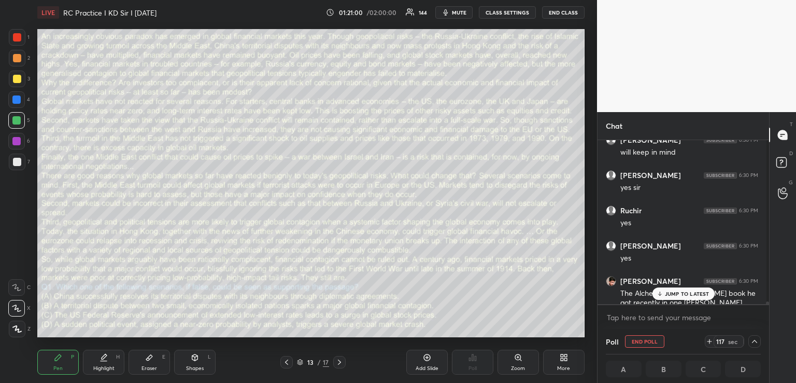
click at [691, 293] on p "JUMP TO LATEST" at bounding box center [687, 293] width 45 height 6
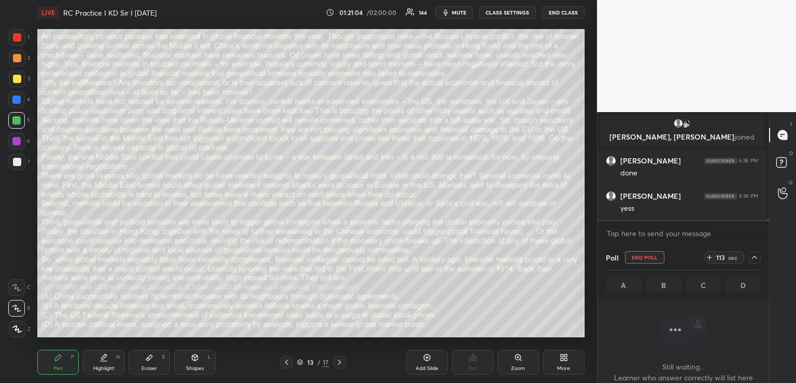
click at [749, 254] on div at bounding box center [755, 257] width 12 height 12
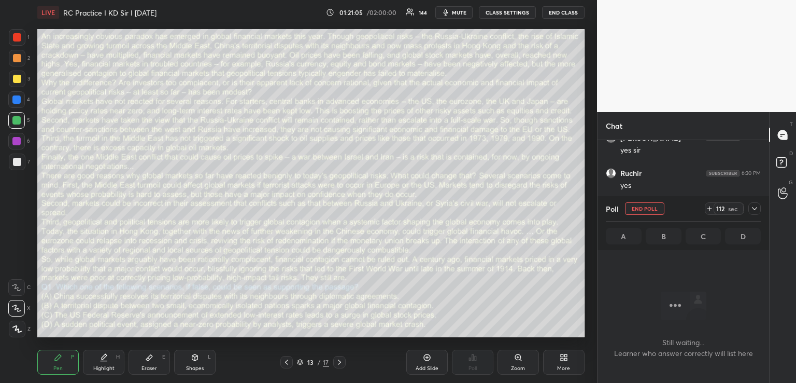
click at [754, 207] on icon at bounding box center [755, 208] width 8 height 8
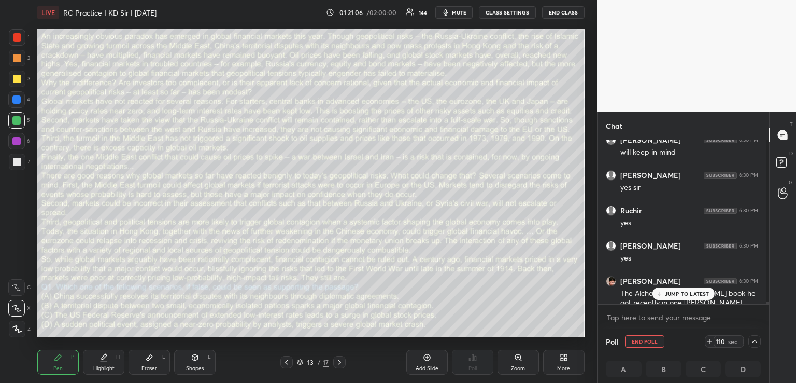
click at [690, 290] on p "JUMP TO LATEST" at bounding box center [687, 293] width 45 height 6
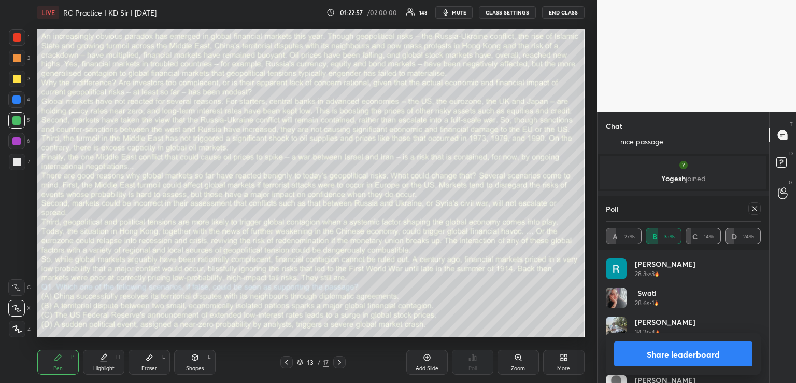
scroll to position [19944, 0]
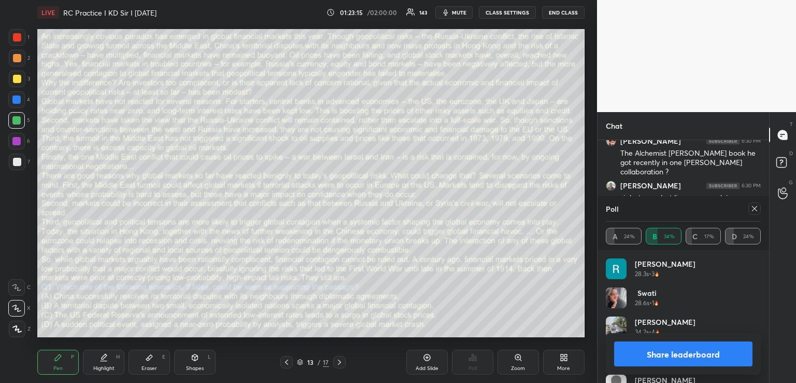
click at [755, 207] on icon at bounding box center [755, 208] width 8 height 8
type textarea "x"
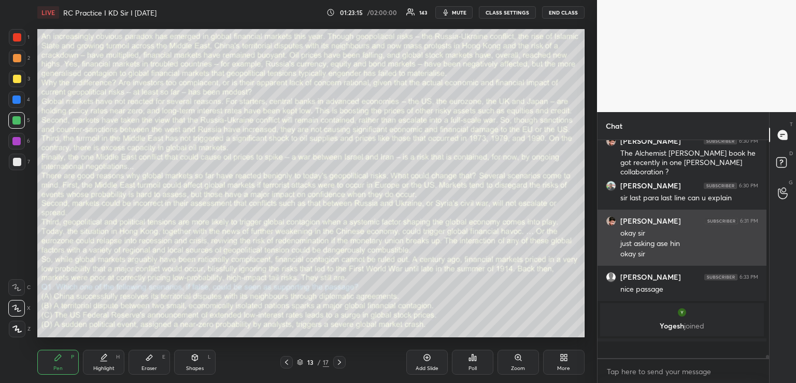
scroll to position [206, 166]
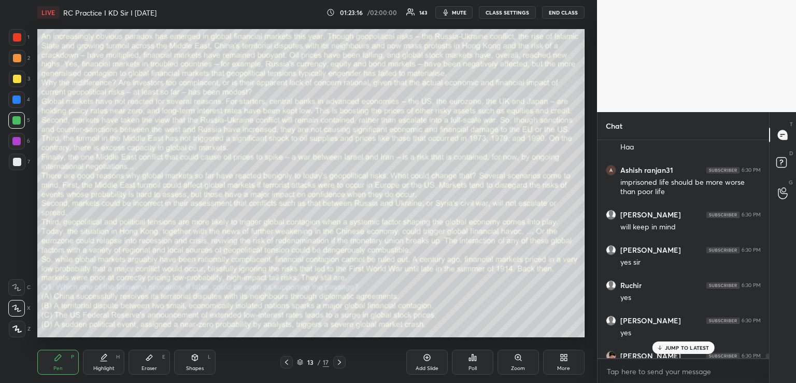
click at [678, 345] on p "JUMP TO LATEST" at bounding box center [687, 347] width 45 height 6
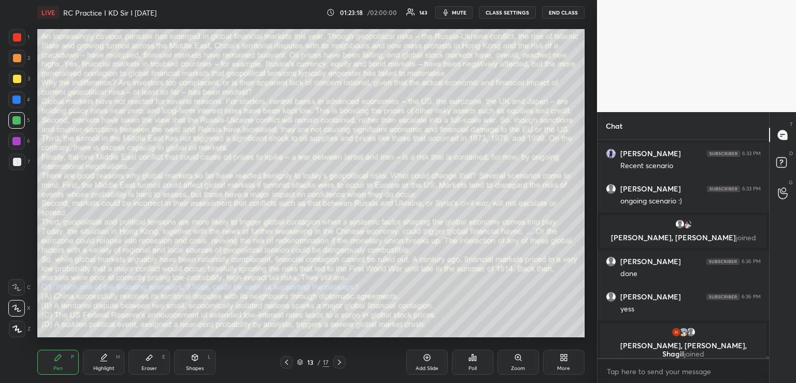
scroll to position [20315, 0]
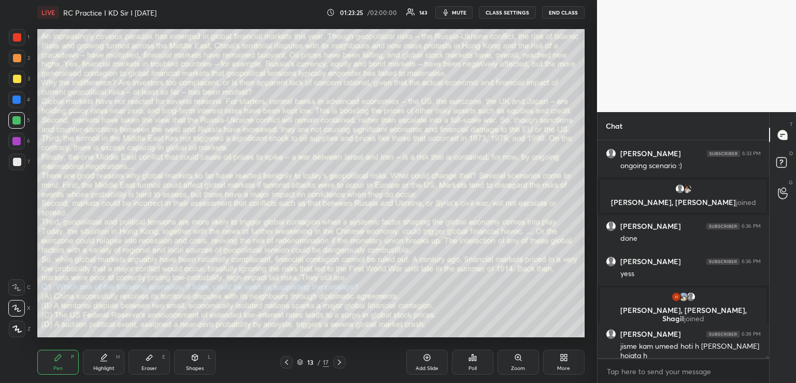
click at [338, 360] on icon at bounding box center [339, 361] width 3 height 5
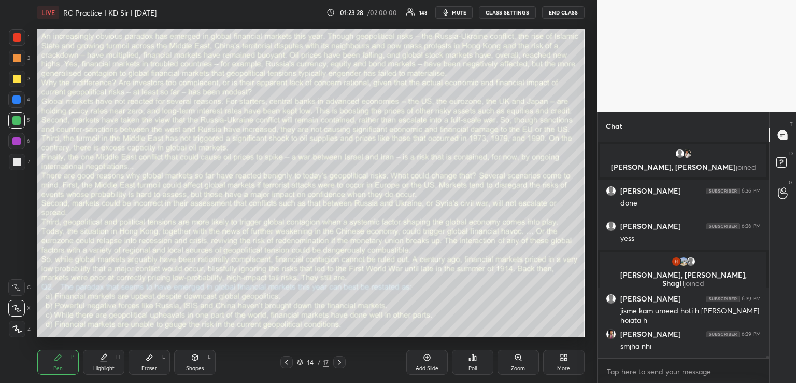
click at [474, 358] on icon at bounding box center [473, 357] width 8 height 8
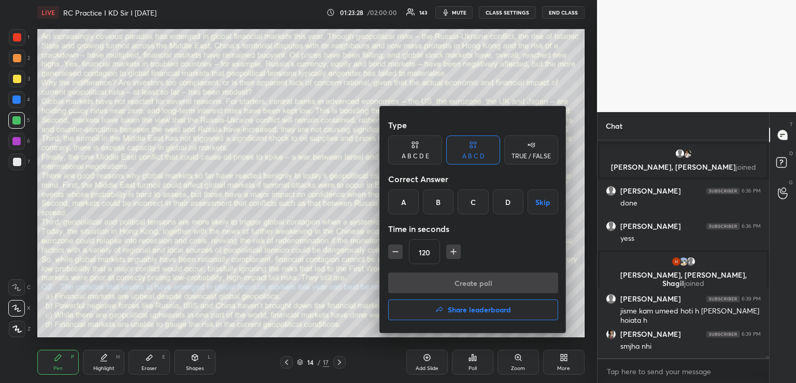
scroll to position [20385, 0]
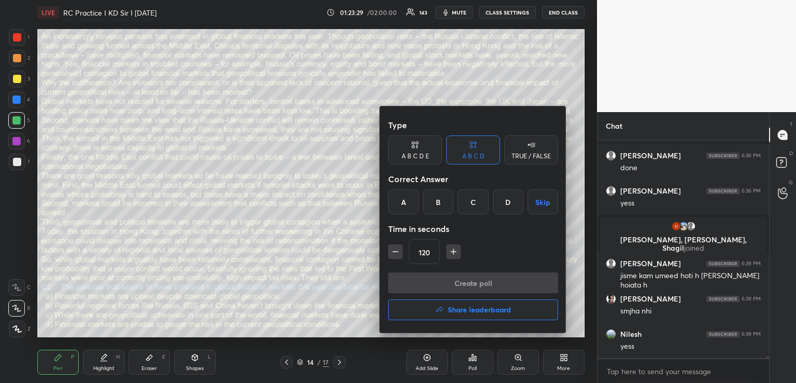
click at [400, 203] on div "A" at bounding box center [403, 201] width 31 height 25
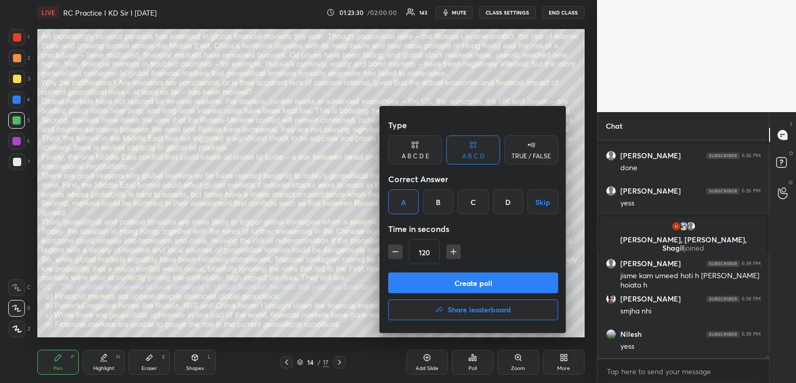
click at [396, 251] on icon "button" at bounding box center [395, 251] width 10 height 10
type input "105"
click at [453, 285] on button "Create poll" at bounding box center [473, 282] width 170 height 21
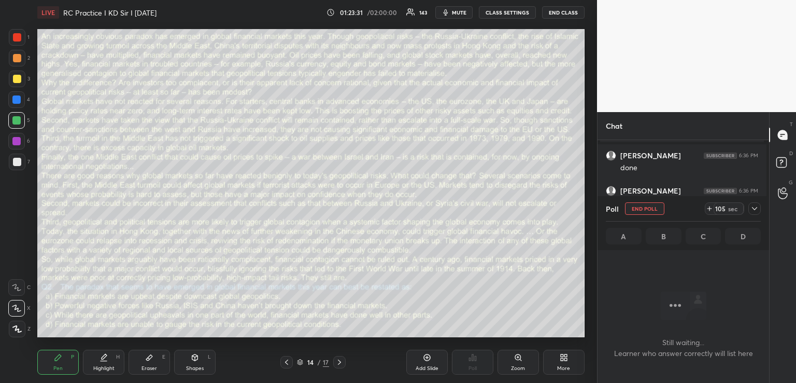
scroll to position [203, 166]
click at [756, 208] on icon at bounding box center [754, 208] width 5 height 3
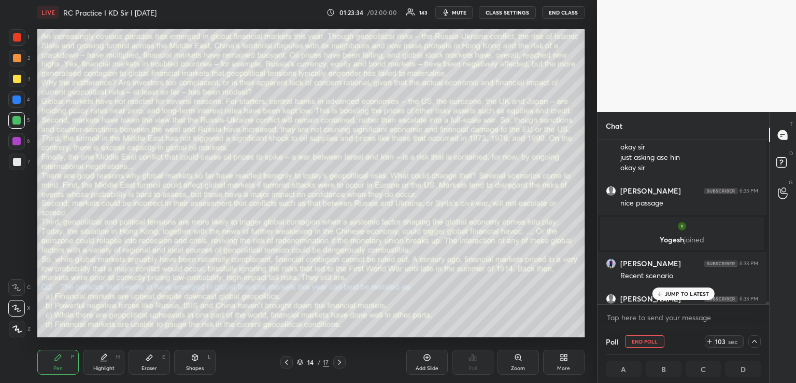
click at [667, 291] on p "JUMP TO LATEST" at bounding box center [687, 293] width 45 height 6
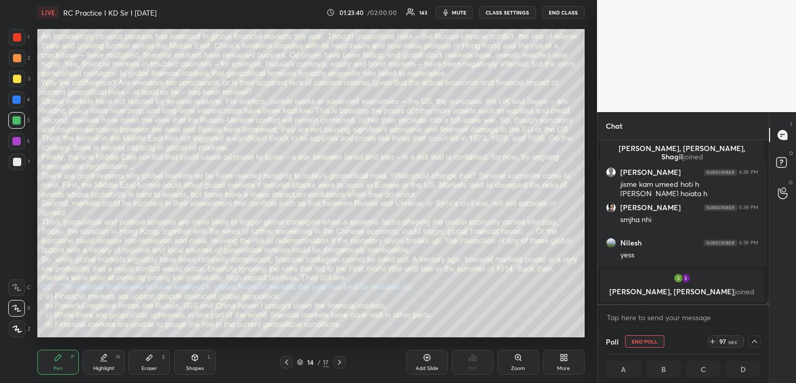
click at [453, 12] on span "mute" at bounding box center [459, 12] width 15 height 7
click at [458, 9] on span "unmute" at bounding box center [458, 12] width 22 height 7
click at [456, 15] on button "mute" at bounding box center [453, 12] width 37 height 12
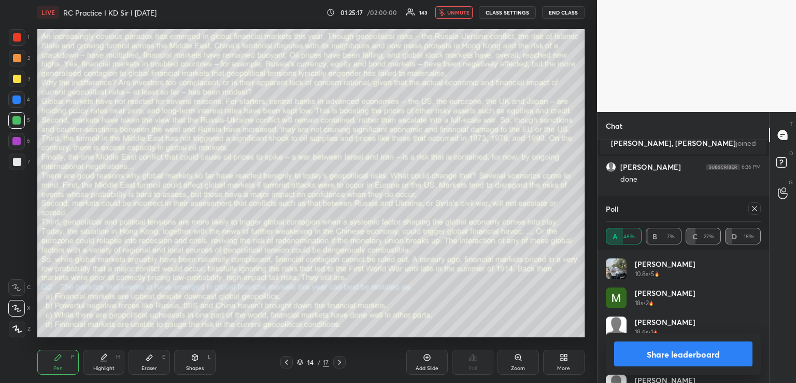
scroll to position [20047, 0]
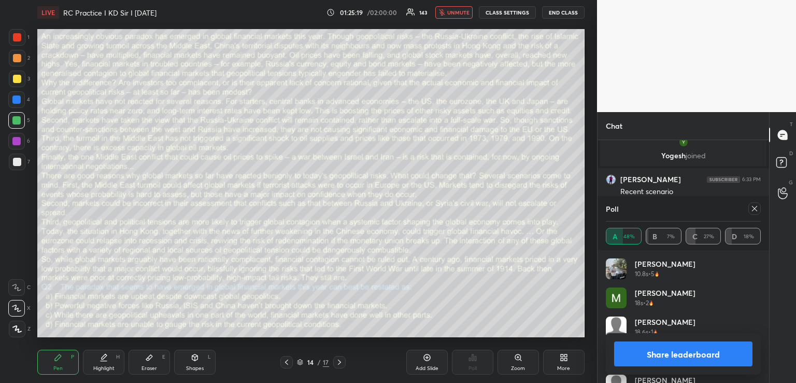
click at [450, 14] on span "unmute" at bounding box center [458, 12] width 22 height 7
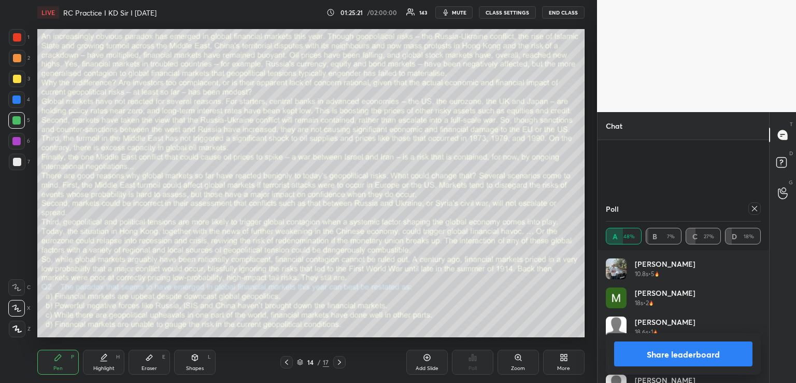
scroll to position [20306, 0]
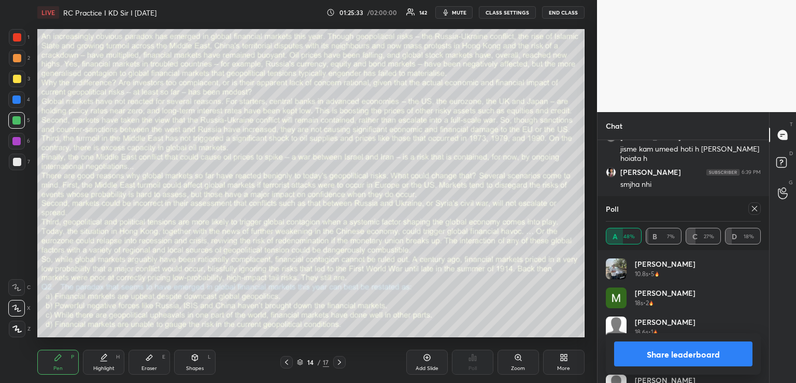
click at [190, 357] on div "Shapes L" at bounding box center [194, 361] width 41 height 25
click at [756, 208] on icon at bounding box center [755, 208] width 8 height 8
type textarea "x"
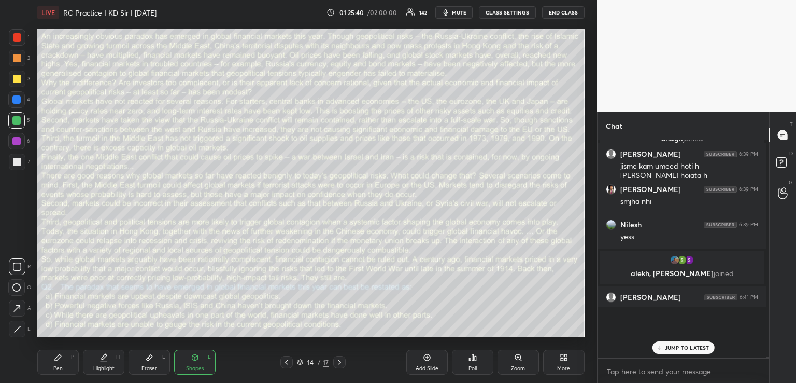
scroll to position [20256, 0]
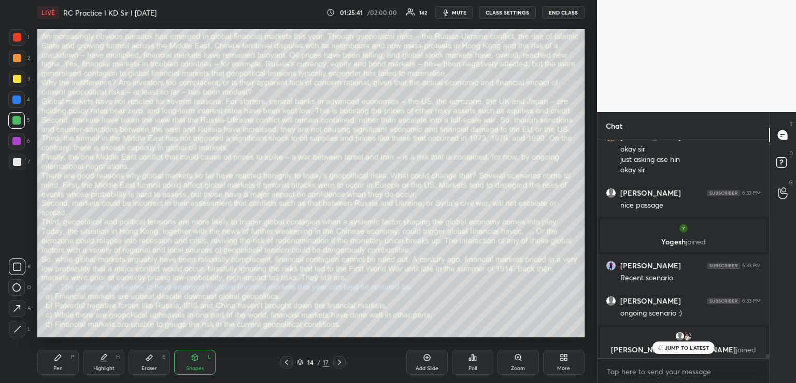
click at [670, 347] on p "JUMP TO LATEST" at bounding box center [687, 347] width 45 height 6
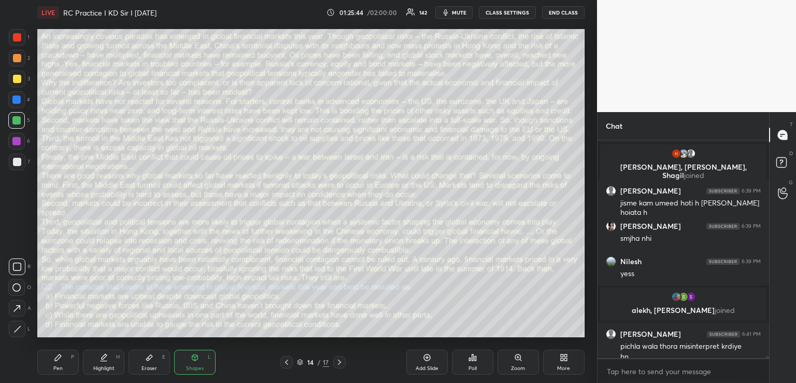
scroll to position [20299, 0]
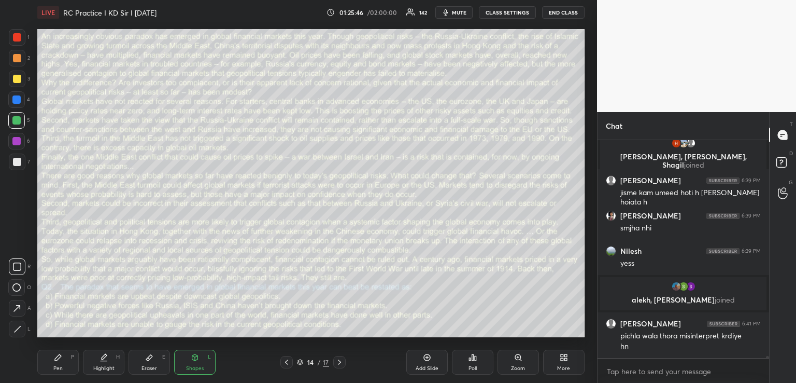
click at [340, 361] on icon at bounding box center [339, 362] width 8 height 8
click at [477, 357] on div "Poll" at bounding box center [472, 361] width 41 height 25
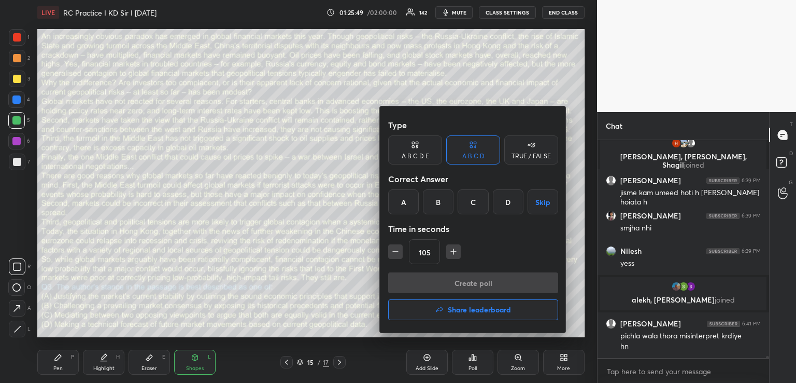
scroll to position [20335, 0]
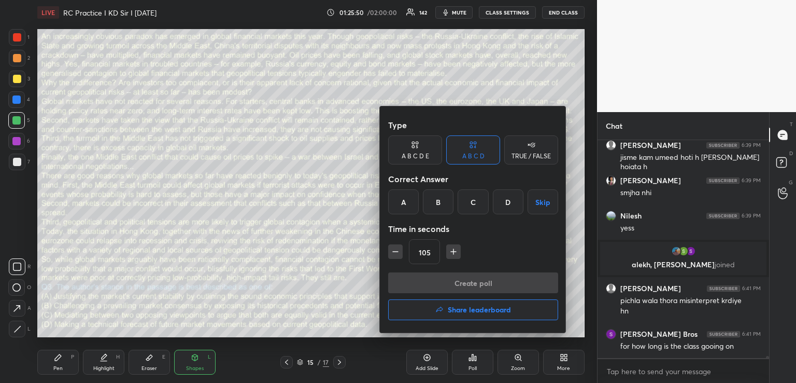
click at [442, 200] on div "B" at bounding box center [438, 201] width 31 height 25
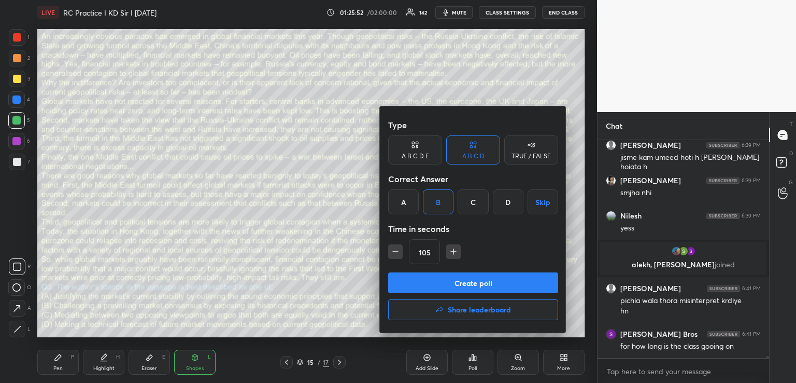
click at [396, 251] on icon "button" at bounding box center [395, 251] width 5 height 0
type input "90"
click at [412, 285] on button "Create poll" at bounding box center [473, 282] width 170 height 21
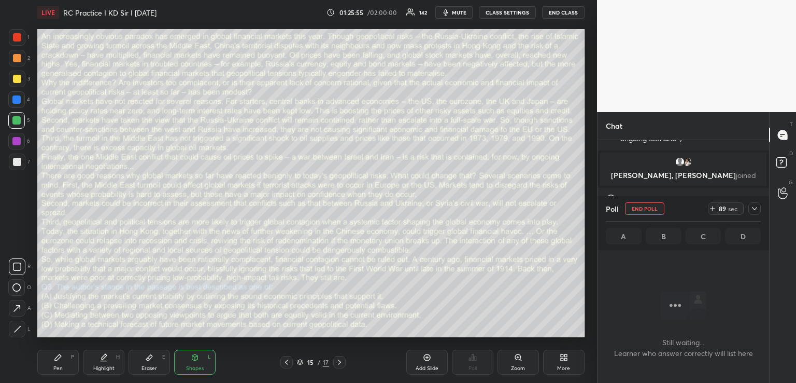
click at [756, 207] on icon at bounding box center [755, 208] width 8 height 8
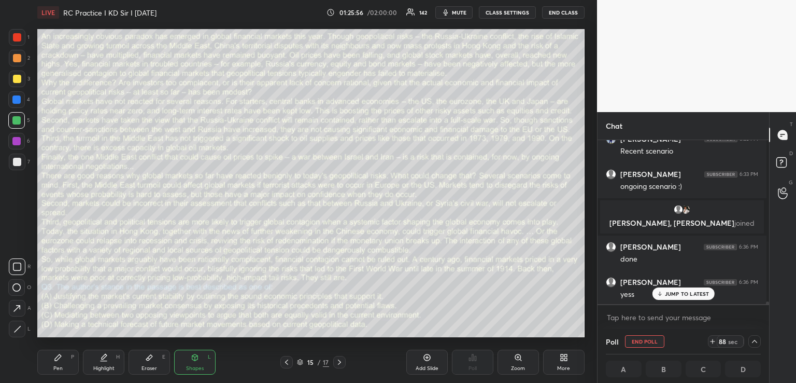
click at [666, 292] on p "JUMP TO LATEST" at bounding box center [687, 293] width 45 height 6
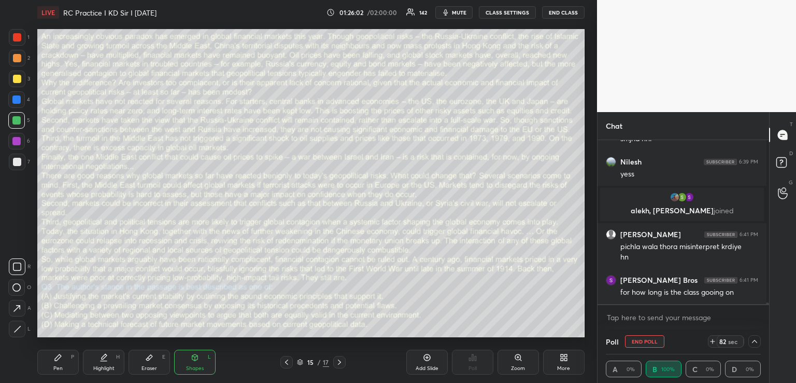
click at [460, 15] on span "mute" at bounding box center [459, 12] width 15 height 7
click at [467, 15] on span "unmute" at bounding box center [458, 12] width 22 height 7
click at [462, 10] on span "mute" at bounding box center [459, 12] width 15 height 7
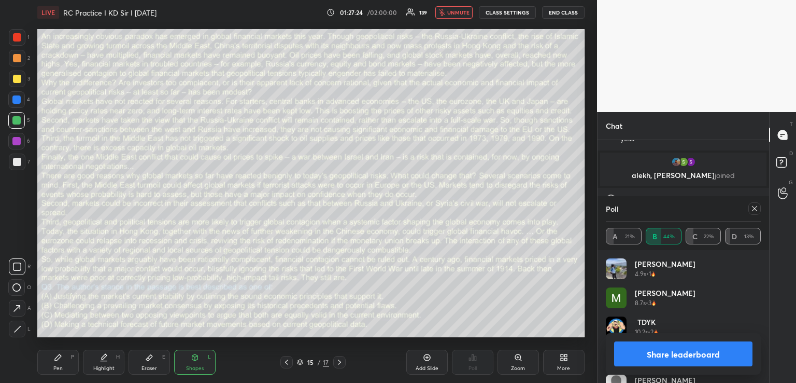
scroll to position [121, 152]
click at [460, 10] on span "unmute" at bounding box center [458, 12] width 22 height 7
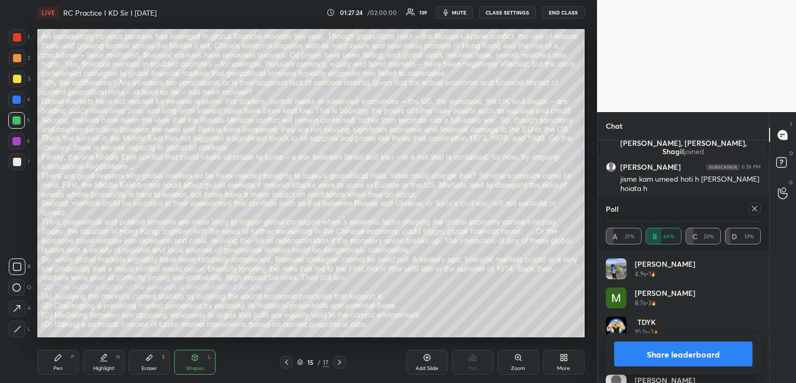
scroll to position [20104, 0]
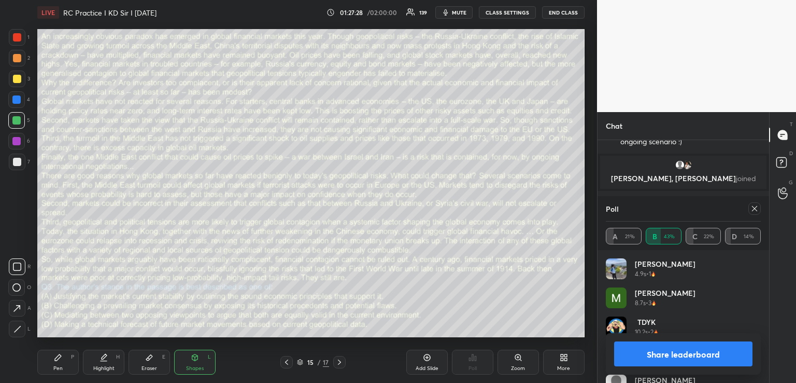
click at [64, 361] on div "Pen P" at bounding box center [57, 361] width 41 height 25
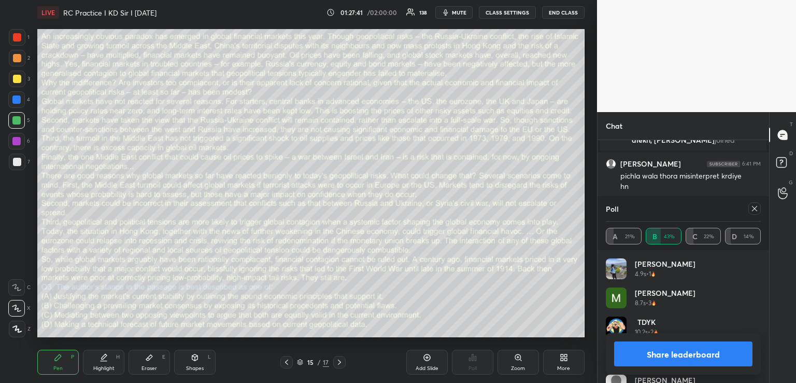
click at [187, 358] on div "Shapes L" at bounding box center [194, 361] width 41 height 25
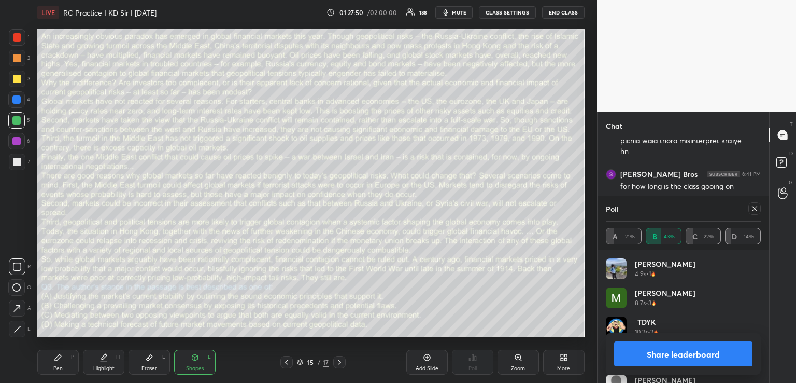
scroll to position [20464, 0]
click at [755, 206] on icon at bounding box center [755, 208] width 8 height 8
type textarea "x"
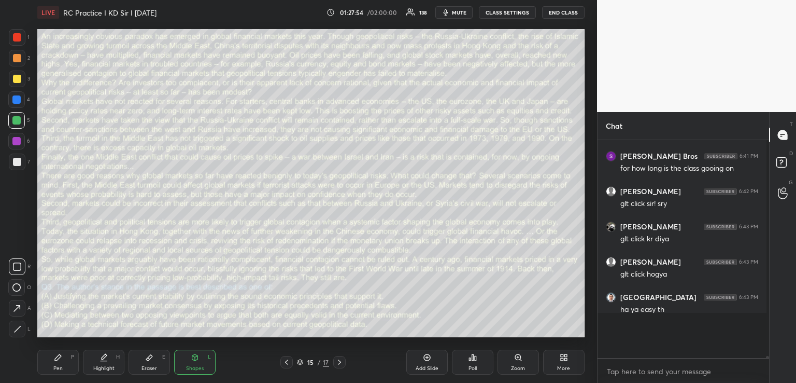
scroll to position [4, 4]
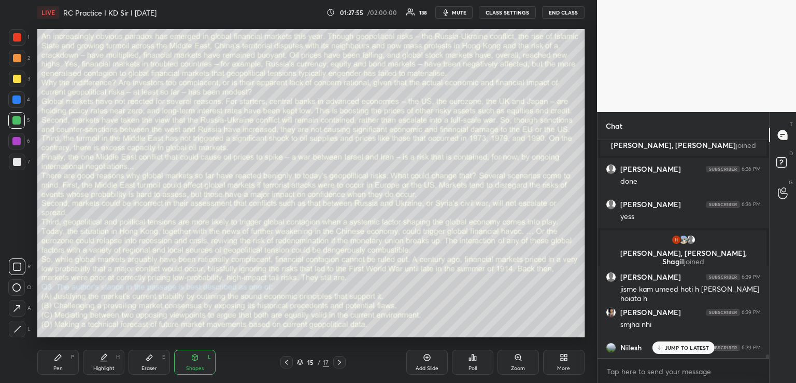
click at [670, 345] on p "JUMP TO LATEST" at bounding box center [687, 347] width 45 height 6
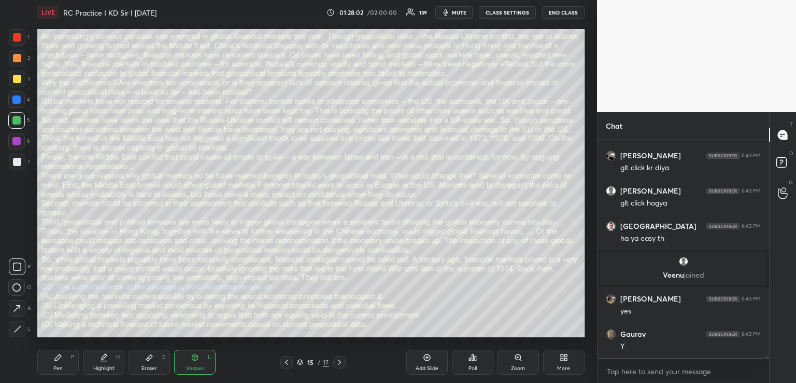
click at [342, 358] on icon at bounding box center [339, 362] width 8 height 8
click at [477, 356] on icon at bounding box center [473, 357] width 8 height 8
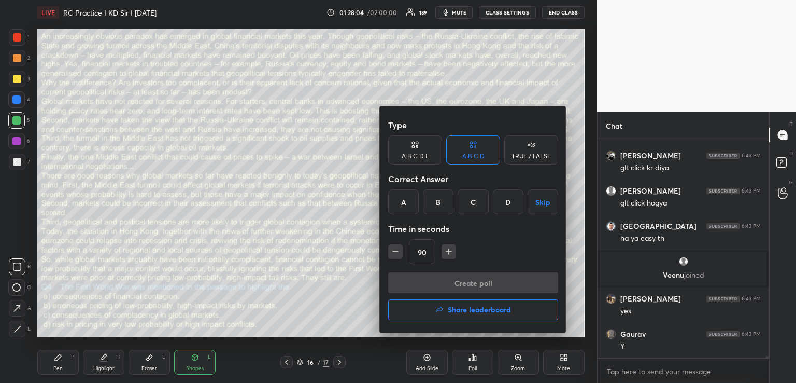
click at [440, 203] on div "B" at bounding box center [438, 201] width 31 height 25
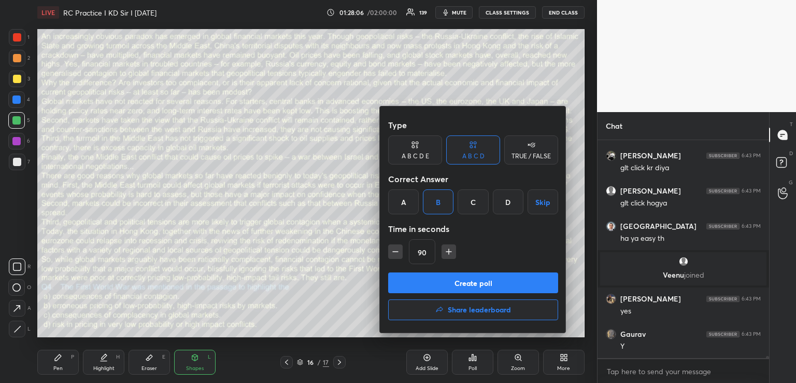
click at [394, 250] on icon "button" at bounding box center [395, 251] width 10 height 10
type input "75"
click at [451, 280] on button "Create poll" at bounding box center [473, 282] width 170 height 21
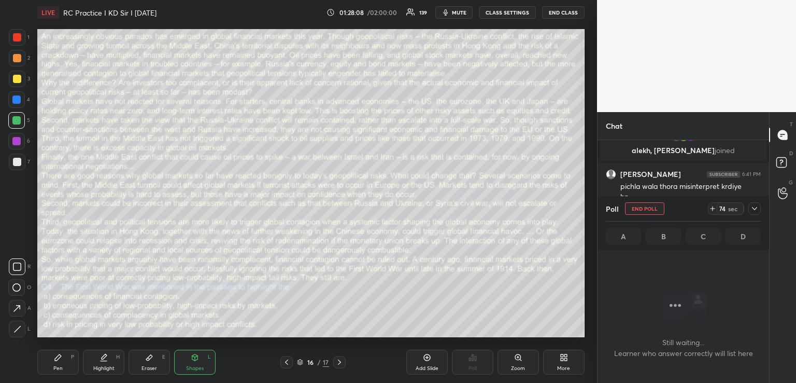
click at [755, 207] on icon at bounding box center [755, 208] width 8 height 8
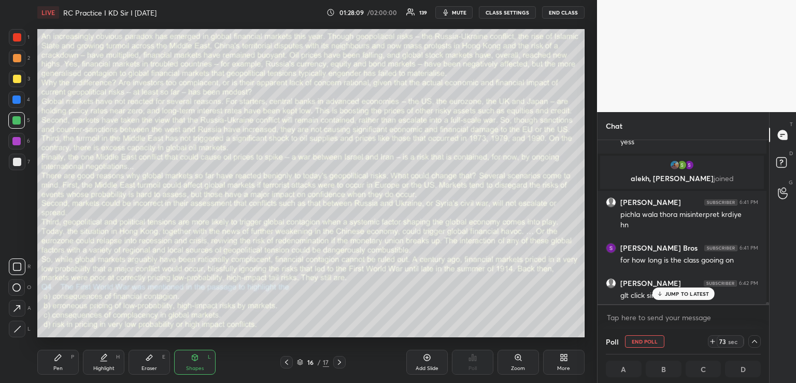
click at [676, 293] on p "JUMP TO LATEST" at bounding box center [687, 293] width 45 height 6
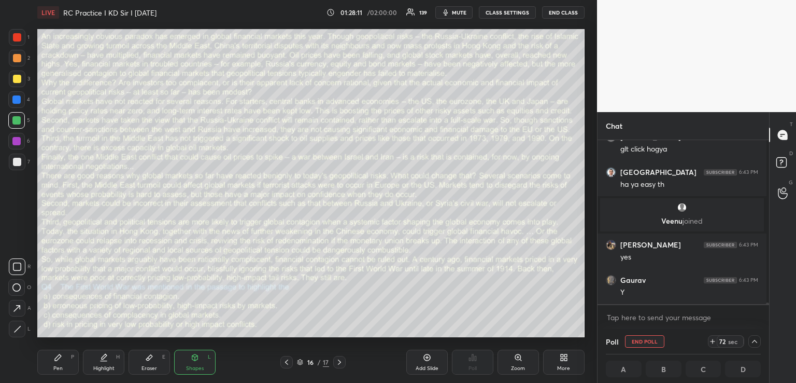
click at [455, 12] on span "mute" at bounding box center [459, 12] width 15 height 7
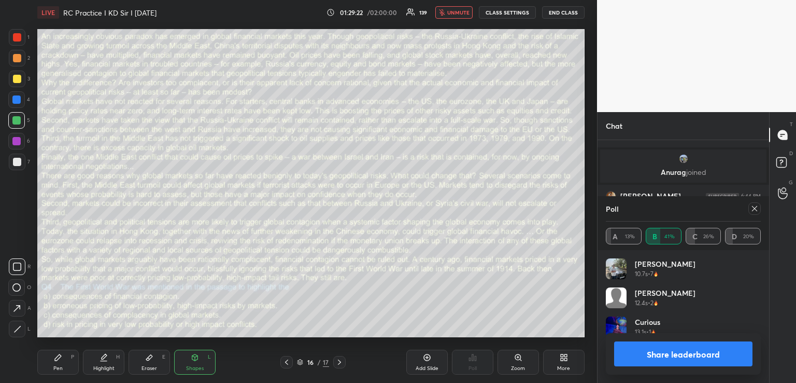
scroll to position [187, 168]
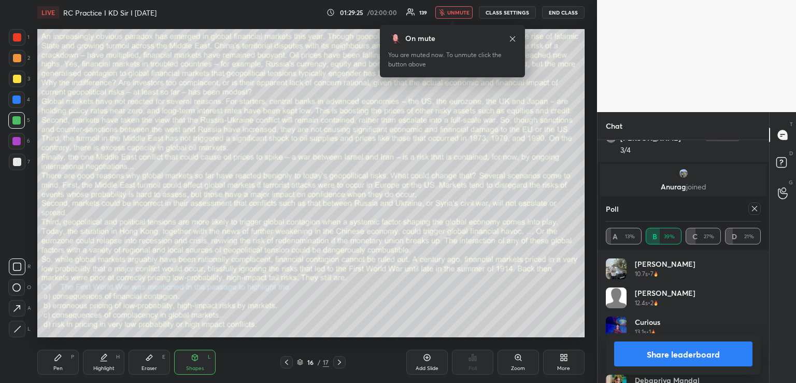
click at [456, 16] on button "unmute" at bounding box center [453, 12] width 37 height 12
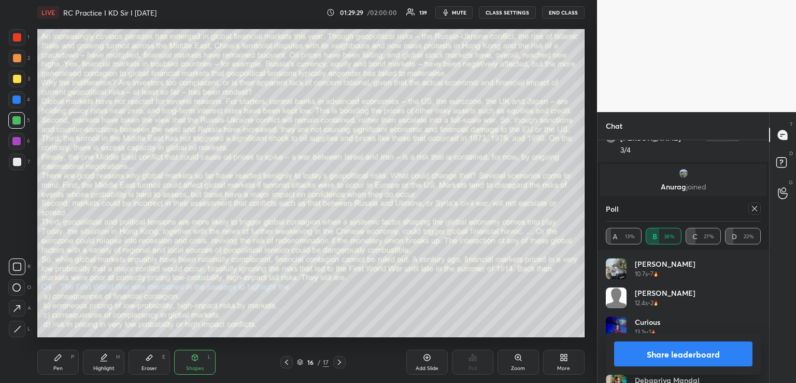
click at [52, 358] on div "Pen P" at bounding box center [57, 361] width 41 height 25
click at [756, 207] on icon at bounding box center [754, 208] width 5 height 5
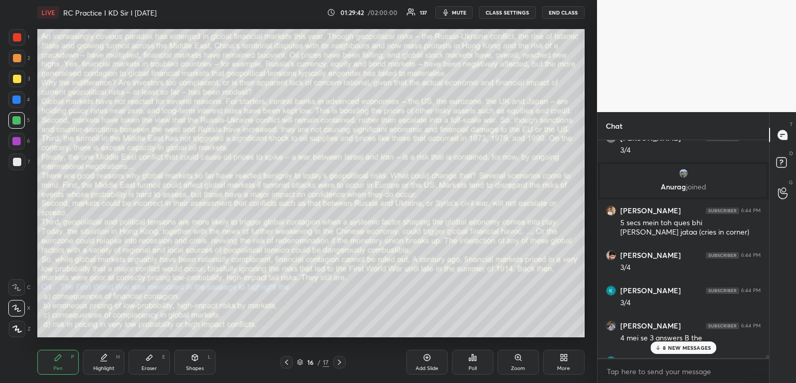
click at [668, 345] on p "8 NEW MESSAGES" at bounding box center [687, 347] width 48 height 6
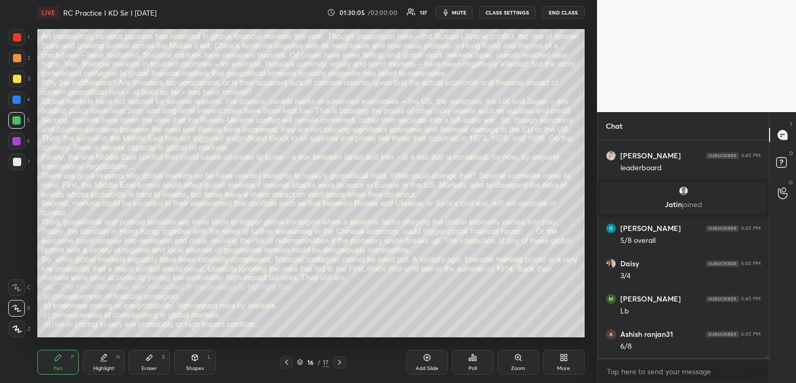
click at [465, 359] on div "Poll" at bounding box center [472, 361] width 41 height 25
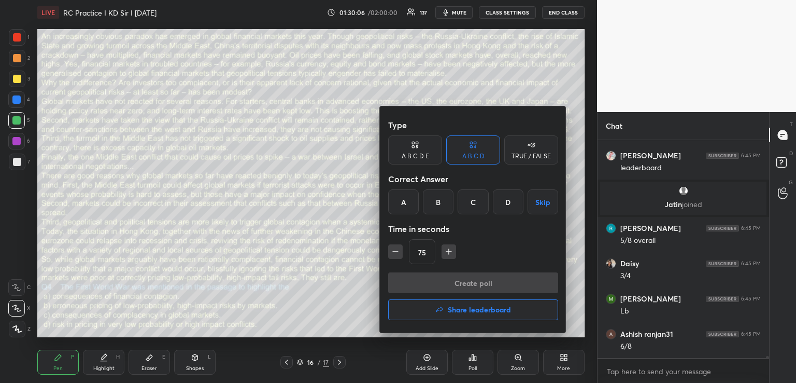
click at [465, 314] on button "Share leaderboard" at bounding box center [473, 309] width 170 height 21
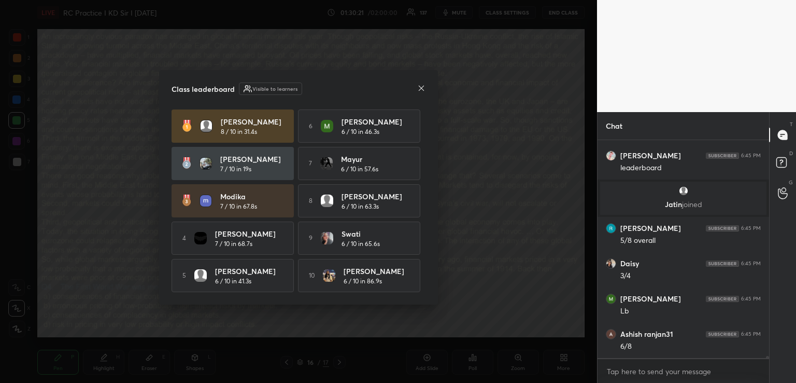
scroll to position [21187, 0]
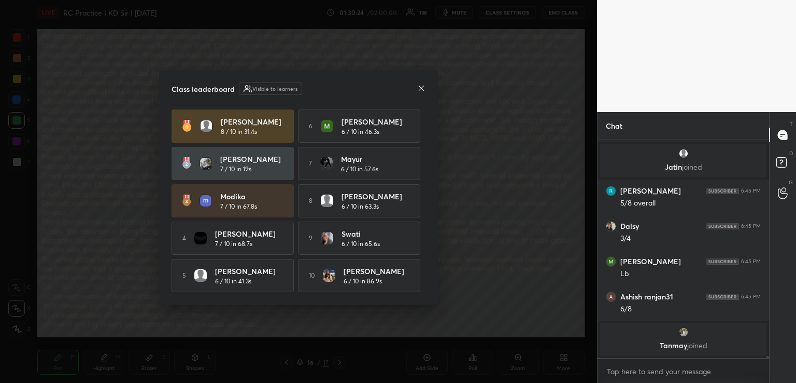
click at [421, 85] on icon at bounding box center [421, 88] width 8 height 8
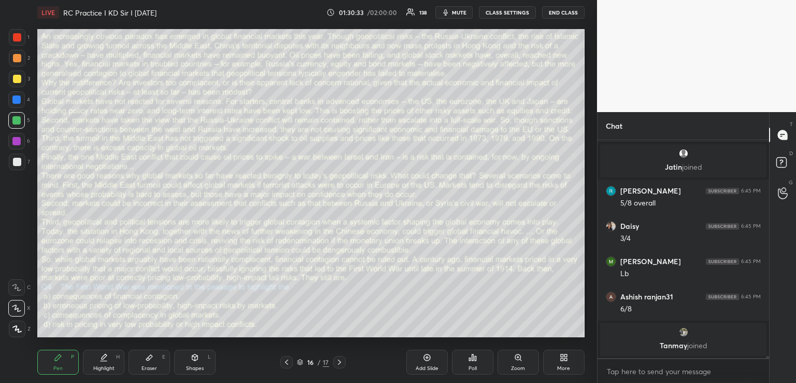
click at [289, 363] on icon at bounding box center [287, 362] width 8 height 8
click at [286, 366] on div at bounding box center [286, 362] width 12 height 12
click at [286, 365] on icon at bounding box center [287, 362] width 8 height 8
click at [284, 365] on icon at bounding box center [287, 362] width 8 height 8
click at [285, 361] on icon at bounding box center [287, 362] width 8 height 8
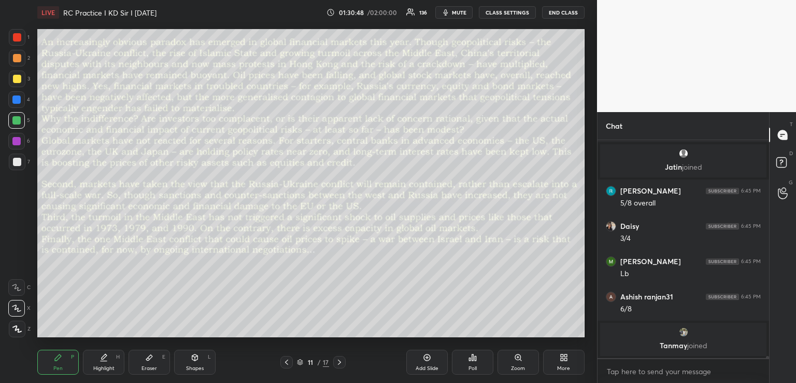
click at [337, 363] on icon at bounding box center [339, 362] width 8 height 8
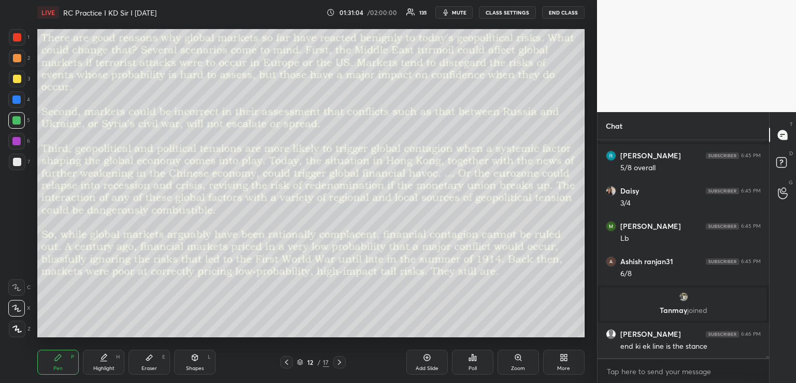
click at [287, 357] on div at bounding box center [286, 362] width 12 height 12
click at [198, 356] on icon at bounding box center [195, 357] width 8 height 8
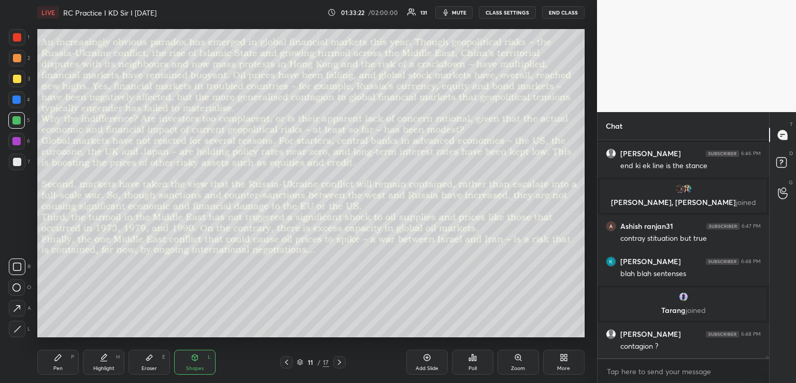
scroll to position [21354, 0]
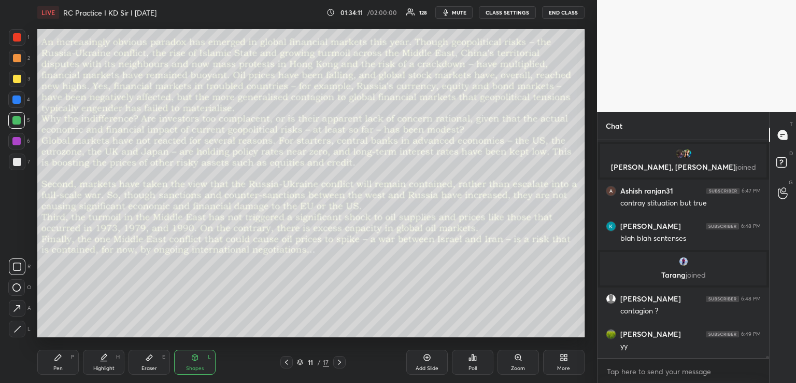
click at [340, 362] on icon at bounding box center [339, 362] width 8 height 8
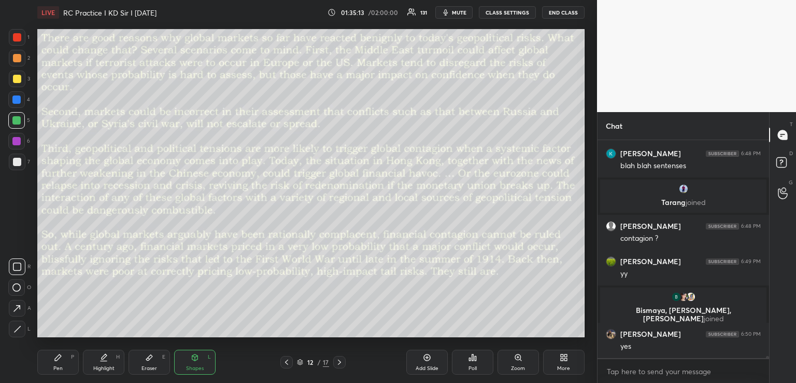
scroll to position [21423, 0]
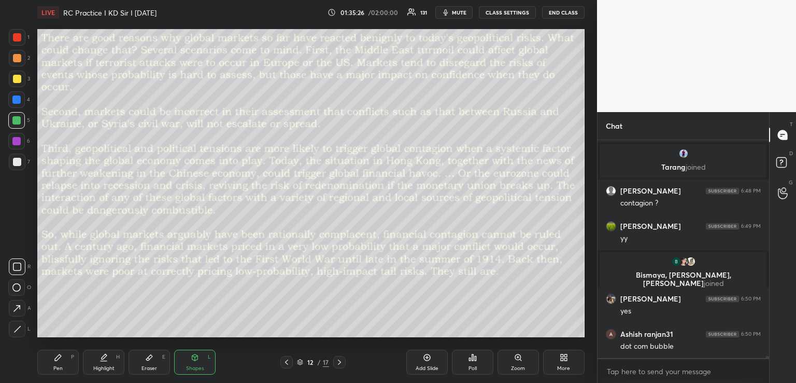
click at [287, 362] on icon at bounding box center [287, 362] width 8 height 8
click at [338, 360] on icon at bounding box center [339, 362] width 8 height 8
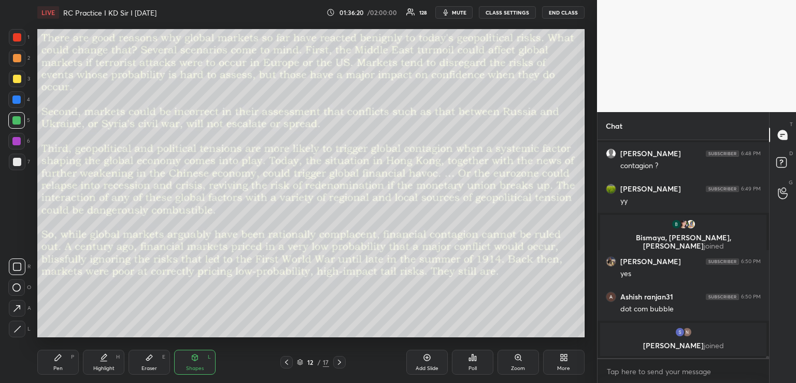
click at [341, 362] on icon at bounding box center [339, 362] width 8 height 8
click at [61, 361] on icon at bounding box center [58, 357] width 8 height 8
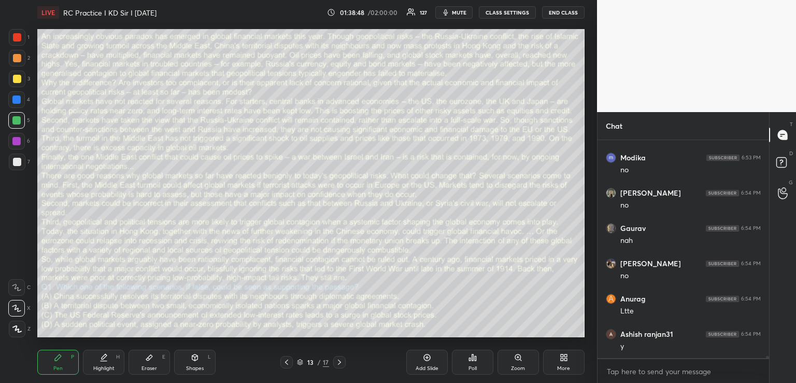
scroll to position [22800, 0]
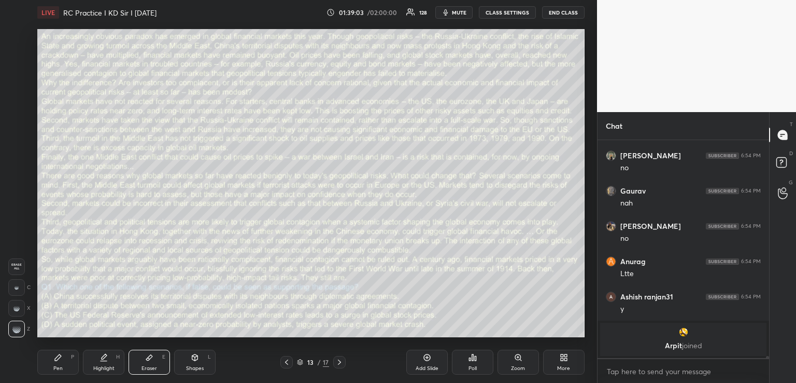
click at [62, 368] on div "Pen P" at bounding box center [57, 361] width 41 height 25
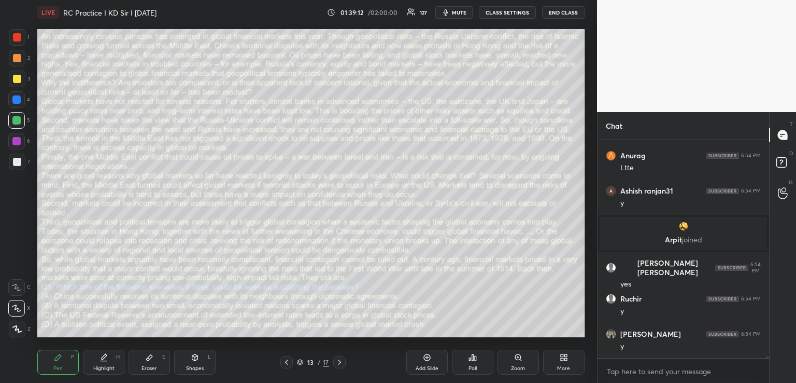
scroll to position [22565, 0]
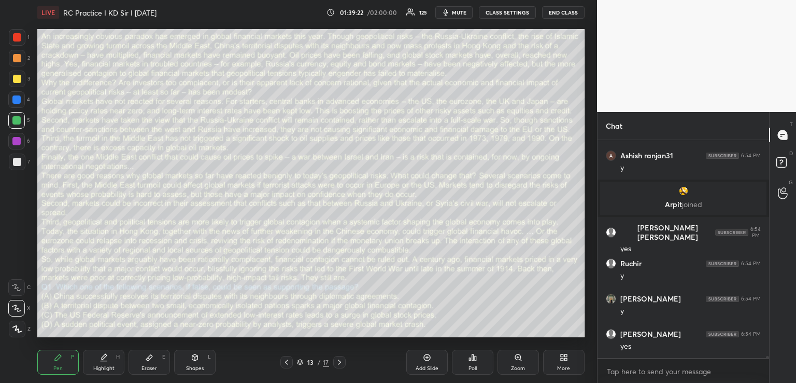
click at [148, 359] on icon at bounding box center [149, 358] width 6 height 6
click at [57, 359] on icon at bounding box center [58, 357] width 6 height 6
click at [148, 361] on div "Eraser E" at bounding box center [149, 361] width 41 height 25
click at [54, 363] on div "Pen P" at bounding box center [57, 361] width 41 height 25
click at [149, 361] on div "Eraser E" at bounding box center [149, 361] width 41 height 25
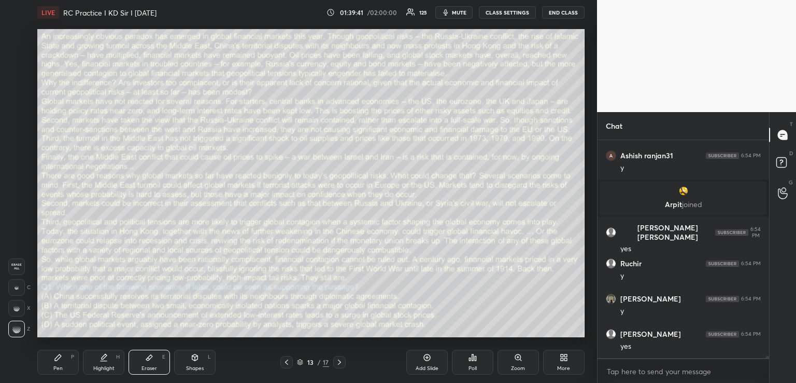
click at [48, 361] on div "Pen P" at bounding box center [57, 361] width 41 height 25
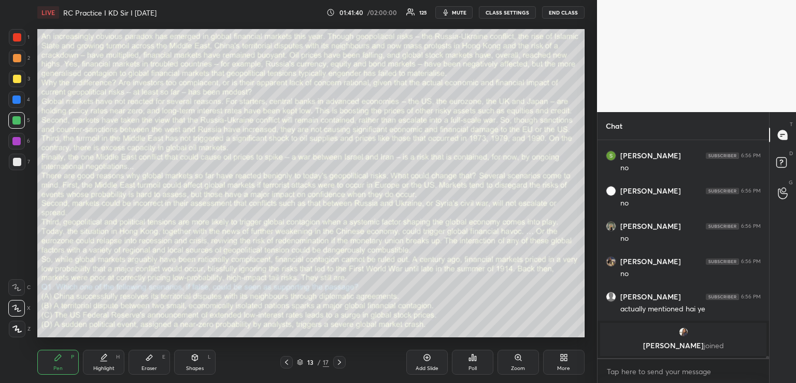
scroll to position [22878, 0]
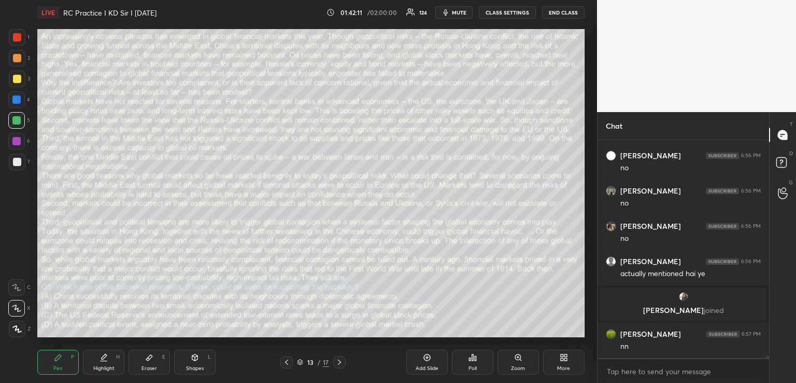
click at [151, 360] on icon at bounding box center [149, 357] width 8 height 8
click at [54, 357] on icon at bounding box center [58, 357] width 8 height 8
click at [19, 80] on div at bounding box center [17, 79] width 8 height 8
click at [148, 361] on div "Eraser E" at bounding box center [149, 361] width 41 height 25
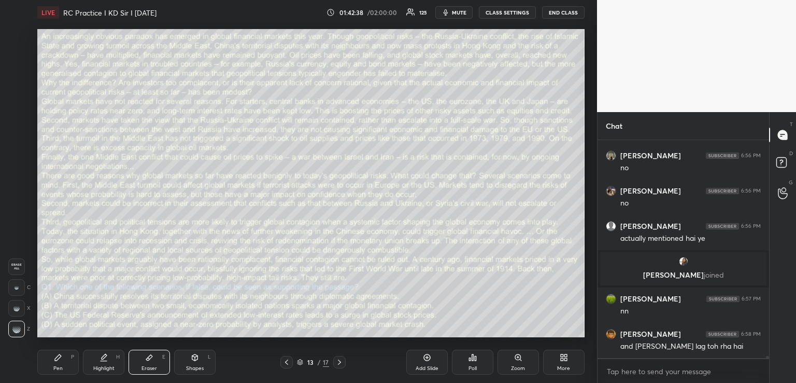
click at [59, 359] on icon at bounding box center [58, 357] width 8 height 8
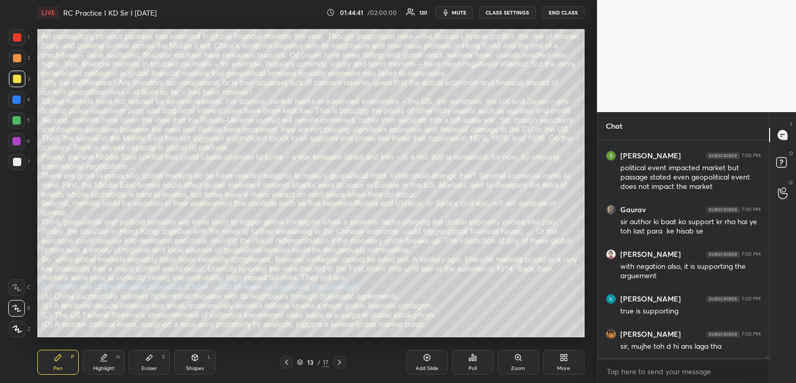
scroll to position [23797, 0]
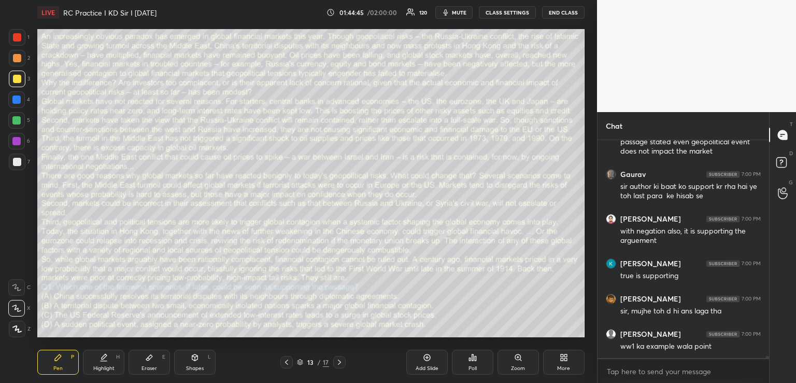
click at [284, 362] on icon at bounding box center [287, 362] width 8 height 8
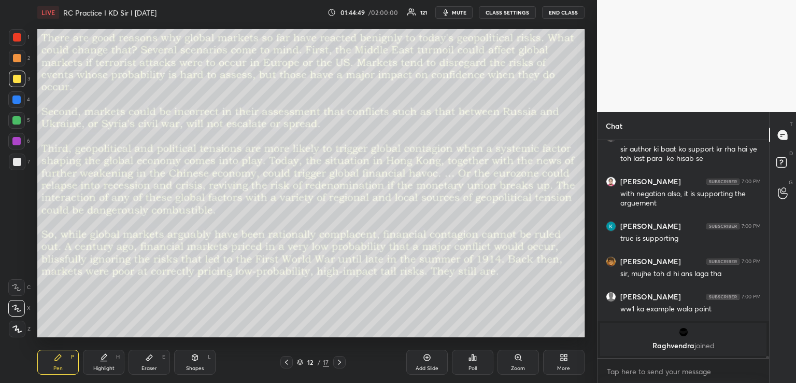
click at [284, 360] on icon at bounding box center [287, 362] width 8 height 8
click at [340, 361] on icon at bounding box center [339, 362] width 8 height 8
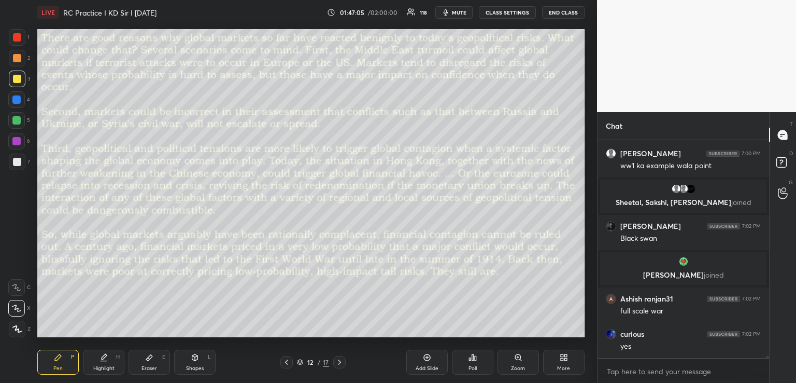
scroll to position [23745, 0]
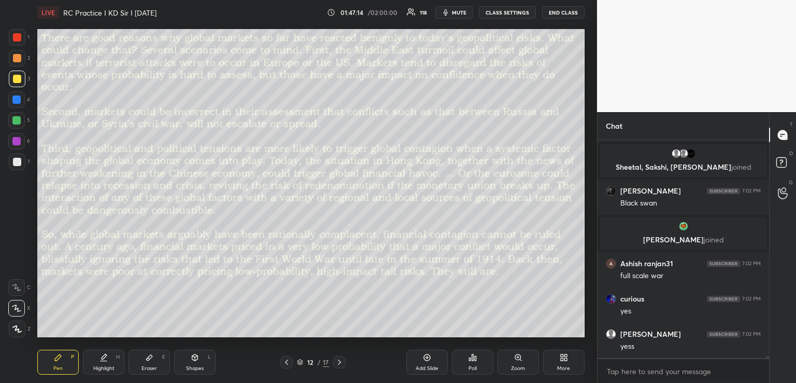
click at [287, 363] on icon at bounding box center [286, 361] width 3 height 5
click at [337, 362] on icon at bounding box center [339, 362] width 8 height 8
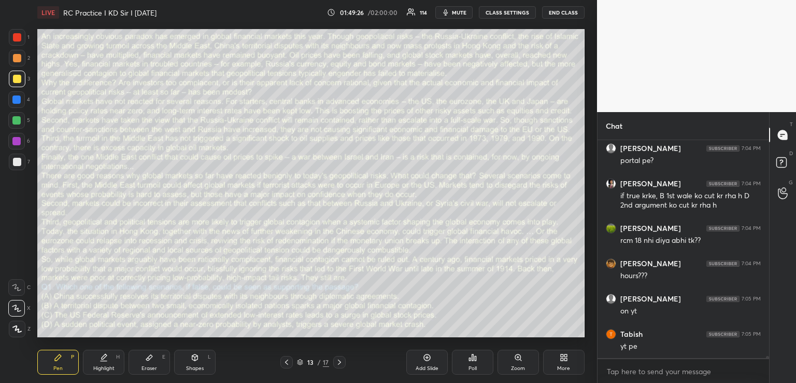
scroll to position [24435, 0]
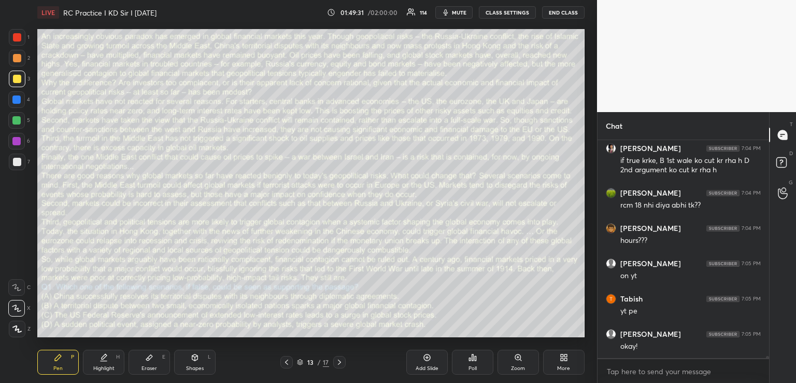
click at [151, 361] on div "Eraser E" at bounding box center [149, 361] width 41 height 25
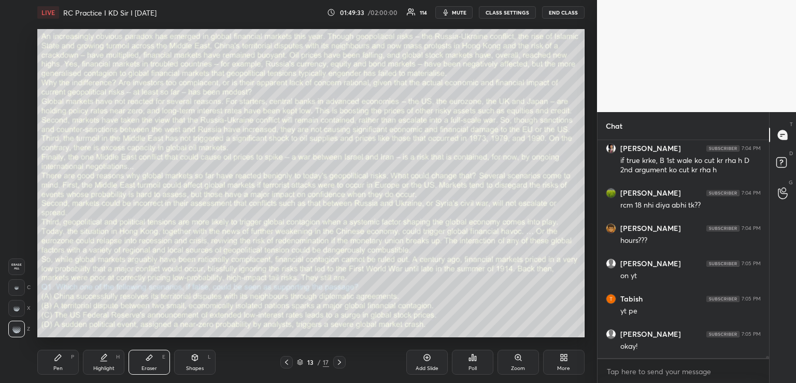
scroll to position [24472, 0]
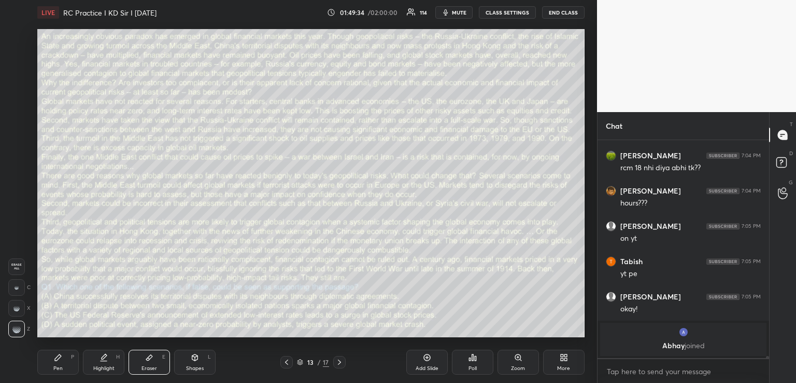
click at [64, 367] on div "Pen P" at bounding box center [57, 361] width 41 height 25
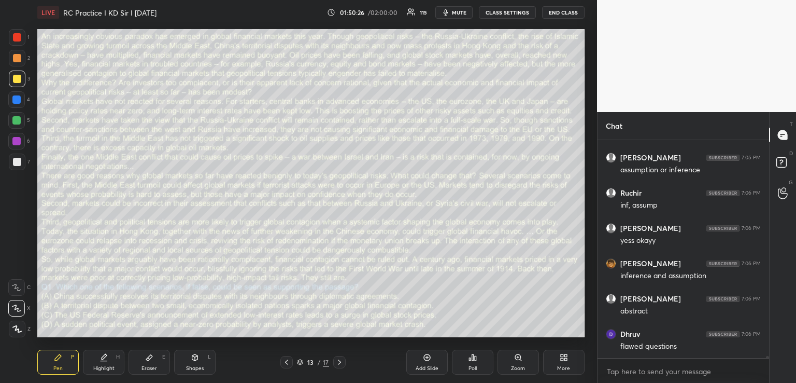
scroll to position [25230, 0]
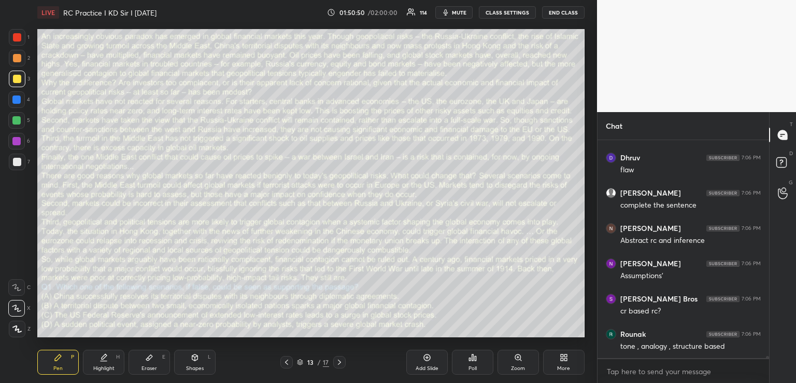
click at [340, 360] on icon at bounding box center [339, 362] width 8 height 8
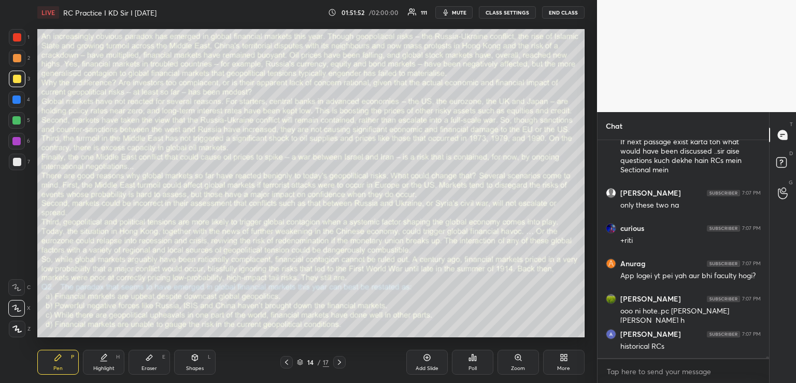
scroll to position [26495, 0]
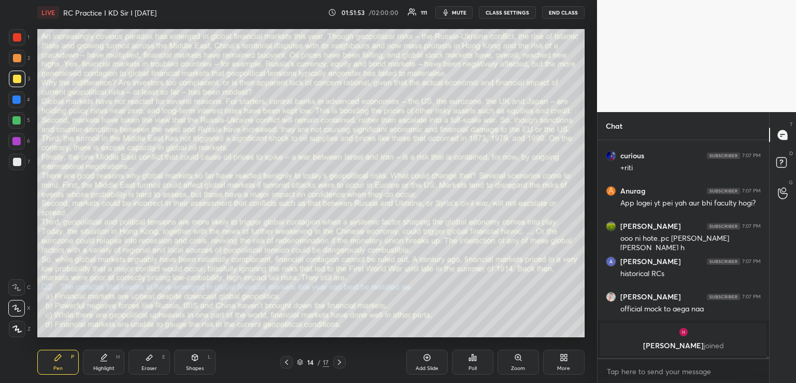
click at [340, 362] on icon at bounding box center [339, 362] width 8 height 8
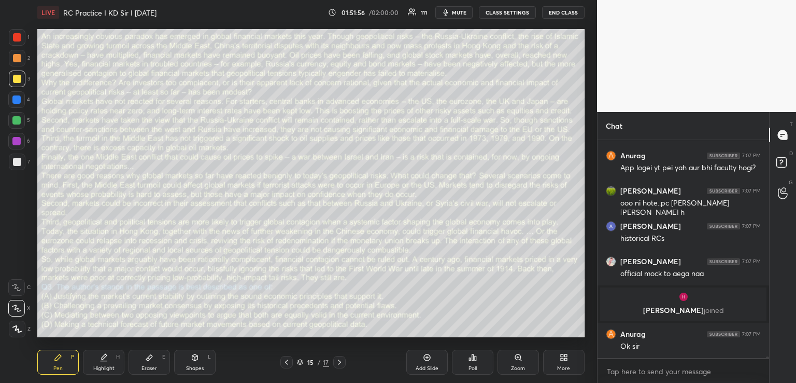
scroll to position [25955, 0]
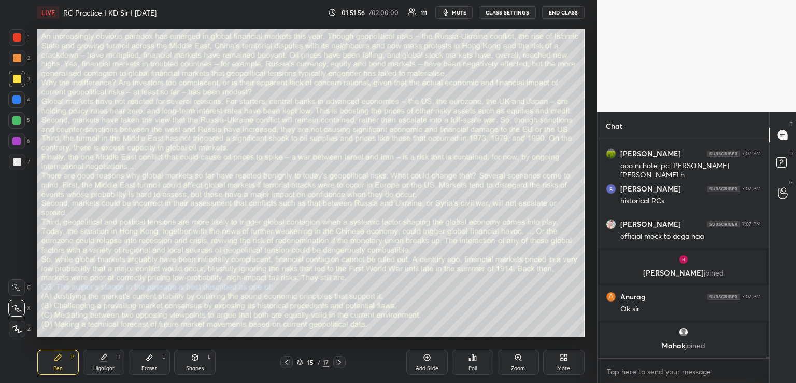
click at [287, 363] on icon at bounding box center [287, 362] width 8 height 8
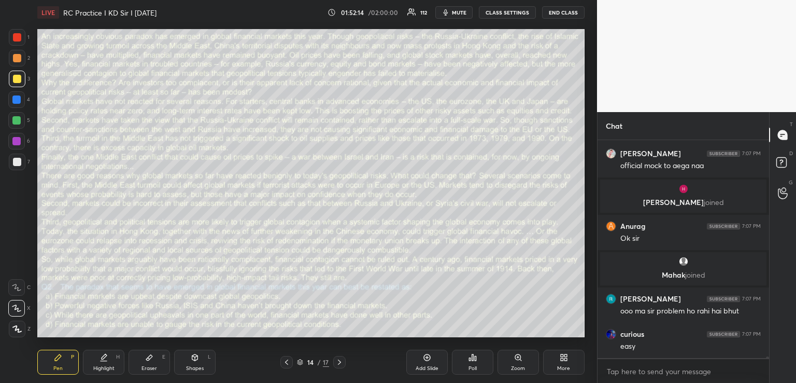
scroll to position [26061, 0]
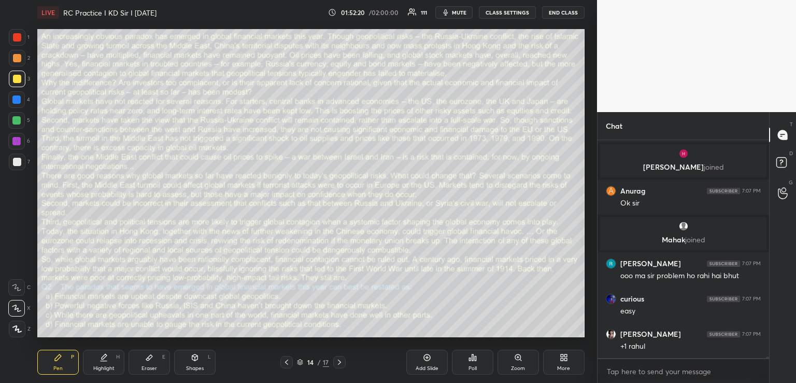
click at [193, 354] on icon at bounding box center [195, 357] width 8 height 8
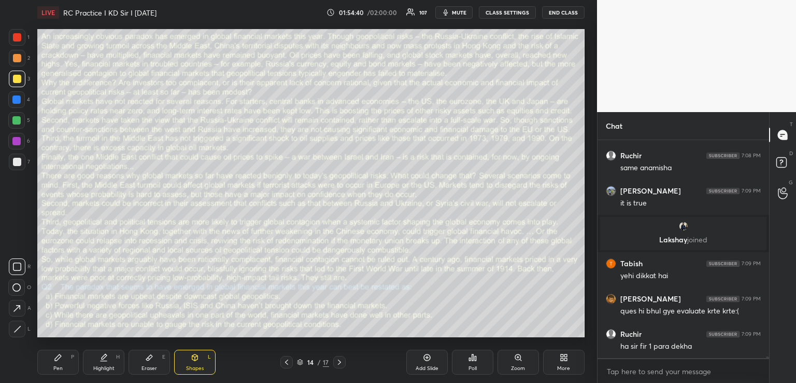
scroll to position [26397, 0]
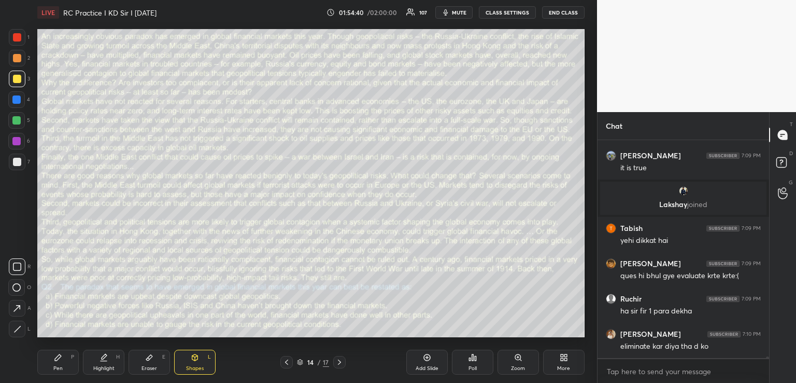
click at [59, 358] on icon at bounding box center [58, 357] width 6 height 6
click at [340, 360] on icon at bounding box center [339, 362] width 8 height 8
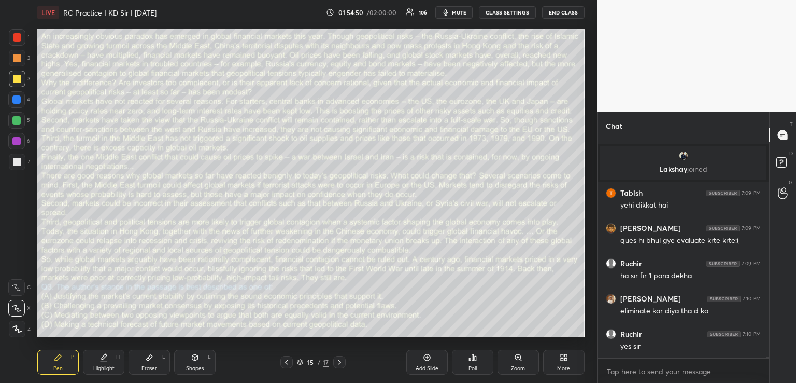
click at [196, 359] on icon at bounding box center [195, 357] width 6 height 6
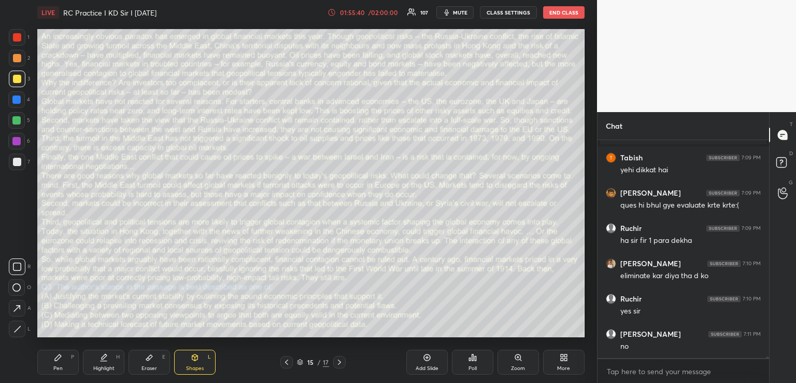
click at [55, 365] on div "Pen" at bounding box center [57, 367] width 9 height 5
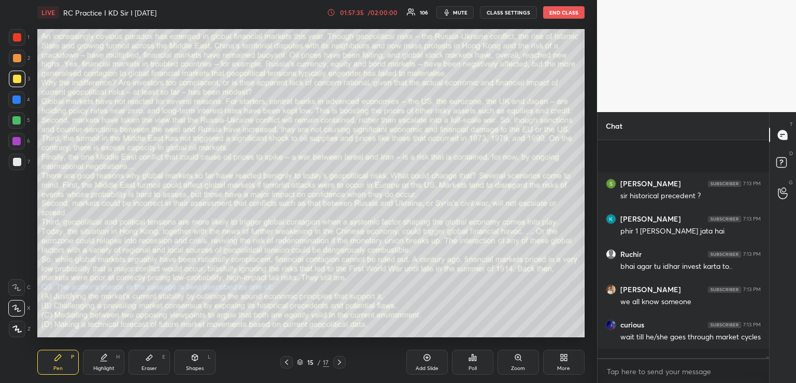
scroll to position [27791, 0]
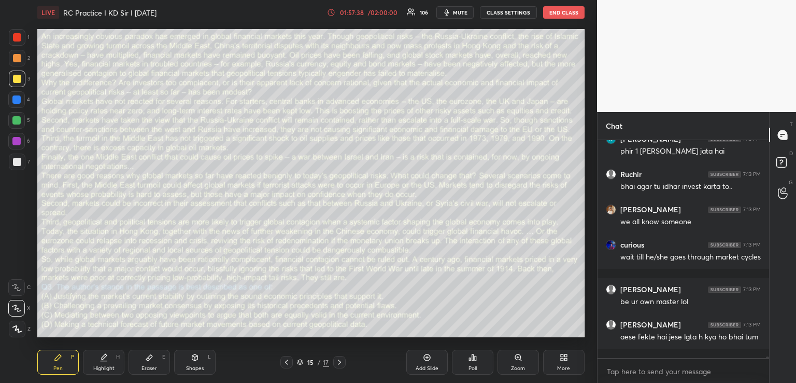
click at [176, 361] on div "Shapes L" at bounding box center [194, 361] width 41 height 25
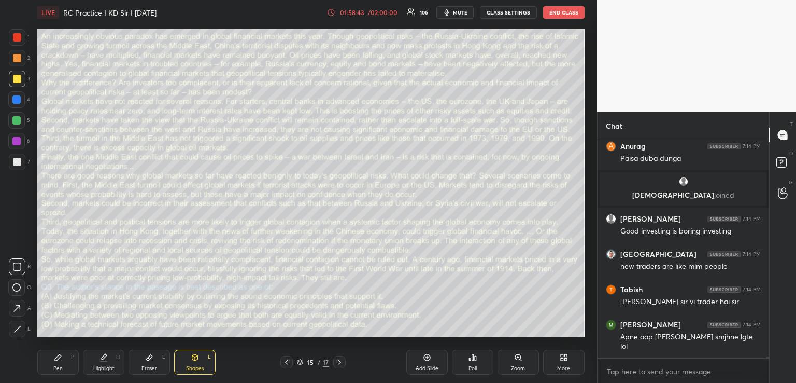
scroll to position [27960, 0]
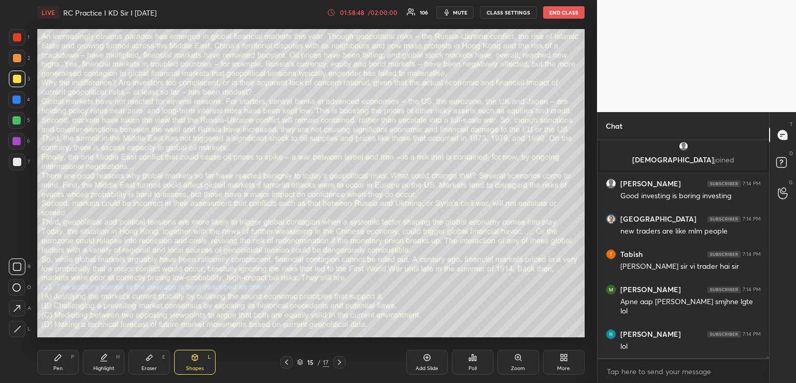
click at [338, 362] on icon at bounding box center [339, 362] width 8 height 8
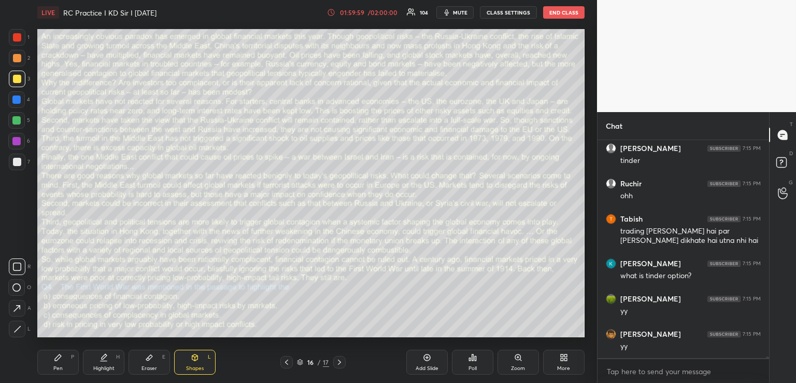
scroll to position [28470, 0]
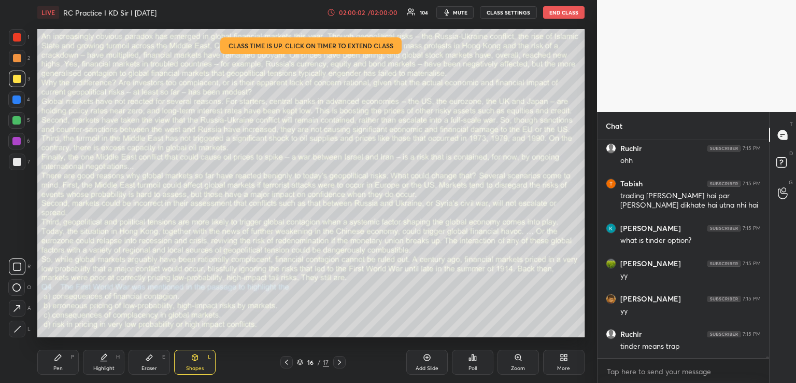
click at [366, 11] on div "/ 02:00:00" at bounding box center [382, 12] width 32 height 6
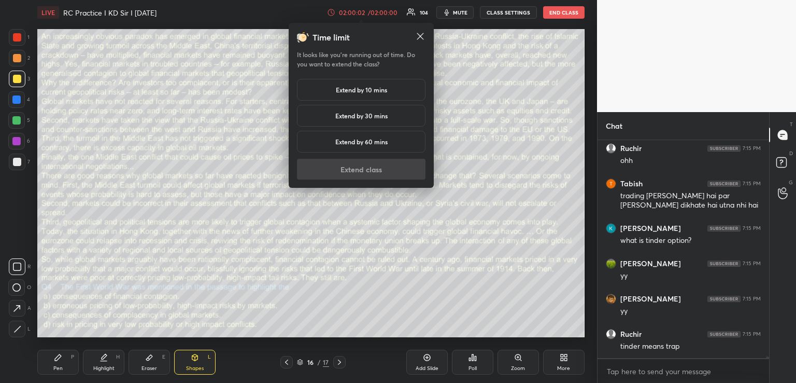
click at [379, 9] on div "02:00:02 / 02:00:00" at bounding box center [363, 12] width 72 height 8
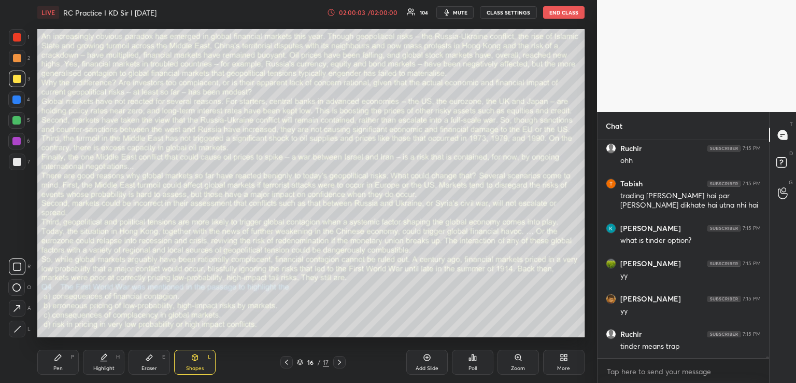
click at [375, 16] on div "02:00:03 / 02:00:00" at bounding box center [363, 12] width 72 height 8
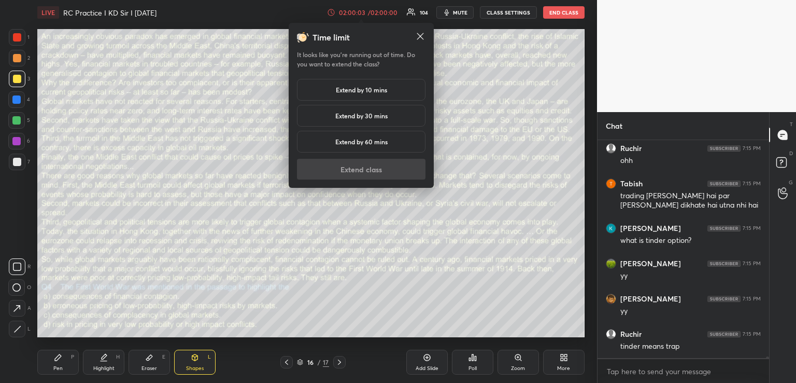
click at [373, 15] on div "/ 02:00:00" at bounding box center [382, 12] width 32 height 6
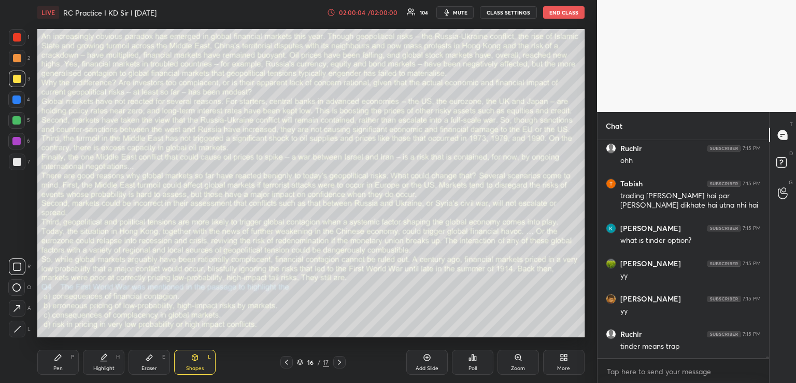
click at [374, 15] on div "/ 02:00:00" at bounding box center [382, 12] width 32 height 6
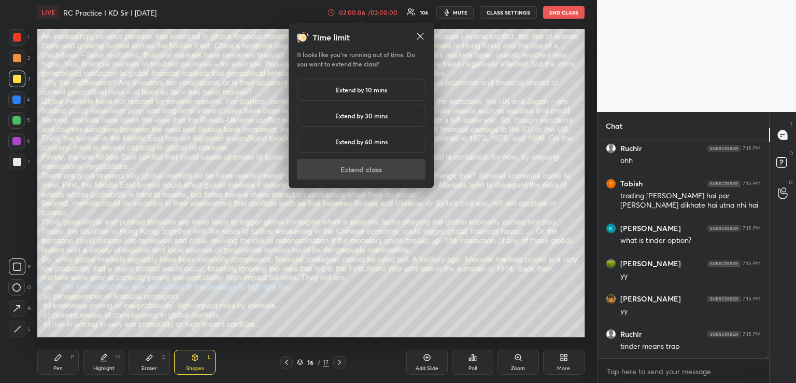
click at [365, 90] on h5 "Extend by 10 mins" at bounding box center [361, 89] width 51 height 9
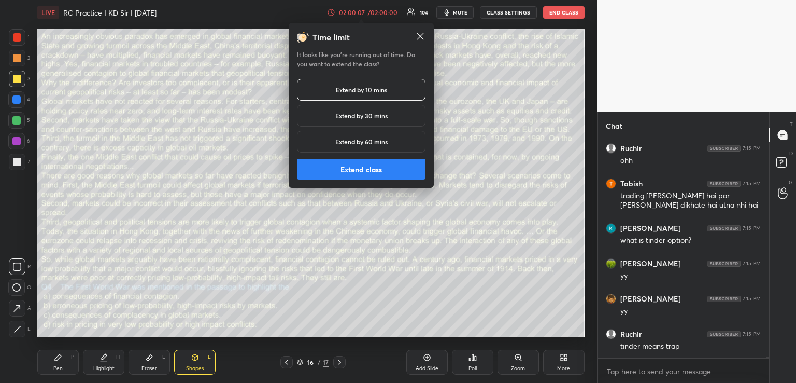
click at [375, 171] on button "Extend class" at bounding box center [361, 169] width 129 height 21
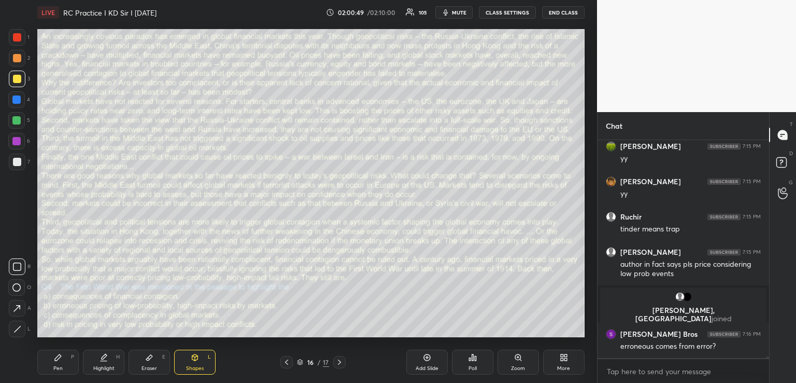
scroll to position [28434, 0]
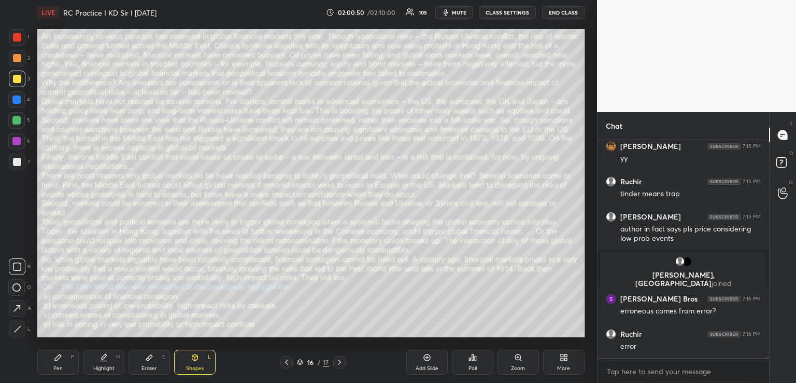
click at [53, 363] on div "Pen P" at bounding box center [57, 361] width 41 height 25
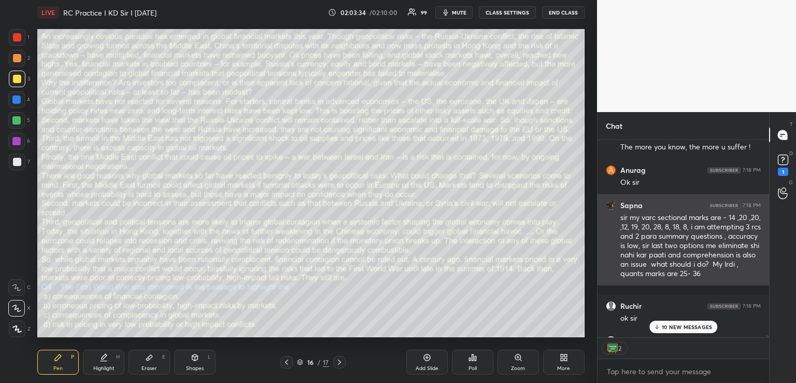
scroll to position [215, 168]
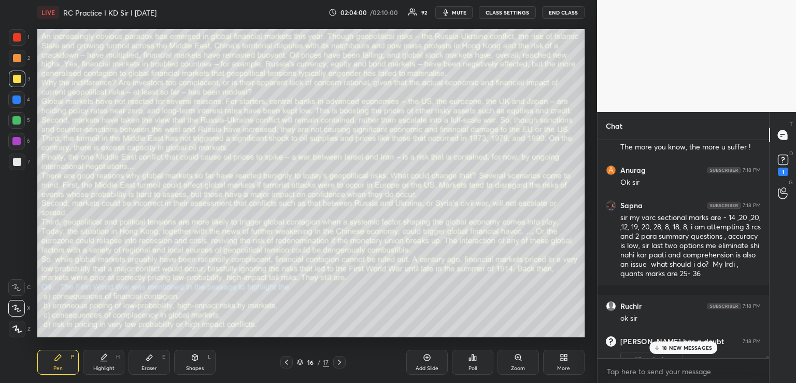
click at [672, 348] on p "18 NEW MESSAGES" at bounding box center [687, 347] width 50 height 6
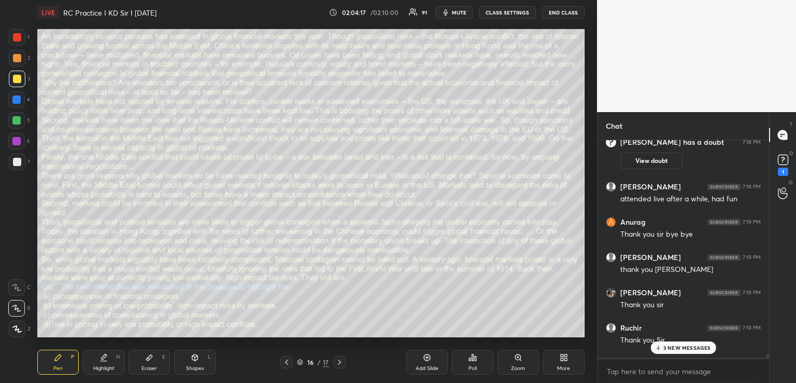
scroll to position [29010, 0]
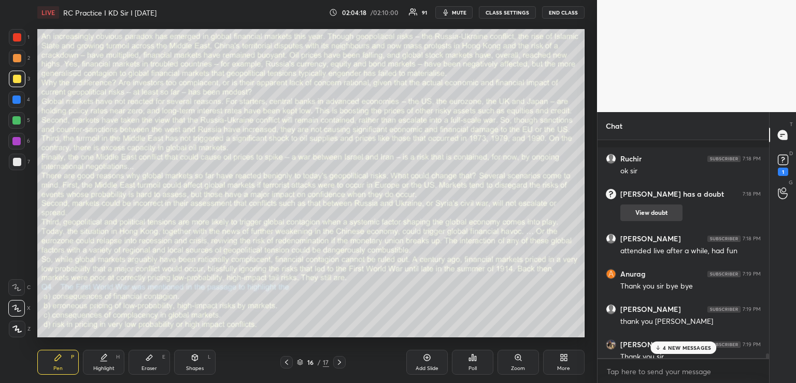
click at [655, 215] on button "View doubt" at bounding box center [651, 212] width 62 height 17
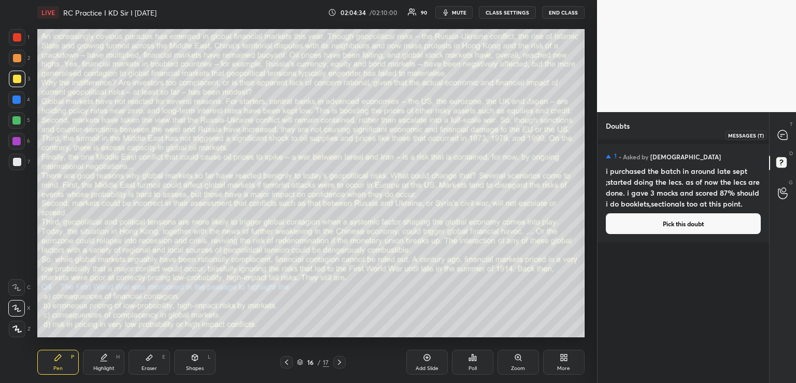
click at [784, 134] on icon at bounding box center [783, 134] width 4 height 0
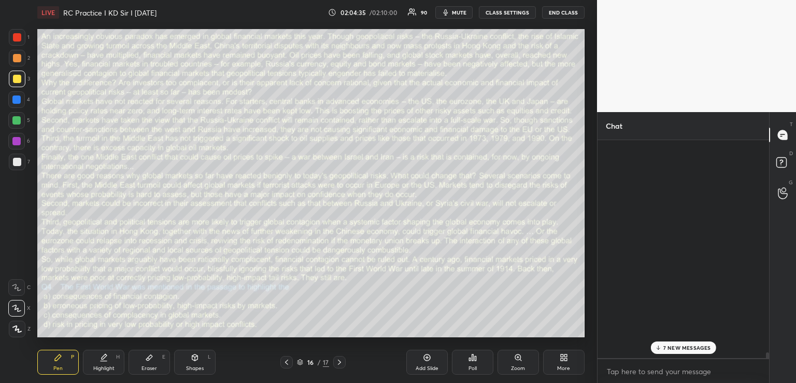
scroll to position [215, 168]
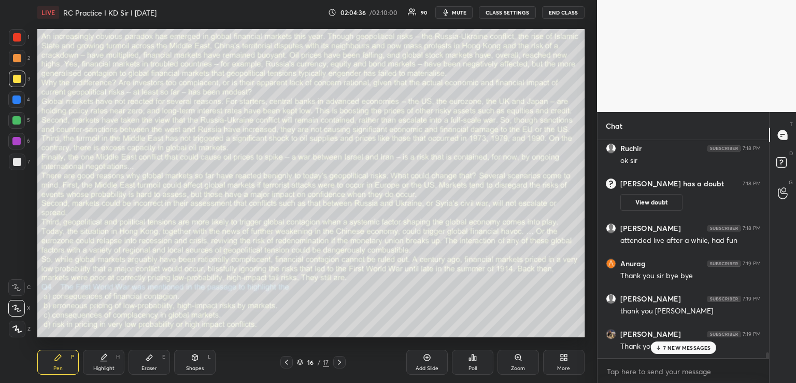
click at [683, 345] on p "7 NEW MESSAGES" at bounding box center [688, 347] width 48 height 6
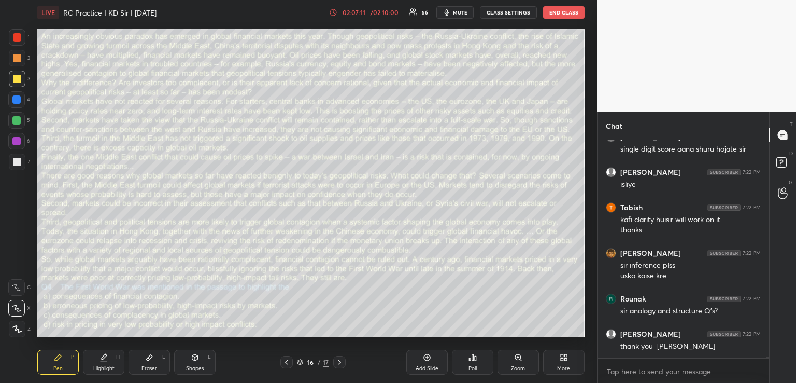
scroll to position [30797, 0]
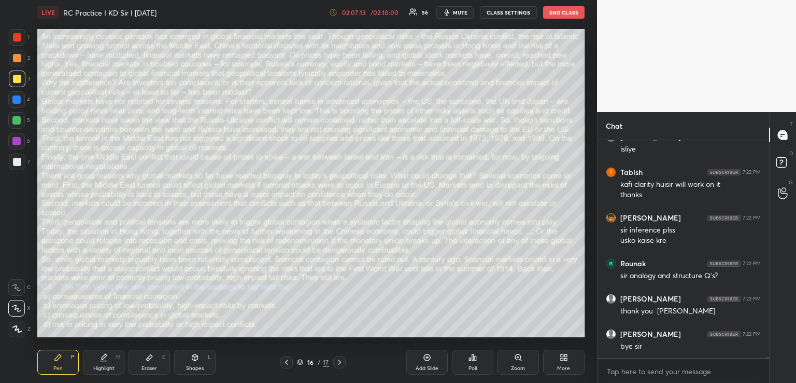
click at [555, 15] on button "END CLASS" at bounding box center [563, 12] width 41 height 12
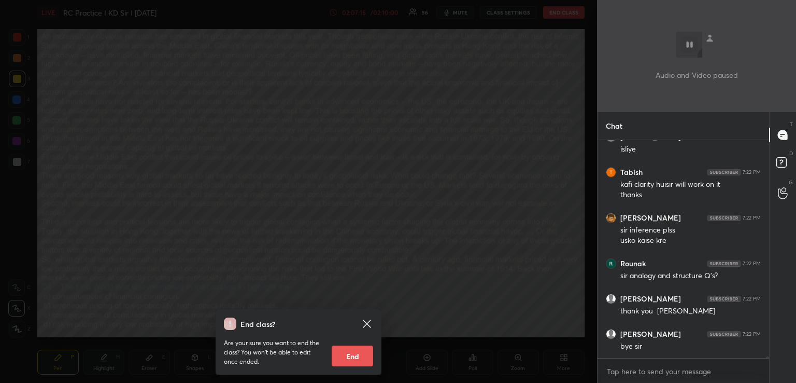
scroll to position [30833, 0]
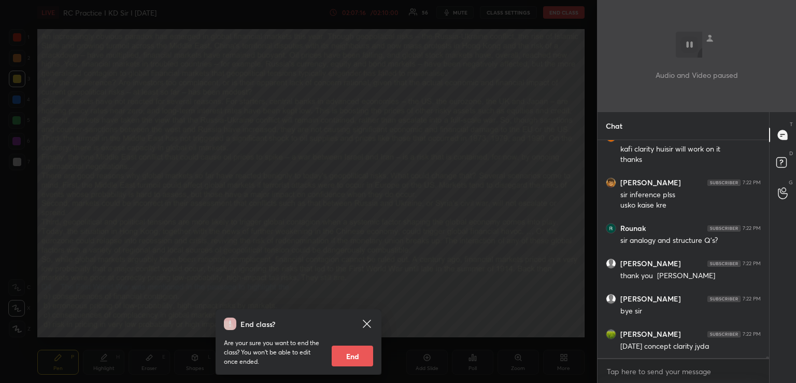
click at [355, 355] on button "End" at bounding box center [352, 355] width 41 height 21
type textarea "x"
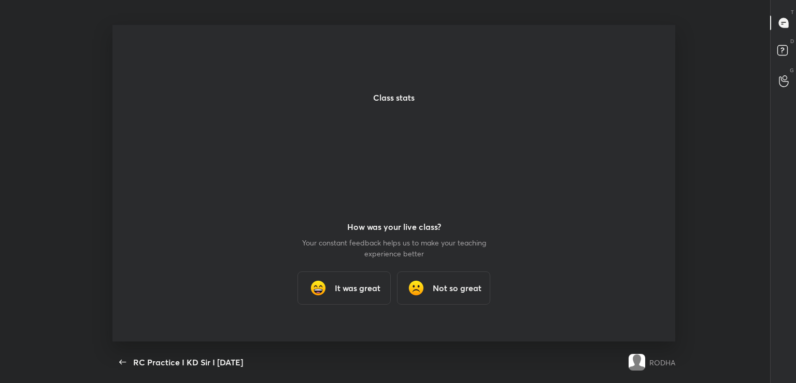
scroll to position [0, 0]
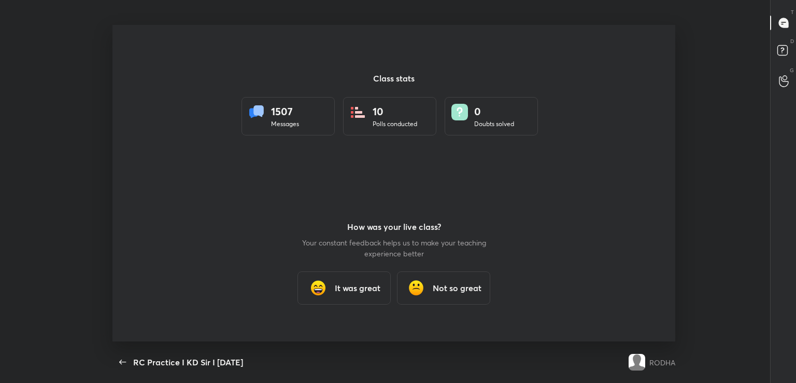
click at [284, 99] on div "1507 Messages" at bounding box center [288, 116] width 93 height 38
click at [284, 107] on div "1507" at bounding box center [285, 112] width 28 height 16
